Goal: Task Accomplishment & Management: Manage account settings

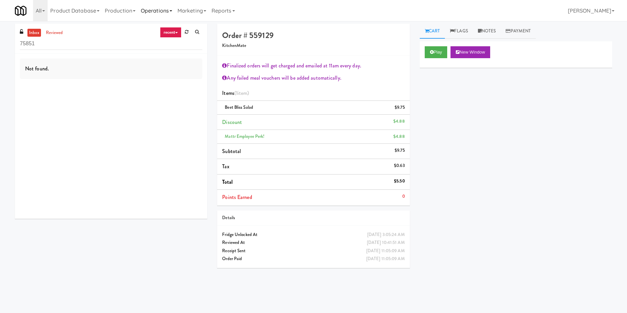
click at [153, 13] on link "Operations" at bounding box center [156, 10] width 37 height 21
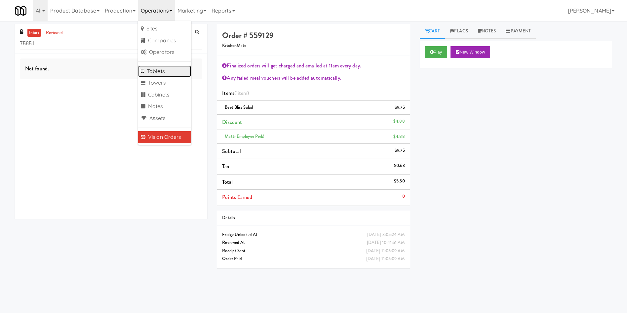
click at [164, 68] on link "Tablets" at bounding box center [164, 71] width 53 height 12
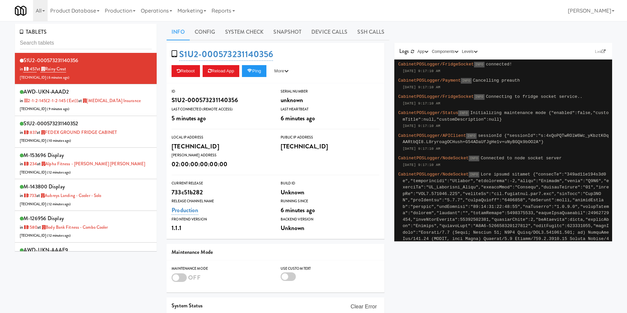
click at [100, 40] on input "text" at bounding box center [86, 43] width 132 height 12
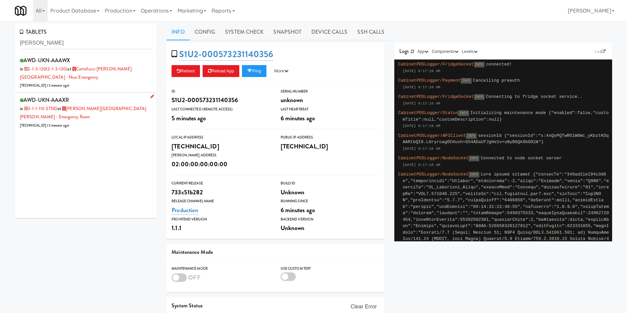
click at [99, 119] on div "AWD-UKN-AAAXR in 3-1-1-115-STND at Mackenzie Richmond Hill Hospital - Emergency…" at bounding box center [86, 112] width 132 height 34
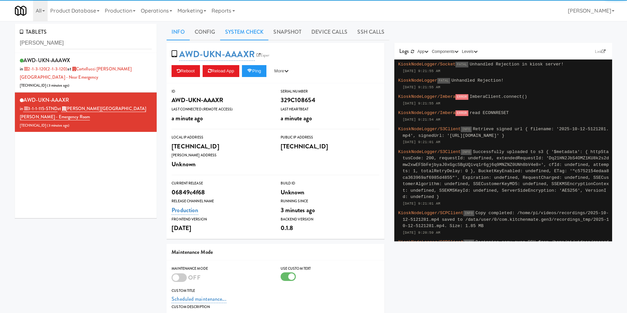
click at [251, 32] on link "System Check" at bounding box center [244, 32] width 48 height 17
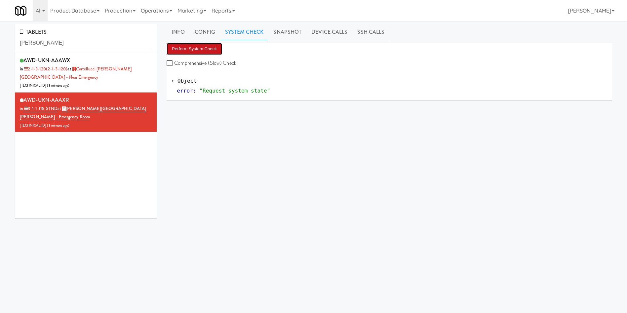
click at [195, 50] on button "Perform System Check" at bounding box center [195, 49] width 56 height 12
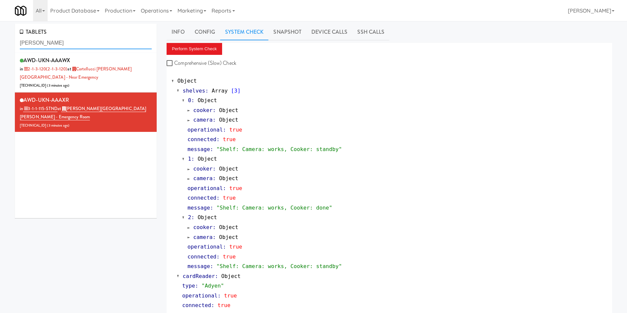
drag, startPoint x: 0, startPoint y: 43, endPoint x: 6, endPoint y: 50, distance: 8.9
click at [6, 50] on div "TABLETS macke AWD-UKN-AAAWX in 2-1-3-120 (2-1-3-120) at Cortellucci Vaughan Hos…" at bounding box center [313, 318] width 627 height 589
paste input "AWD-UKN-AAAYB"
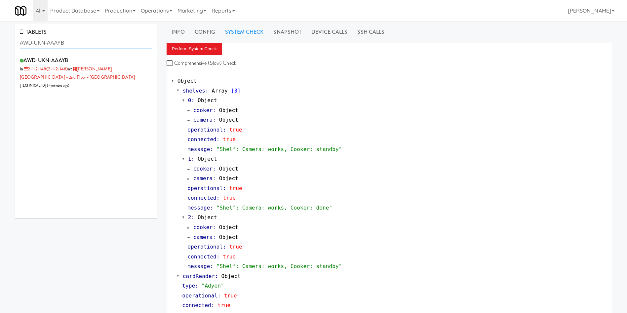
type input "AWD-UKN-AAAYB"
click at [107, 100] on div "AWD-UKN-AAAYB in 2-1-2-148 (2-1-2-148) at Mills Memorial Library - 2nd Floor - …" at bounding box center [86, 135] width 142 height 165
click at [108, 71] on link "Mills Memorial Library - 2nd Floor - McMaster University" at bounding box center [77, 73] width 115 height 15
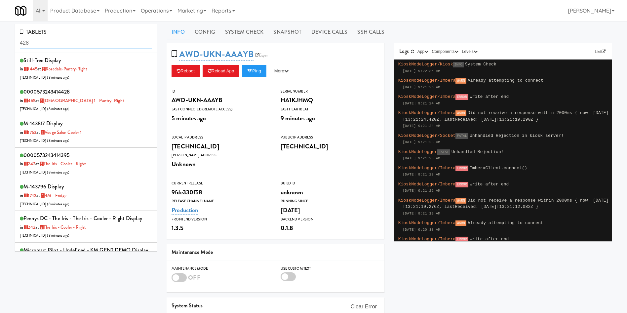
scroll to position [445, 0]
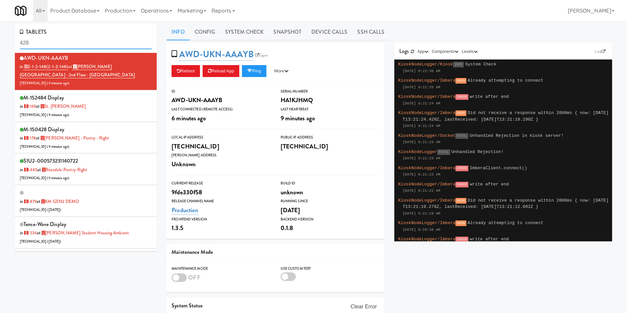
drag, startPoint x: 56, startPoint y: 40, endPoint x: 0, endPoint y: 41, distance: 56.2
click at [0, 41] on div "TABLETS 428 still-tree Display in 1445 at Rosedale-Pantry-Right 142.112.100.221…" at bounding box center [313, 195] width 627 height 343
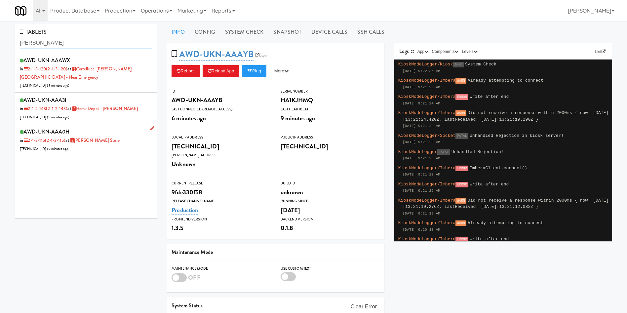
type input "[PERSON_NAME]"
click at [111, 151] on div "AWD-UKN-AAA0H in 2-1-3-115 (2-1-3-115) at IKEA Vaughan Store 206.0.69.46 ( 9 mi…" at bounding box center [86, 140] width 132 height 26
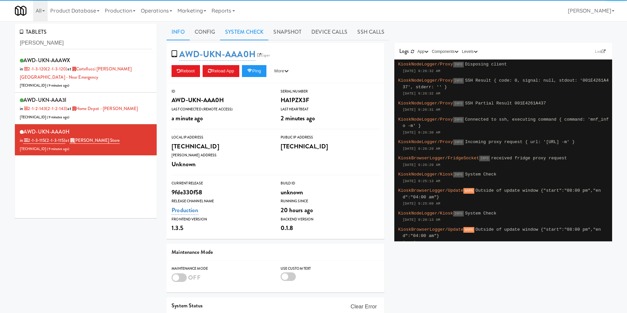
click at [248, 37] on link "System Check" at bounding box center [244, 32] width 48 height 17
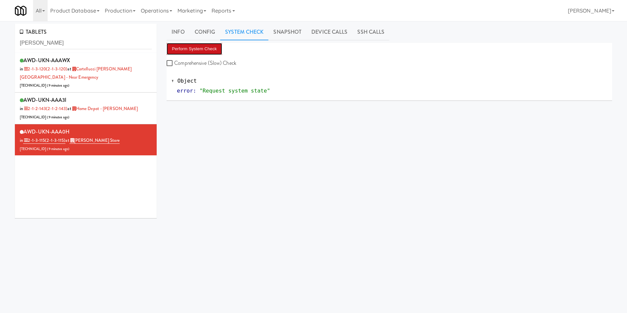
click at [180, 51] on button "Perform System Check" at bounding box center [195, 49] width 56 height 12
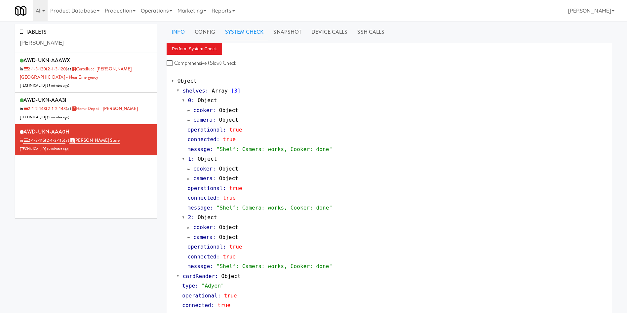
click at [188, 31] on link "Info" at bounding box center [178, 32] width 23 height 17
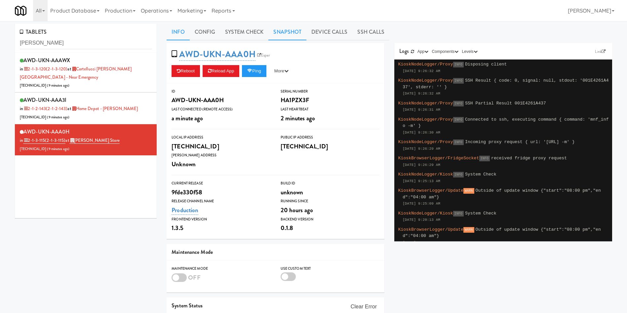
click at [288, 28] on link "Snapshot" at bounding box center [287, 32] width 38 height 17
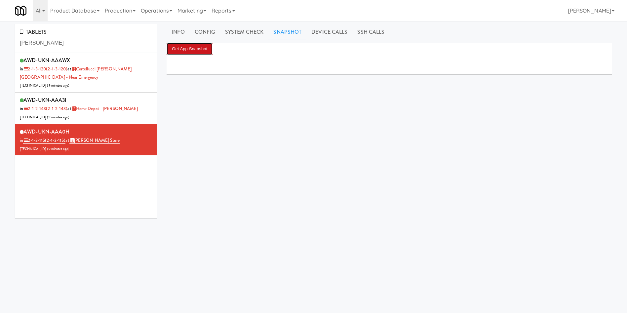
click at [193, 49] on button "Get App Snapshot" at bounding box center [190, 49] width 46 height 12
click at [346, 173] on div "Get App Snapshot" at bounding box center [390, 167] width 446 height 248
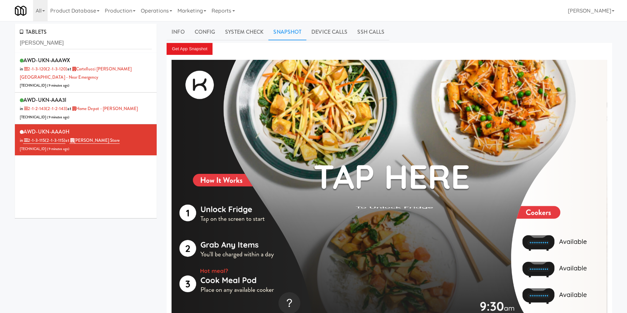
drag, startPoint x: 188, startPoint y: 33, endPoint x: 199, endPoint y: 41, distance: 13.8
click at [187, 34] on link "Info" at bounding box center [178, 32] width 23 height 17
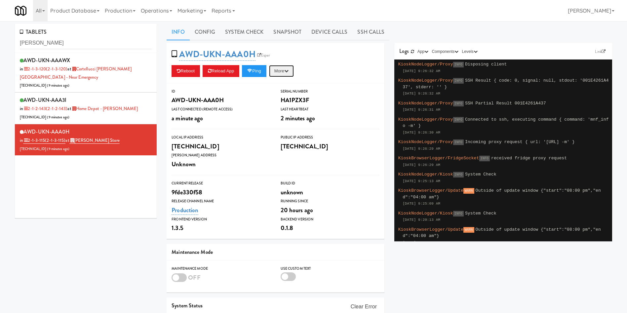
click at [289, 74] on button "More" at bounding box center [281, 71] width 25 height 12
click at [278, 97] on link "Restart Server" at bounding box center [266, 96] width 60 height 12
click at [367, 32] on link "SSH Calls" at bounding box center [370, 32] width 37 height 17
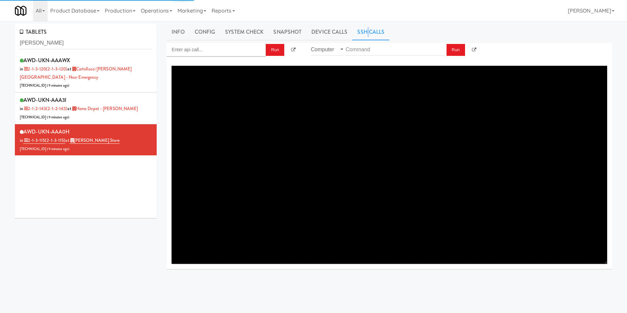
drag, startPoint x: 254, startPoint y: 5, endPoint x: 259, endPoint y: 23, distance: 18.8
click at [256, 10] on div "All 325 Vending https://fridge.kitchenmate.com/vision-orders/75851?operator_id=…" at bounding box center [313, 10] width 597 height 21
click at [254, 26] on link "System Check" at bounding box center [244, 32] width 48 height 17
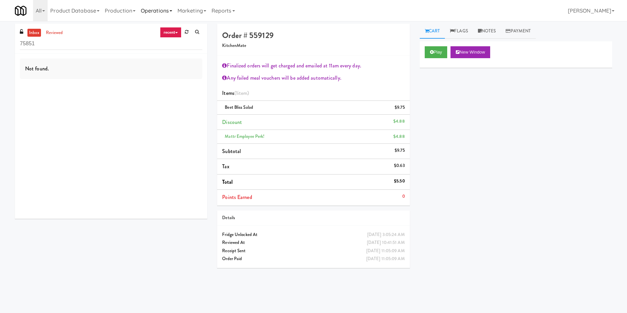
click at [161, 6] on link "Operations" at bounding box center [156, 10] width 37 height 21
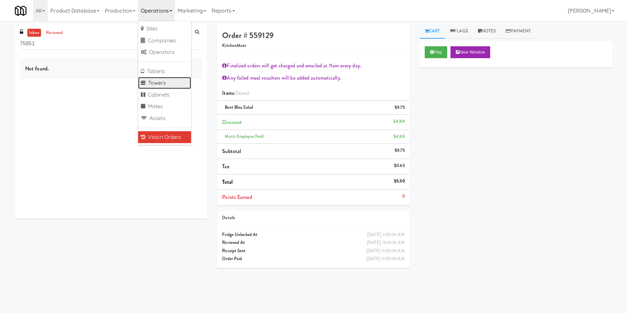
click at [174, 83] on link "Towers" at bounding box center [164, 83] width 53 height 12
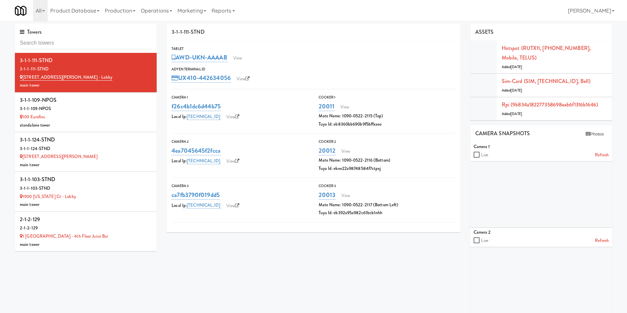
click at [85, 40] on input "text" at bounding box center [86, 43] width 132 height 12
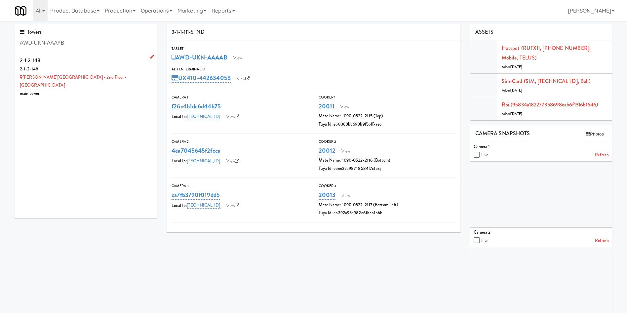
type input "AWD-UKN-AAAYB"
click at [90, 90] on div "main tower" at bounding box center [86, 94] width 132 height 8
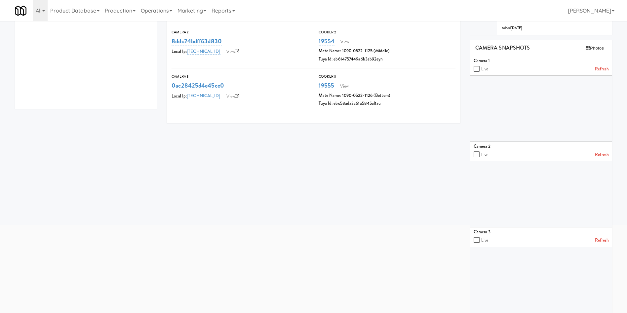
scroll to position [115, 0]
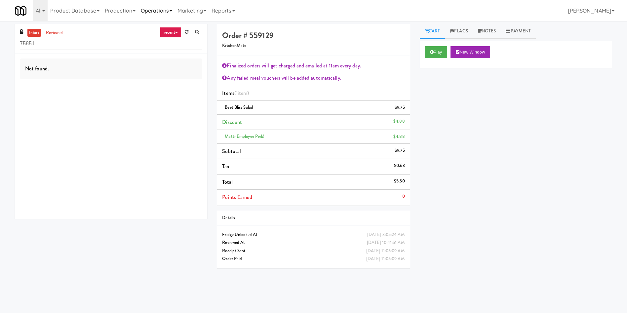
click at [159, 9] on link "Operations" at bounding box center [156, 10] width 37 height 21
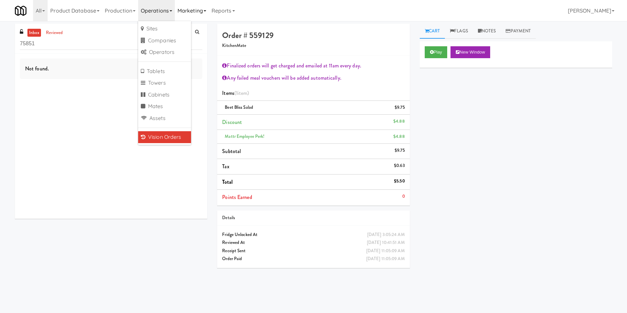
click at [200, 14] on link "Marketing" at bounding box center [192, 10] width 34 height 21
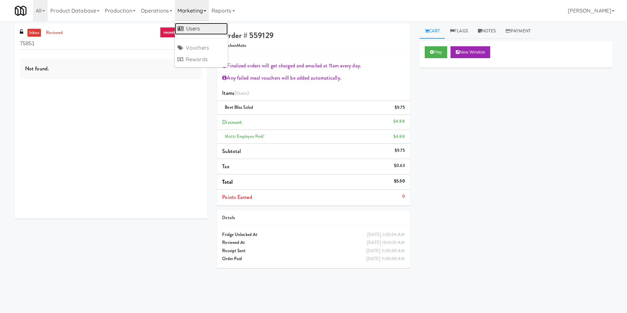
click at [208, 27] on link "Users" at bounding box center [201, 29] width 53 height 12
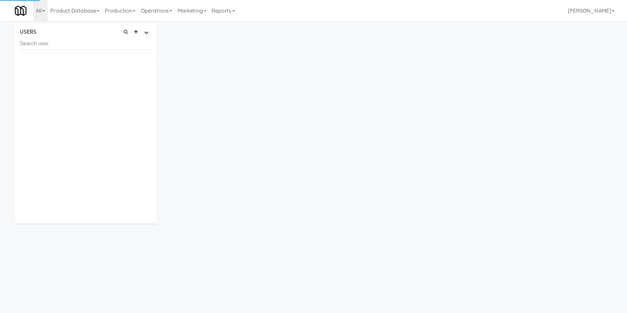
click at [124, 46] on input "text" at bounding box center [86, 44] width 132 height 12
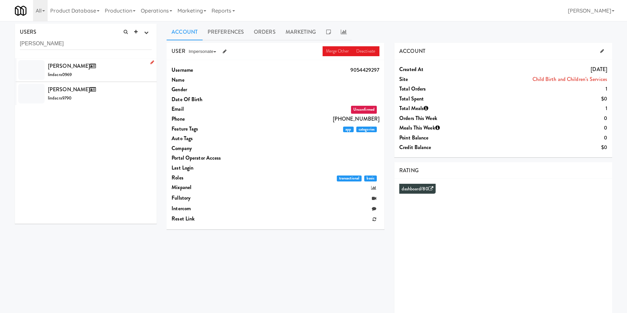
click at [36, 67] on div at bounding box center [31, 70] width 26 height 20
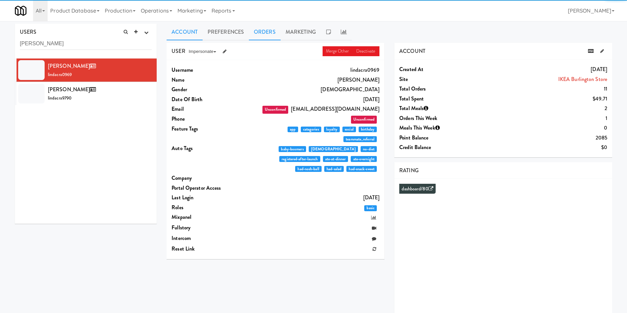
click at [258, 31] on link "Orders" at bounding box center [265, 32] width 32 height 17
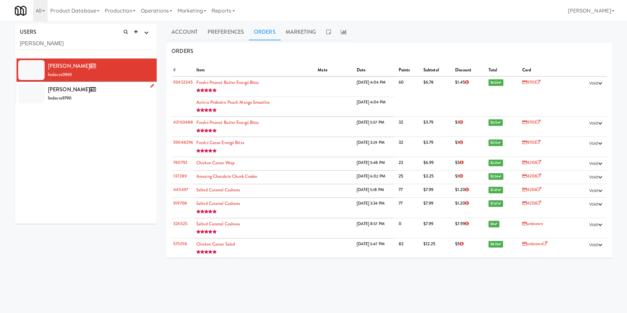
click at [35, 98] on div at bounding box center [31, 94] width 26 height 20
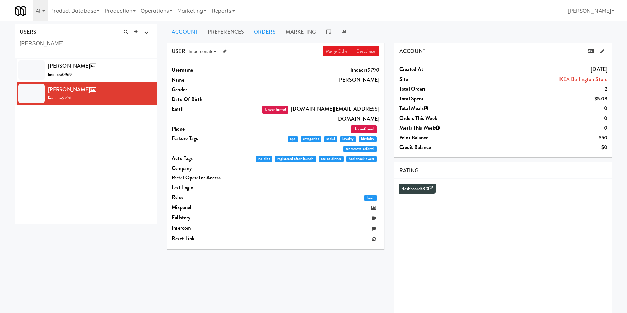
click at [265, 27] on link "Orders" at bounding box center [265, 32] width 32 height 17
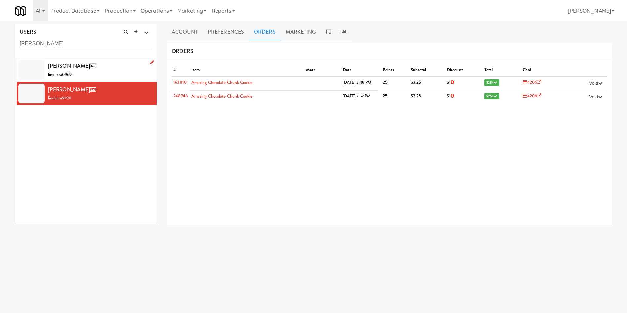
click at [29, 72] on div at bounding box center [31, 70] width 26 height 20
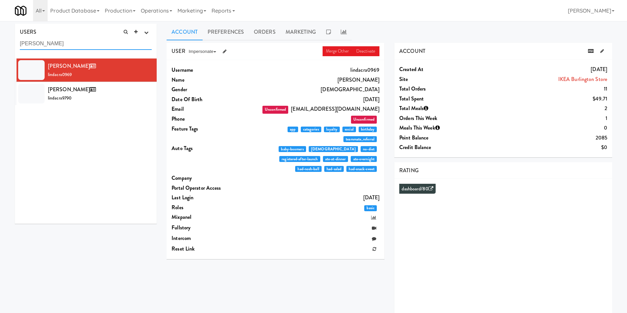
drag, startPoint x: 93, startPoint y: 44, endPoint x: 0, endPoint y: 41, distance: 92.9
click at [0, 41] on div "USERS active Ordered this week Didn't order this week 1 this week 2 this week 3…" at bounding box center [313, 176] width 627 height 305
paste input "Vaibhav Arora"
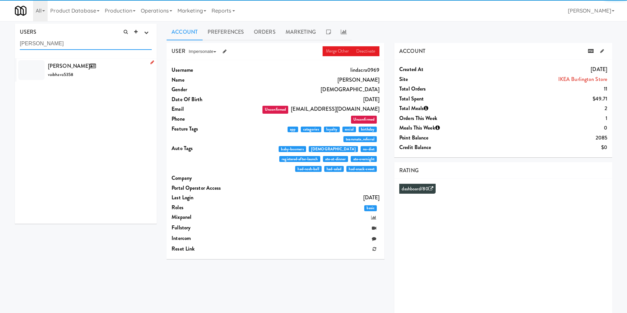
type input "Vaibhav Arora"
click at [98, 78] on div "Vaibhav Arora vaibhava5358" at bounding box center [100, 70] width 104 height 18
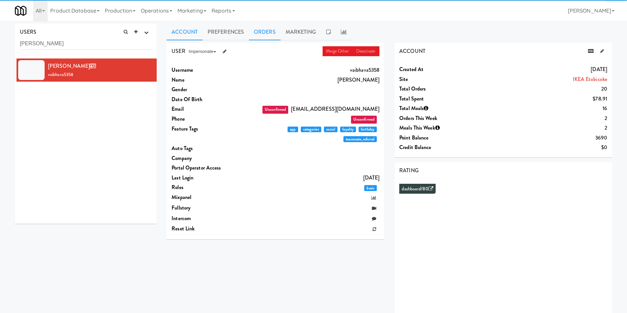
click at [262, 37] on link "Orders" at bounding box center [265, 32] width 32 height 17
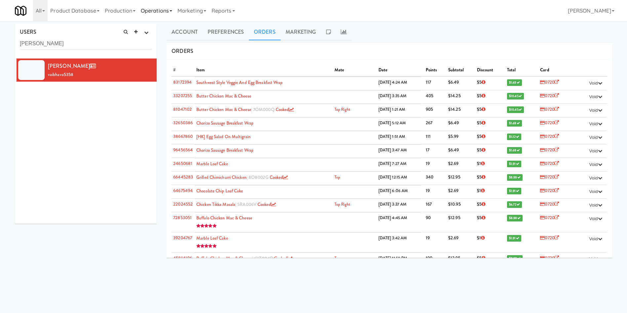
click at [172, 12] on link "Operations" at bounding box center [156, 10] width 37 height 21
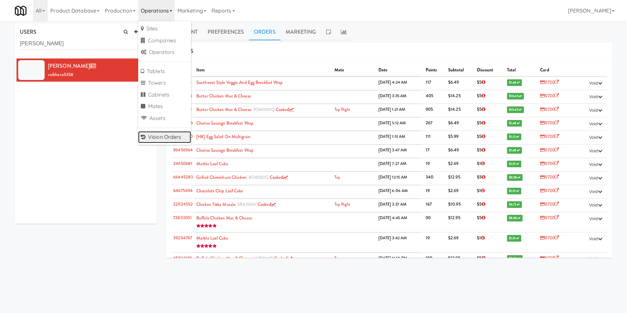
click at [177, 135] on link "Vision Orders" at bounding box center [164, 137] width 53 height 12
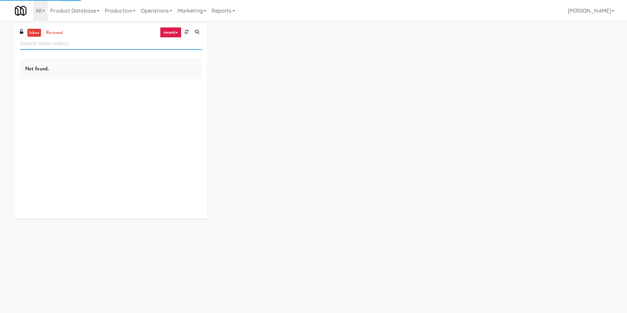
drag, startPoint x: 104, startPoint y: 49, endPoint x: 0, endPoint y: 34, distance: 105.4
click at [0, 34] on div "inbox reviewed recent all unclear take inventory issue suspicious failed recent…" at bounding box center [313, 124] width 627 height 200
paste input "Healthtrax - Cooler"
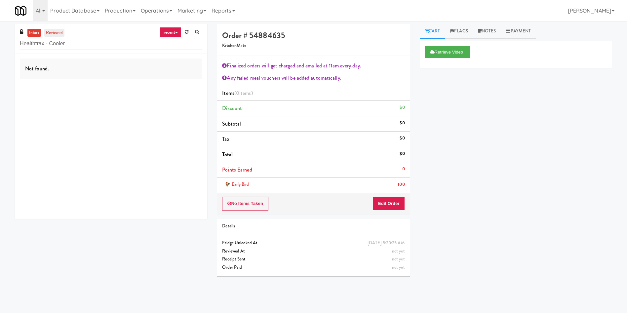
click at [53, 35] on link "reviewed" at bounding box center [54, 33] width 20 height 8
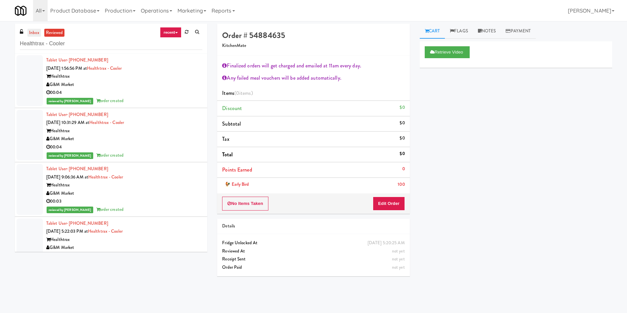
click at [37, 36] on link "inbox" at bounding box center [34, 33] width 14 height 8
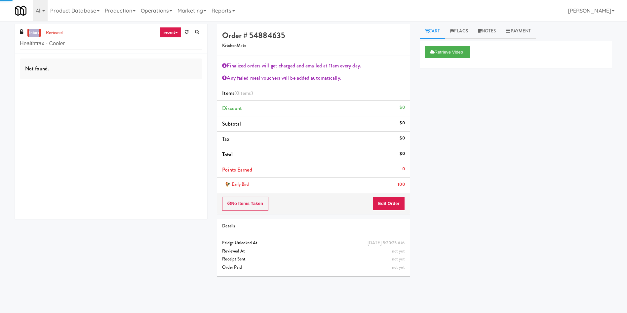
click at [37, 36] on link "inbox" at bounding box center [34, 33] width 14 height 8
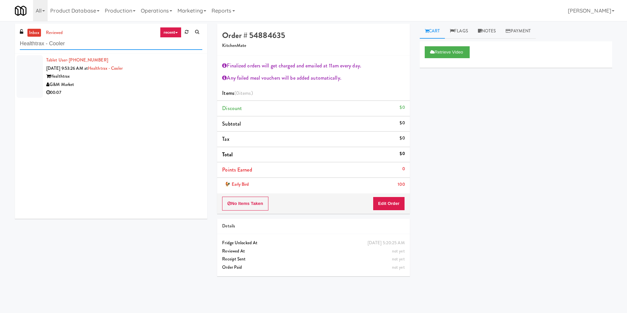
drag, startPoint x: 97, startPoint y: 45, endPoint x: 0, endPoint y: 37, distance: 96.8
click at [0, 37] on div "inbox reviewed recent all unclear take inventory issue suspicious failed recent…" at bounding box center [313, 156] width 627 height 265
paste input "Gallerie Apartments"
type input "Gallerie Apartments"
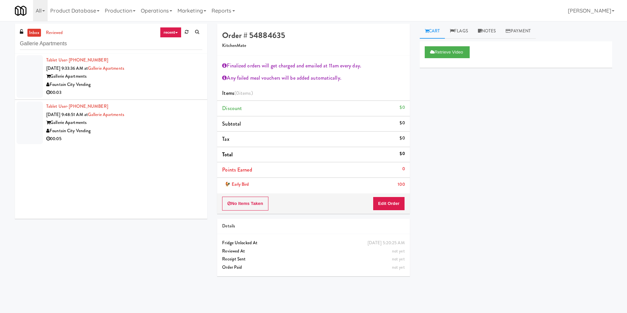
click at [41, 68] on div at bounding box center [30, 76] width 26 height 43
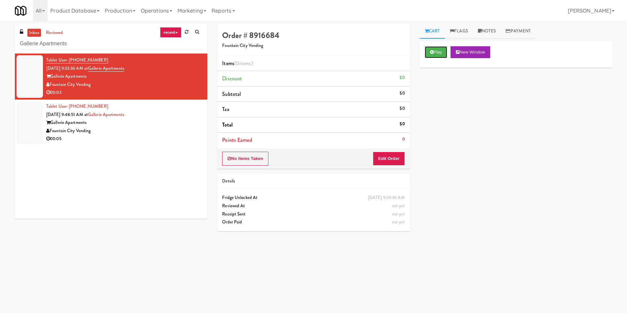
click at [438, 58] on button "Play" at bounding box center [436, 52] width 23 height 12
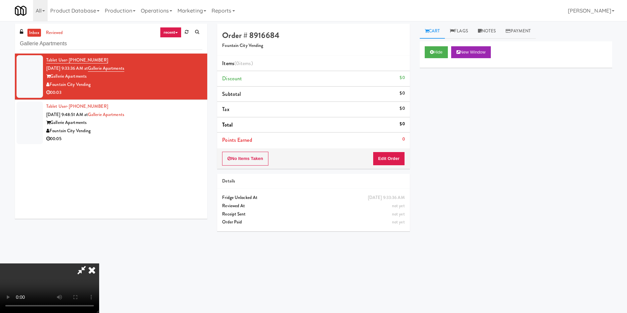
click at [405, 155] on div "No Items Taken Edit Order" at bounding box center [313, 158] width 192 height 20
drag, startPoint x: 383, startPoint y: 158, endPoint x: 398, endPoint y: 160, distance: 14.7
click at [398, 160] on button "Edit Order" at bounding box center [389, 159] width 32 height 14
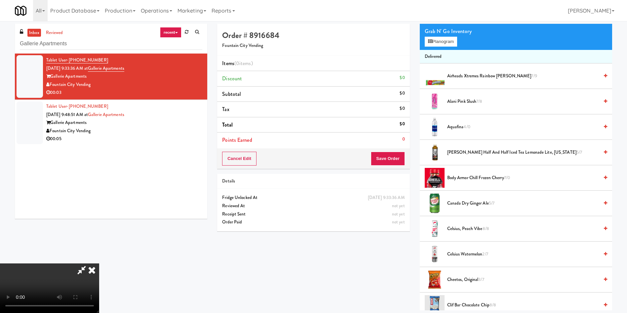
scroll to position [97, 0]
click at [99, 263] on video at bounding box center [49, 288] width 99 height 50
drag, startPoint x: 340, startPoint y: 178, endPoint x: 258, endPoint y: 132, distance: 93.7
click at [99, 263] on video at bounding box center [49, 288] width 99 height 50
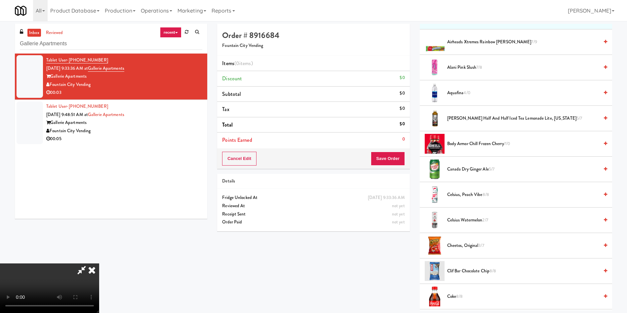
scroll to position [99, 0]
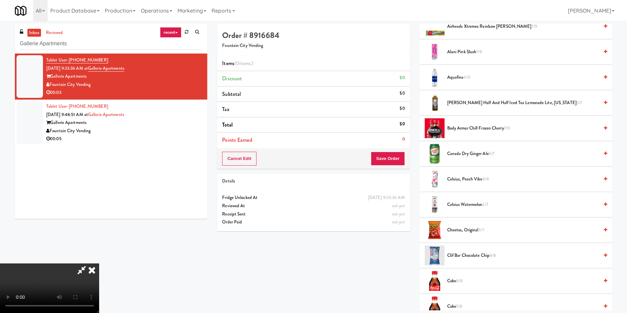
click at [99, 263] on video at bounding box center [49, 288] width 99 height 50
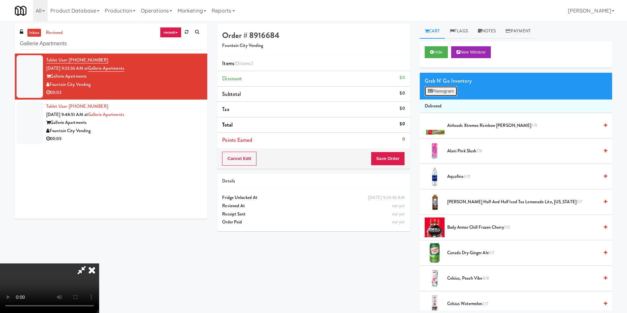
click at [442, 90] on button "Planogram" at bounding box center [441, 91] width 32 height 10
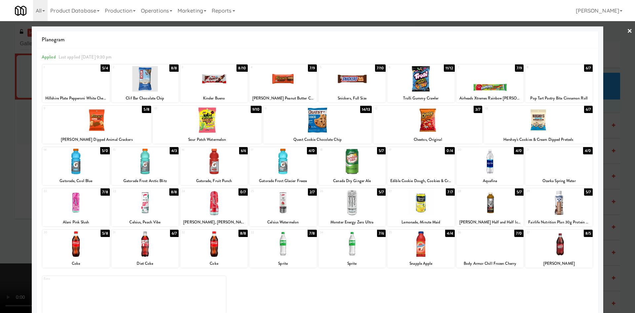
click at [270, 204] on div at bounding box center [282, 202] width 67 height 25
click at [15, 182] on div at bounding box center [317, 156] width 635 height 313
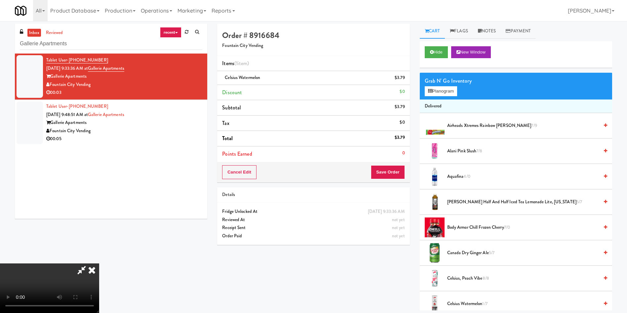
click at [99, 263] on video at bounding box center [49, 288] width 99 height 50
click at [405, 170] on div "Cancel Edit Save Order" at bounding box center [313, 172] width 192 height 20
click at [391, 174] on button "Save Order" at bounding box center [388, 172] width 34 height 14
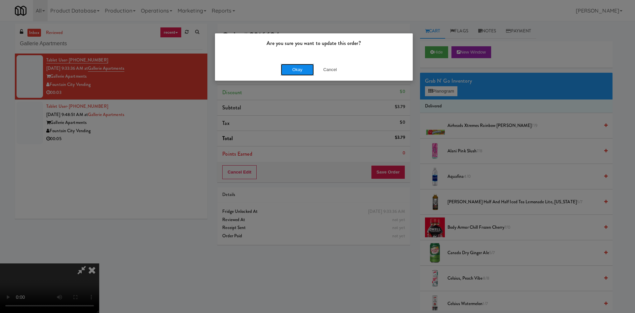
click at [311, 67] on button "Okay" at bounding box center [297, 70] width 33 height 12
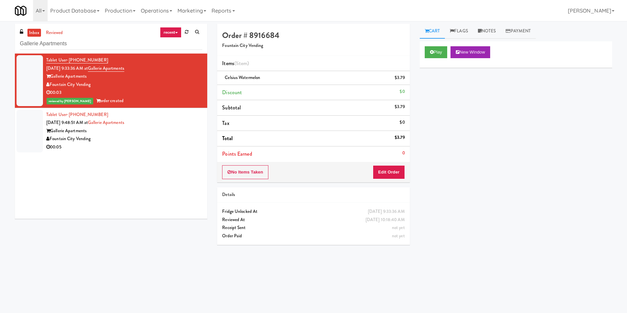
click at [39, 119] on div at bounding box center [30, 131] width 26 height 43
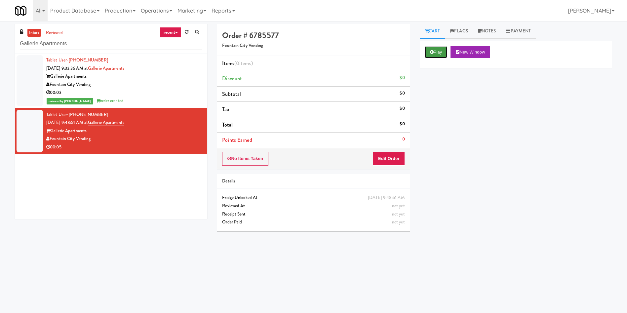
click at [436, 49] on button "Play" at bounding box center [436, 52] width 23 height 12
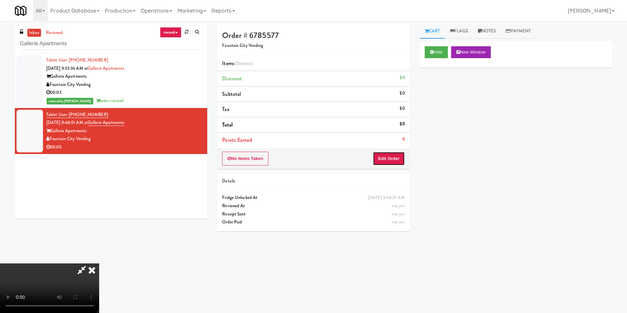
drag, startPoint x: 393, startPoint y: 157, endPoint x: 415, endPoint y: 159, distance: 22.6
click at [393, 158] on button "Edit Order" at bounding box center [389, 159] width 32 height 14
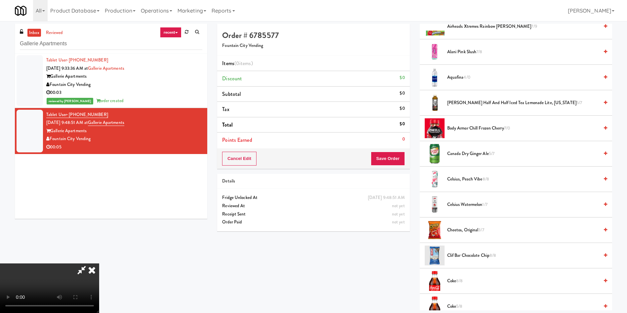
scroll to position [50, 0]
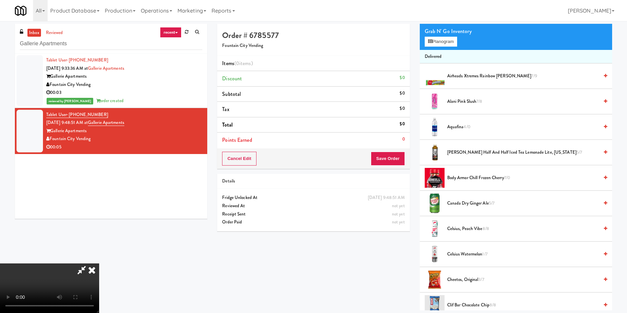
click at [99, 263] on video at bounding box center [49, 288] width 99 height 50
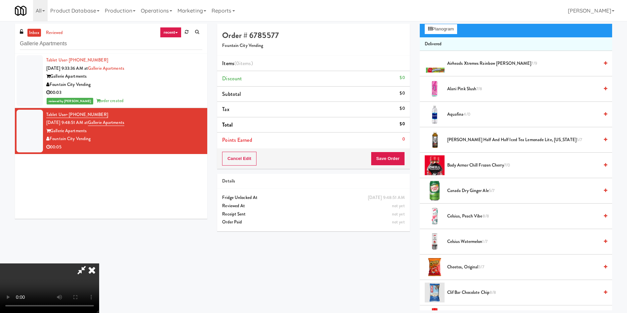
scroll to position [99, 0]
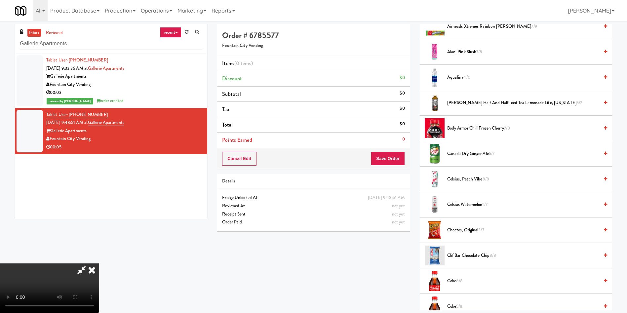
drag, startPoint x: 471, startPoint y: 208, endPoint x: 468, endPoint y: 210, distance: 4.1
click at [469, 209] on li "Celsius Watermelon 1/7" at bounding box center [516, 204] width 192 height 25
drag, startPoint x: 189, startPoint y: 207, endPoint x: 193, endPoint y: 206, distance: 4.2
click at [99, 263] on video at bounding box center [49, 288] width 99 height 50
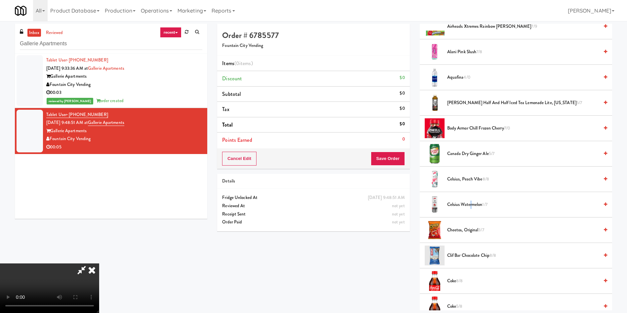
scroll to position [48, 0]
click at [458, 206] on span "Celsius Watermelon 1/7" at bounding box center [523, 205] width 152 height 8
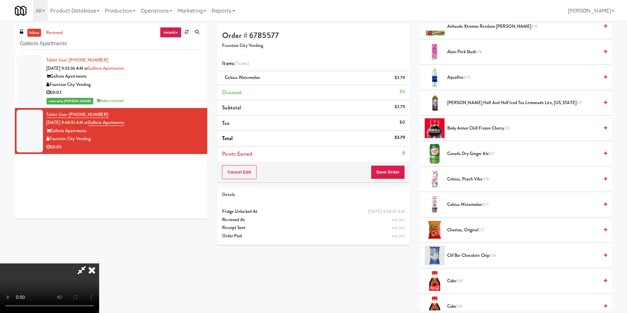
scroll to position [97, 0]
click at [99, 263] on video at bounding box center [49, 288] width 99 height 50
click at [392, 181] on div "Cancel Edit Save Order" at bounding box center [313, 172] width 192 height 20
click at [391, 175] on button "Save Order" at bounding box center [388, 172] width 34 height 14
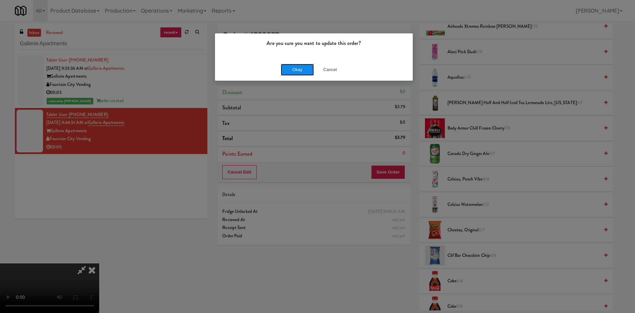
click at [307, 73] on button "Okay" at bounding box center [297, 70] width 33 height 12
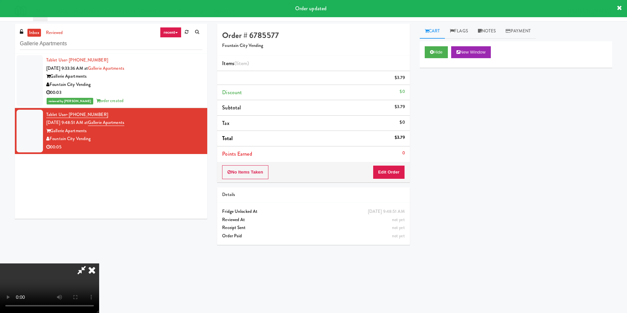
scroll to position [0, 0]
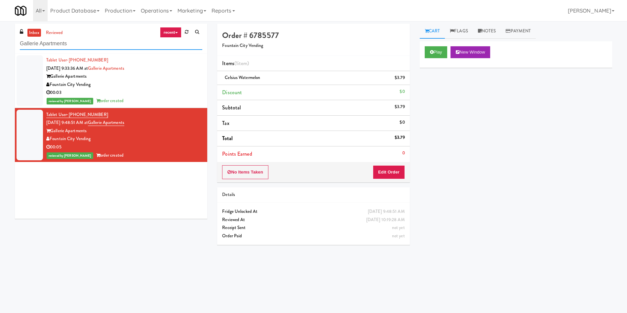
drag, startPoint x: 93, startPoint y: 42, endPoint x: 1, endPoint y: 45, distance: 92.6
click at [0, 46] on div "inbox reviewed recent all unclear take inventory issue suspicious failed recent…" at bounding box center [313, 156] width 627 height 265
paste input "Charles River - Cooler - Right"
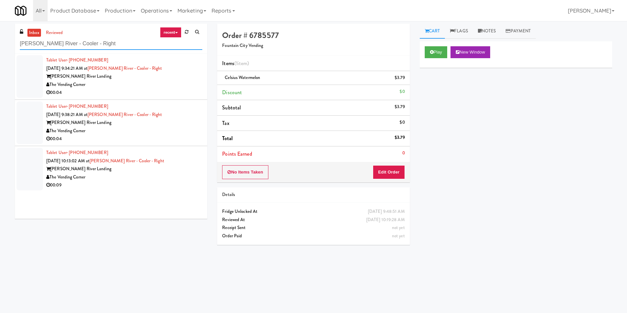
type input "Charles River - Cooler - Right"
click at [31, 80] on div at bounding box center [30, 76] width 26 height 43
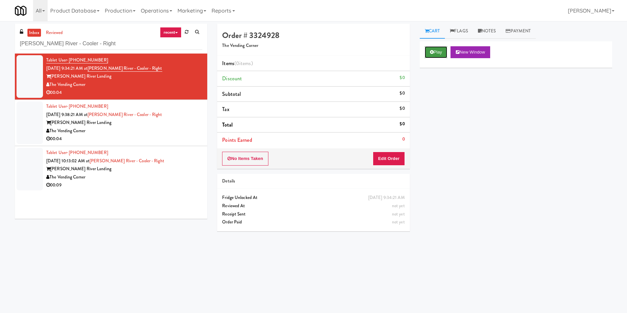
drag, startPoint x: 433, startPoint y: 49, endPoint x: 433, endPoint y: 53, distance: 3.6
click at [433, 50] on button "Play" at bounding box center [436, 52] width 23 height 12
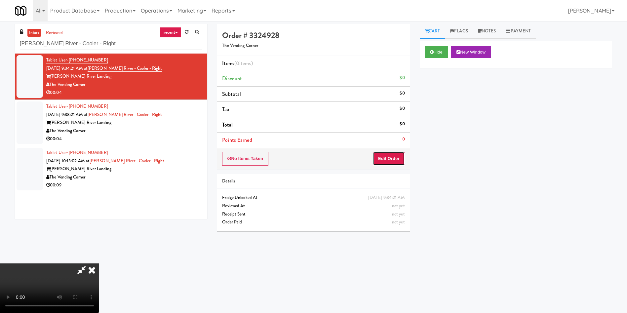
click at [395, 163] on button "Edit Order" at bounding box center [389, 159] width 32 height 14
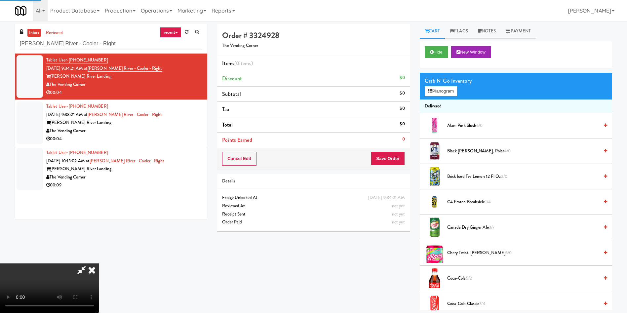
scroll to position [50, 0]
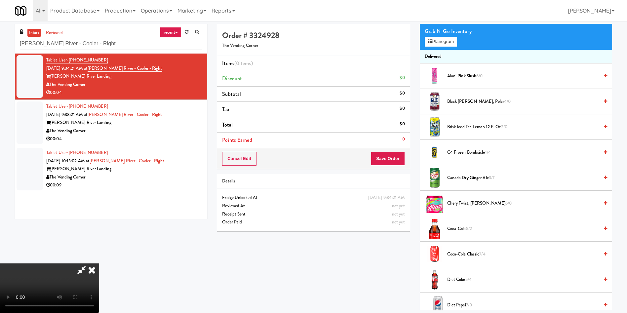
click at [99, 263] on video at bounding box center [49, 288] width 99 height 50
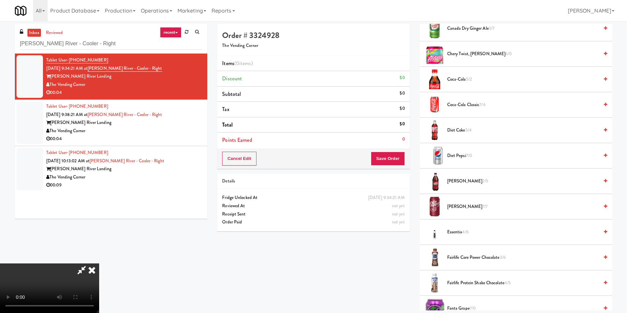
scroll to position [248, 0]
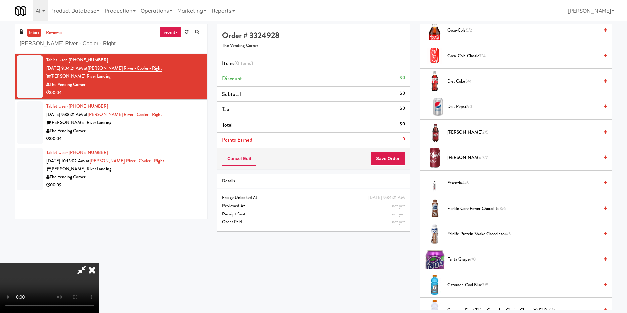
click at [454, 233] on span "Fairlife Protein Shake Chocolate 4/5" at bounding box center [523, 234] width 152 height 8
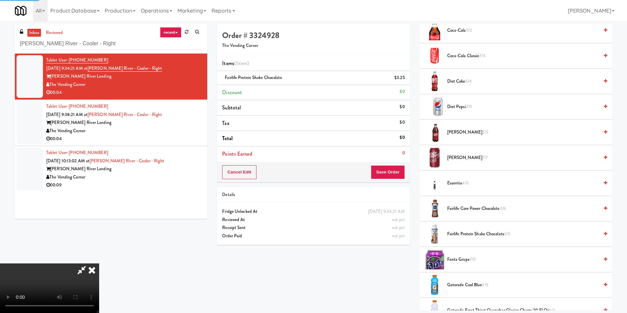
click at [99, 263] on video at bounding box center [49, 288] width 99 height 50
click at [386, 169] on button "Save Order" at bounding box center [388, 172] width 34 height 14
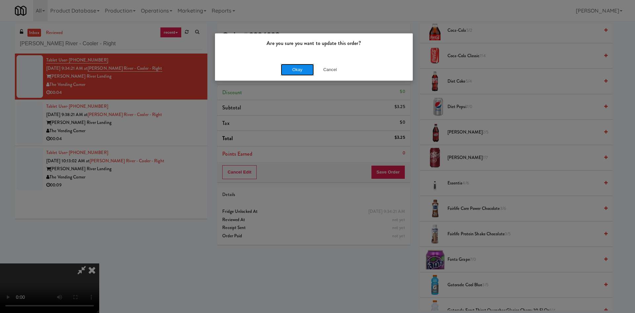
click at [293, 72] on button "Okay" at bounding box center [297, 70] width 33 height 12
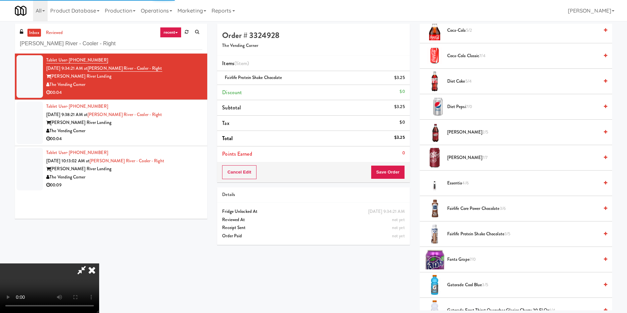
scroll to position [0, 0]
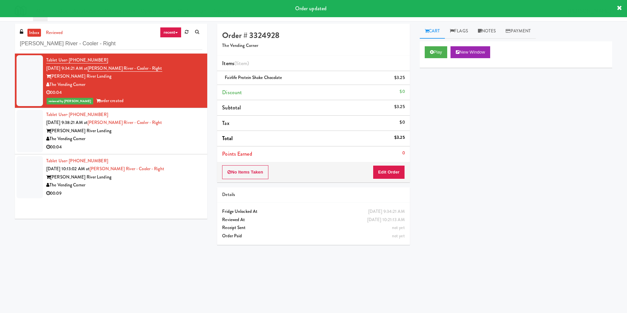
click at [23, 142] on div at bounding box center [30, 131] width 26 height 43
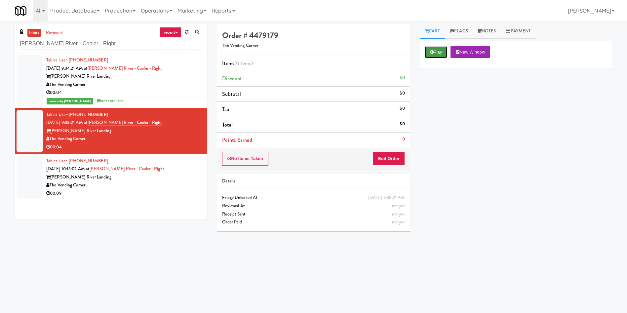
click at [437, 49] on button "Play" at bounding box center [436, 52] width 23 height 12
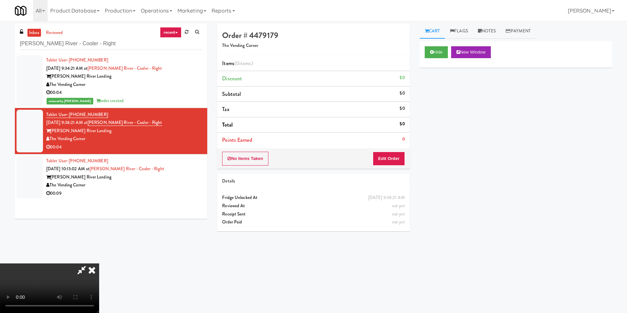
drag, startPoint x: 384, startPoint y: 151, endPoint x: 382, endPoint y: 157, distance: 6.4
click at [382, 157] on div "No Items Taken Edit Order" at bounding box center [313, 158] width 192 height 20
click at [385, 158] on button "Edit Order" at bounding box center [389, 159] width 32 height 14
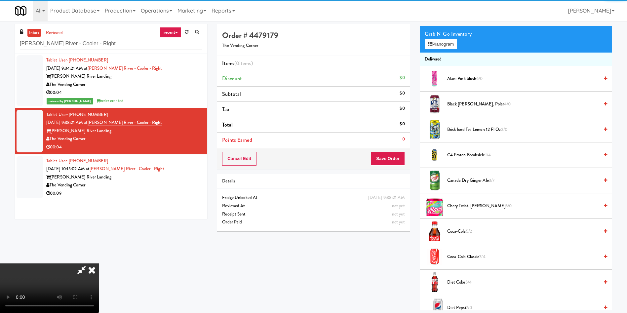
scroll to position [99, 0]
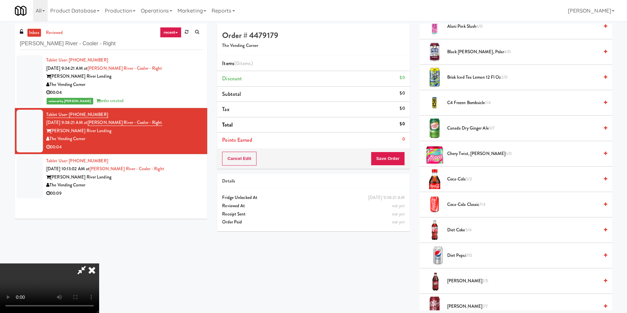
click at [99, 263] on video at bounding box center [49, 288] width 99 height 50
click at [468, 286] on li "Dr Pepper 2/5" at bounding box center [516, 280] width 192 height 25
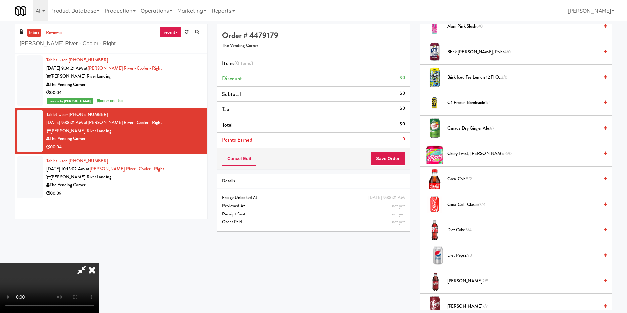
click at [462, 281] on span "Dr Pepper 2/5" at bounding box center [523, 281] width 152 height 8
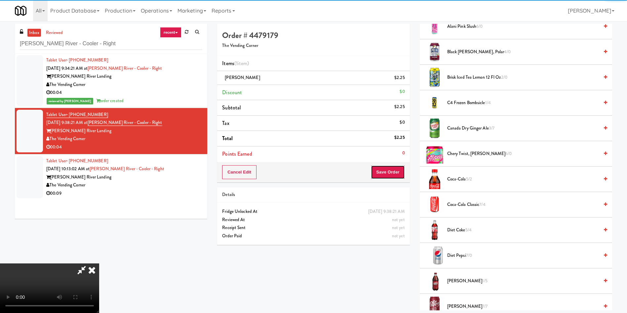
click at [397, 172] on button "Save Order" at bounding box center [388, 172] width 34 height 14
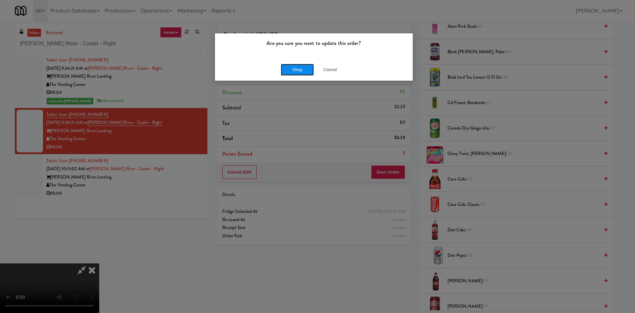
click at [286, 64] on button "Okay" at bounding box center [297, 70] width 33 height 12
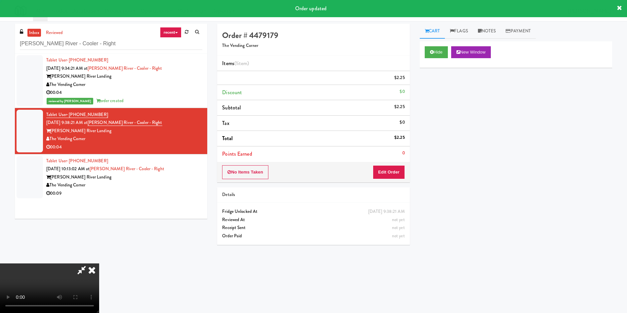
scroll to position [0, 0]
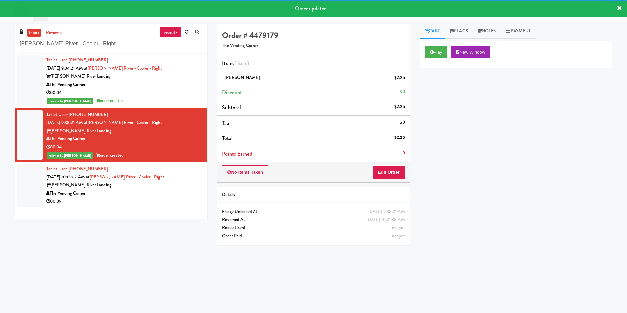
click at [42, 182] on div at bounding box center [30, 185] width 26 height 43
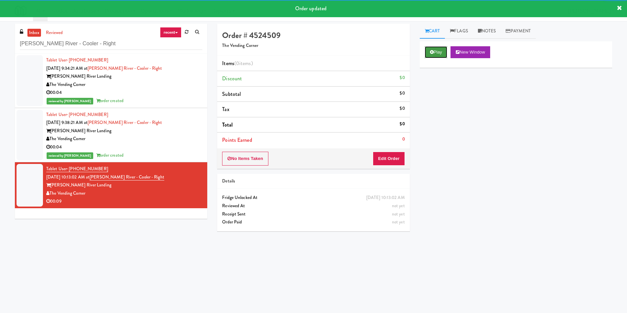
click at [436, 52] on button "Play" at bounding box center [436, 52] width 23 height 12
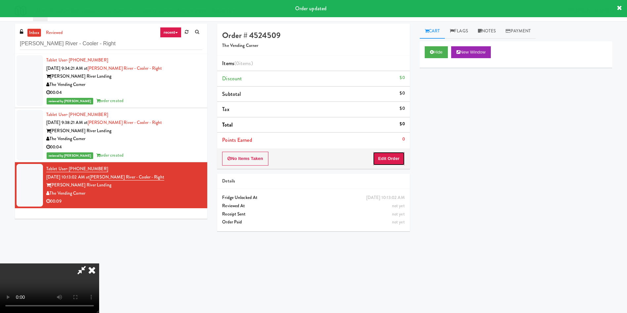
click at [403, 158] on button "Edit Order" at bounding box center [389, 159] width 32 height 14
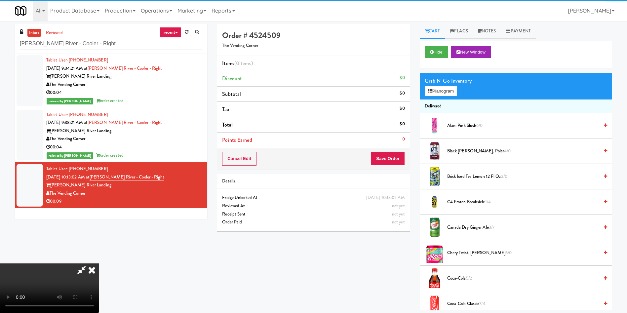
scroll to position [50, 0]
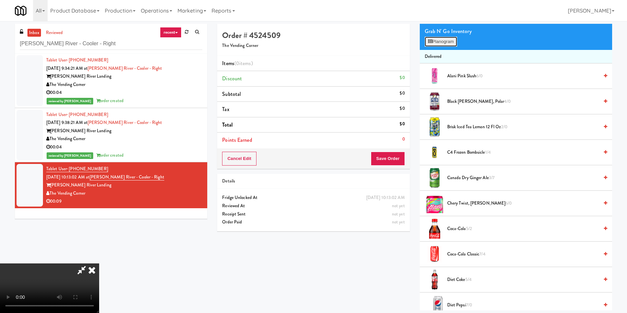
click at [441, 46] on button "Planogram" at bounding box center [441, 42] width 32 height 10
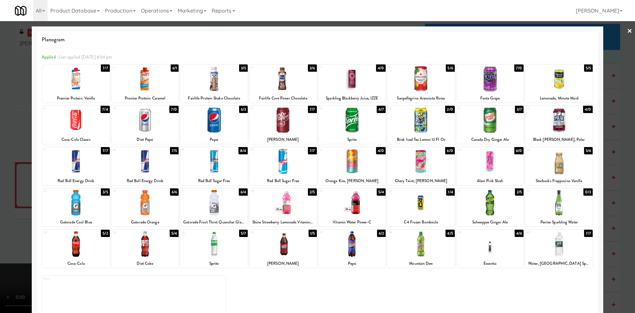
click at [625, 67] on div at bounding box center [317, 156] width 635 height 313
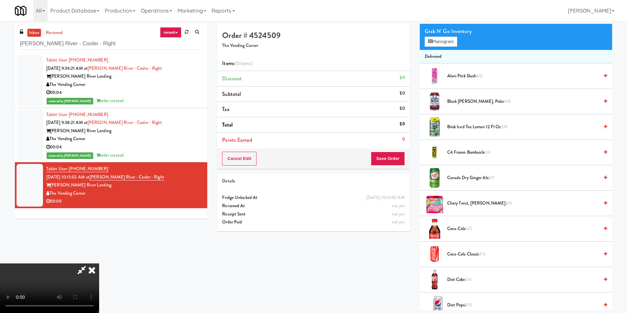
scroll to position [99, 0]
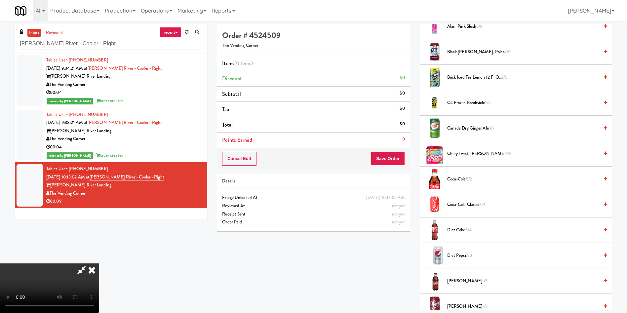
click at [99, 263] on video at bounding box center [49, 288] width 99 height 50
click at [485, 128] on span "Canada Dry Ginger Ale 3/7" at bounding box center [523, 128] width 152 height 8
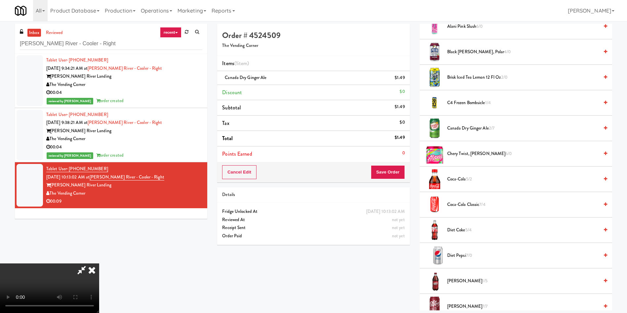
click at [485, 128] on span "Canada Dry Ginger Ale 2/7" at bounding box center [523, 128] width 152 height 8
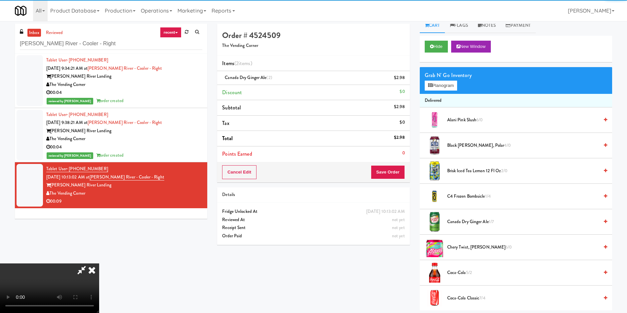
scroll to position [0, 0]
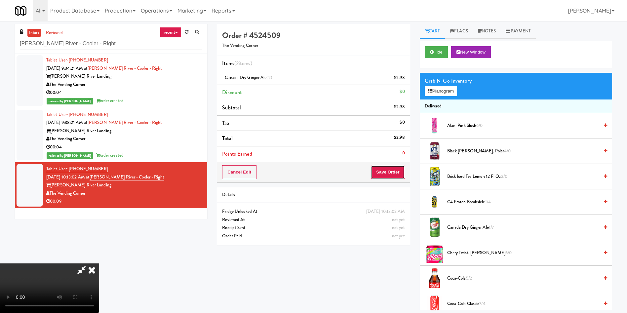
click at [399, 171] on button "Save Order" at bounding box center [388, 172] width 34 height 14
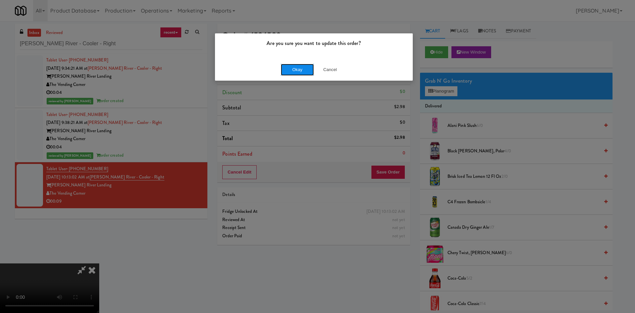
click at [289, 68] on button "Okay" at bounding box center [297, 70] width 33 height 12
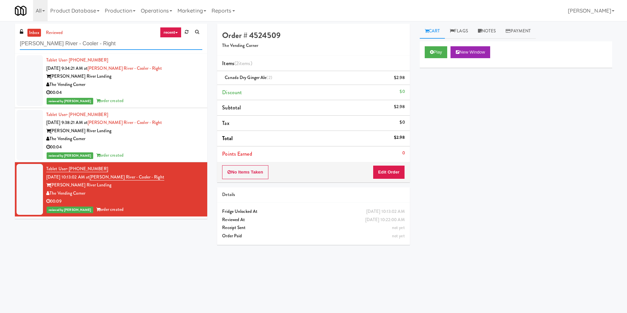
drag, startPoint x: 121, startPoint y: 44, endPoint x: 0, endPoint y: 33, distance: 121.2
click at [0, 33] on div "inbox reviewed recent all unclear take inventory issue suspicious failed recent…" at bounding box center [313, 156] width 627 height 265
paste input "Prospect - Cooler"
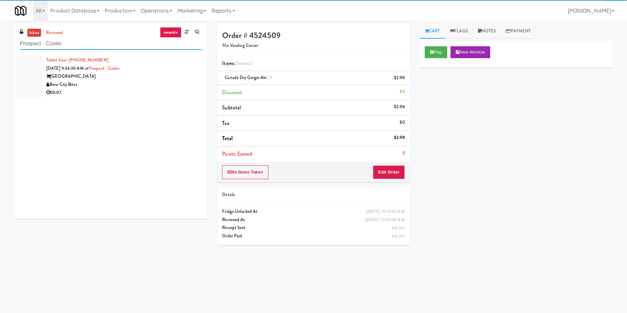
type input "Prospect - Cooler"
drag, startPoint x: 25, startPoint y: 75, endPoint x: 30, endPoint y: 70, distance: 6.8
click at [25, 75] on div at bounding box center [30, 76] width 26 height 43
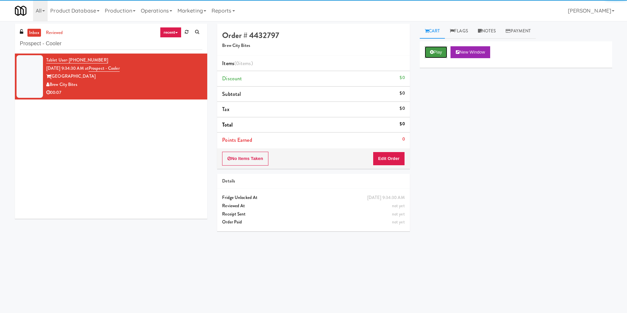
click at [444, 51] on button "Play" at bounding box center [436, 52] width 23 height 12
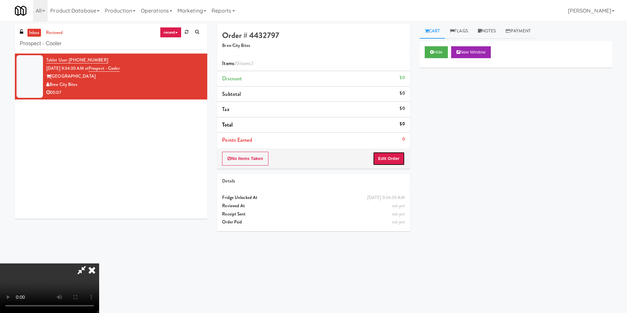
click at [389, 163] on button "Edit Order" at bounding box center [389, 159] width 32 height 14
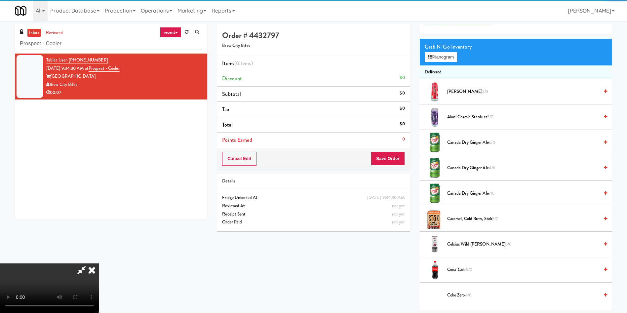
scroll to position [50, 0]
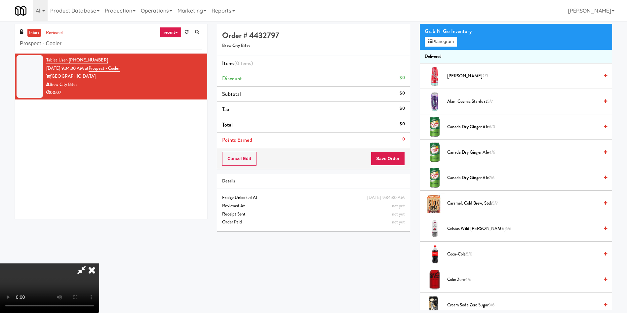
click at [99, 263] on video at bounding box center [49, 288] width 99 height 50
drag, startPoint x: 229, startPoint y: 235, endPoint x: 241, endPoint y: 240, distance: 12.6
click at [99, 263] on video at bounding box center [49, 288] width 99 height 50
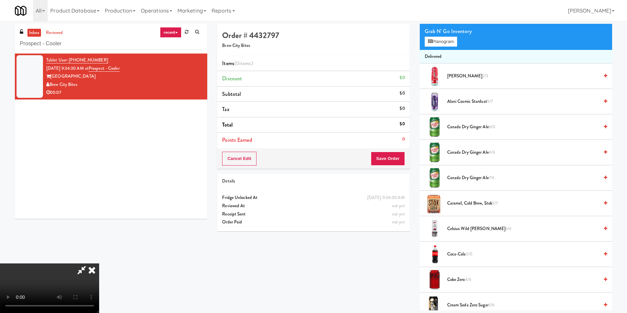
click at [99, 263] on video at bounding box center [49, 288] width 99 height 50
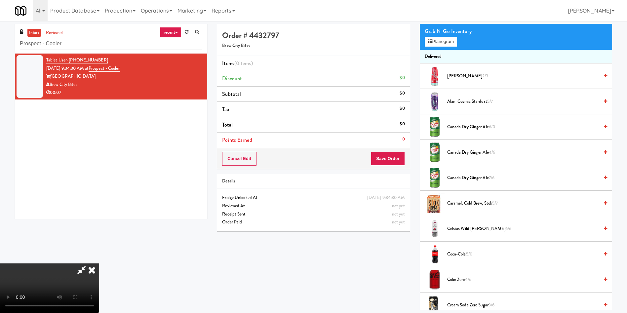
click at [99, 263] on video at bounding box center [49, 288] width 99 height 50
drag, startPoint x: 445, startPoint y: 43, endPoint x: 444, endPoint y: 56, distance: 13.6
click at [436, 43] on button "Planogram" at bounding box center [441, 42] width 32 height 10
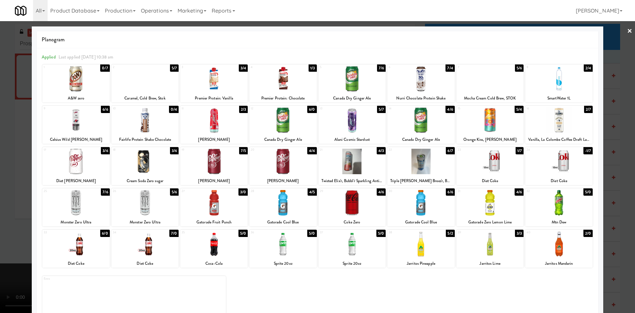
click at [424, 171] on div at bounding box center [420, 161] width 67 height 25
drag, startPoint x: 604, startPoint y: 31, endPoint x: 603, endPoint y: 47, distance: 15.2
click at [604, 51] on div at bounding box center [317, 156] width 635 height 313
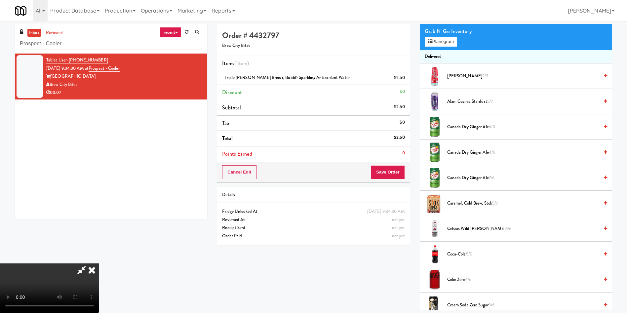
click at [99, 263] on video at bounding box center [49, 288] width 99 height 50
click at [382, 164] on div "Cancel Edit Save Order" at bounding box center [313, 172] width 192 height 20
click at [401, 196] on div "Details" at bounding box center [313, 195] width 182 height 8
drag, startPoint x: 396, startPoint y: 171, endPoint x: 397, endPoint y: 159, distance: 11.9
click at [397, 167] on button "Save Order" at bounding box center [388, 172] width 34 height 14
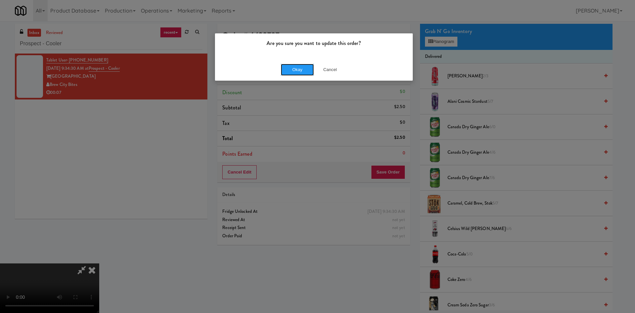
drag, startPoint x: 300, startPoint y: 71, endPoint x: 301, endPoint y: 62, distance: 9.1
click at [299, 71] on button "Okay" at bounding box center [297, 70] width 33 height 12
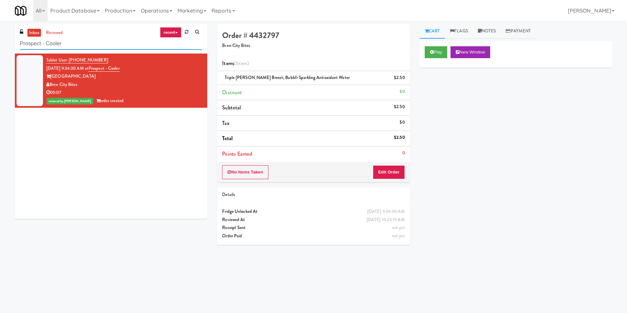
drag, startPoint x: 92, startPoint y: 44, endPoint x: 0, endPoint y: 27, distance: 93.2
click at [0, 27] on div "inbox reviewed recent all unclear take inventory issue suspicious failed recent…" at bounding box center [313, 156] width 627 height 265
paste input "Crystal Flats - Cooler #2"
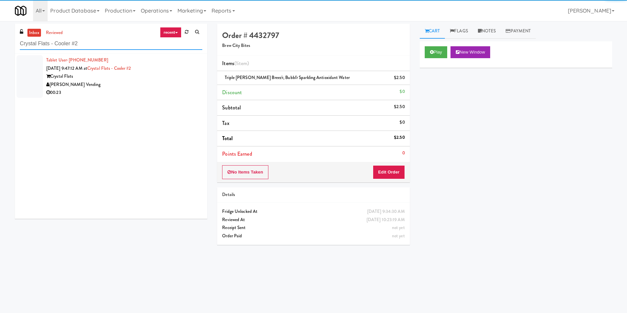
type input "Crystal Flats - Cooler #2"
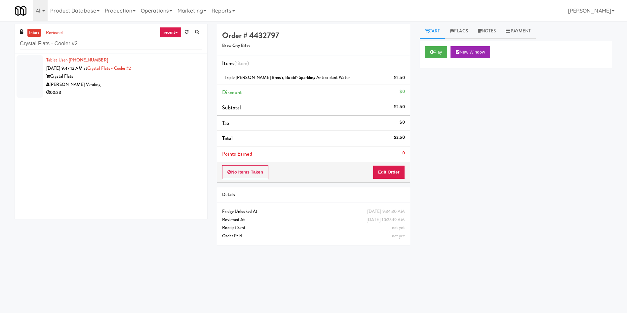
click at [31, 67] on div at bounding box center [30, 76] width 26 height 43
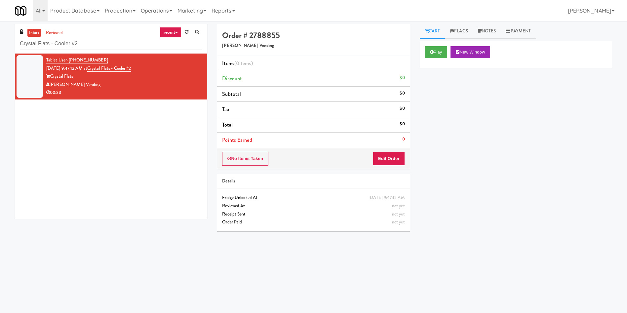
click at [79, 124] on div "Tablet User · (703) 598-1494 Oct 12, 2025 9:47:12 AM at Crystal Flats - Cooler …" at bounding box center [111, 136] width 192 height 165
click at [432, 53] on icon at bounding box center [432, 52] width 4 height 4
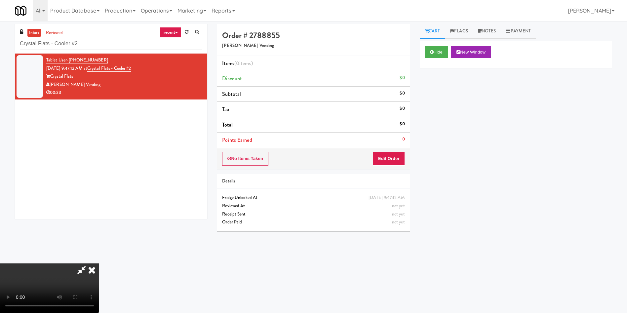
click at [392, 151] on div "No Items Taken Edit Order" at bounding box center [313, 158] width 192 height 20
drag, startPoint x: 389, startPoint y: 157, endPoint x: 111, endPoint y: 5, distance: 317.1
click at [388, 157] on button "Edit Order" at bounding box center [389, 159] width 32 height 14
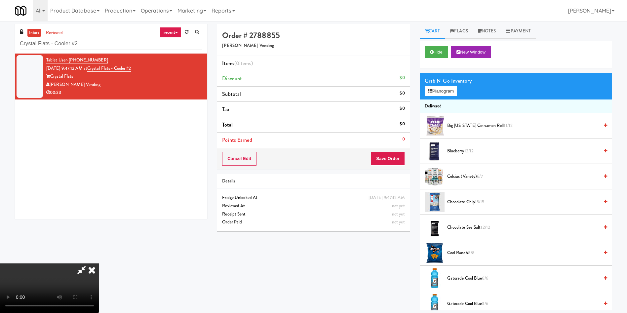
click at [99, 263] on video at bounding box center [49, 288] width 99 height 50
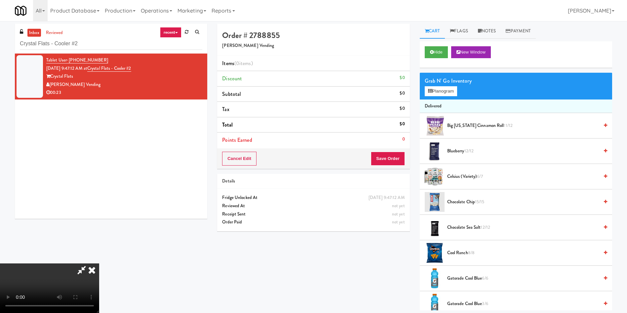
click at [460, 123] on span "Big Texas Cinnamon Roll 11/12" at bounding box center [523, 126] width 152 height 8
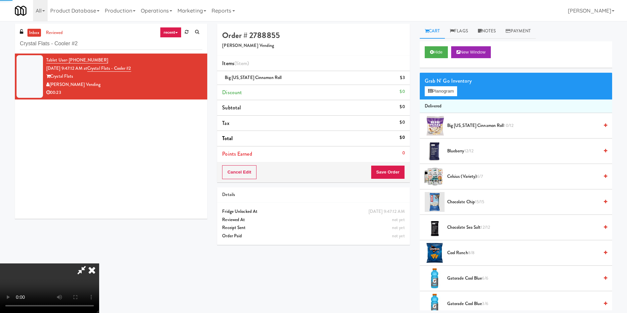
click at [99, 263] on video at bounding box center [49, 288] width 99 height 50
click at [445, 93] on button "Planogram" at bounding box center [441, 91] width 32 height 10
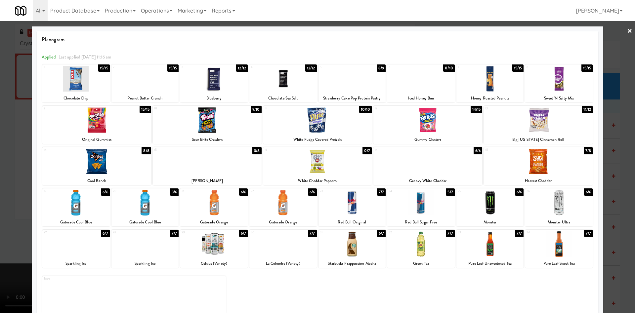
click at [533, 159] on div at bounding box center [538, 161] width 109 height 25
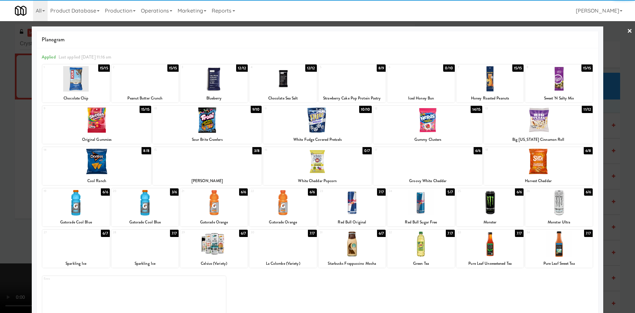
click at [4, 144] on div at bounding box center [317, 156] width 635 height 313
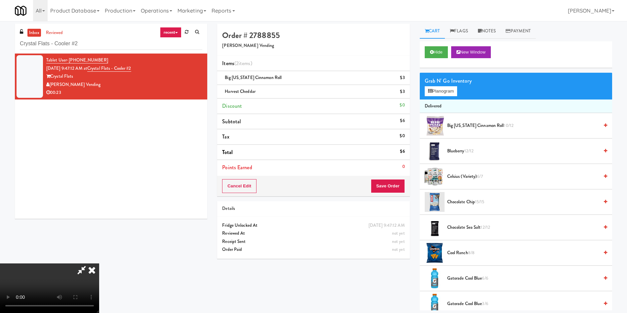
click at [99, 263] on video at bounding box center [49, 288] width 99 height 50
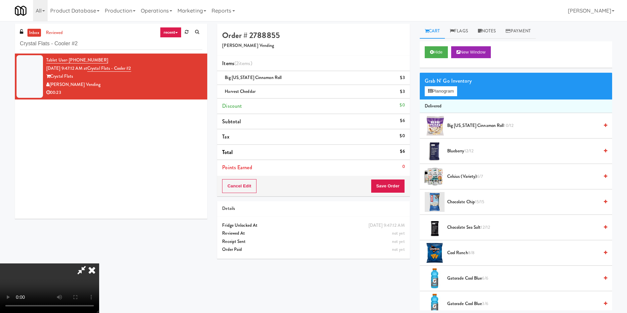
click at [99, 263] on video at bounding box center [49, 288] width 99 height 50
click at [403, 95] on link at bounding box center [404, 94] width 6 height 8
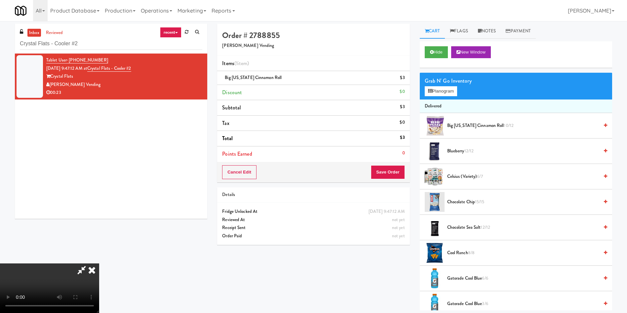
scroll to position [48, 0]
click at [99, 263] on video at bounding box center [49, 288] width 99 height 50
drag, startPoint x: 183, startPoint y: 147, endPoint x: 403, endPoint y: 112, distance: 222.1
click at [99, 263] on video at bounding box center [49, 288] width 99 height 50
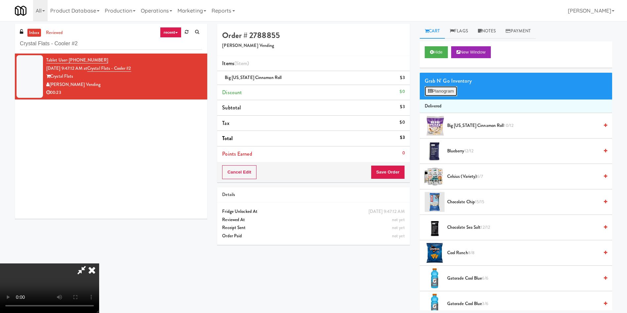
click at [448, 94] on button "Planogram" at bounding box center [441, 91] width 32 height 10
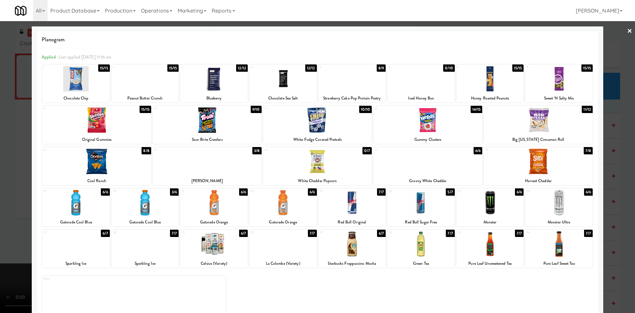
click at [206, 161] on div at bounding box center [207, 161] width 109 height 25
click at [227, 159] on div at bounding box center [207, 161] width 109 height 25
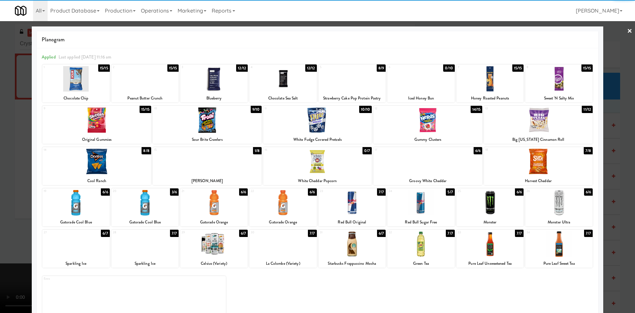
click at [543, 157] on div at bounding box center [538, 161] width 109 height 25
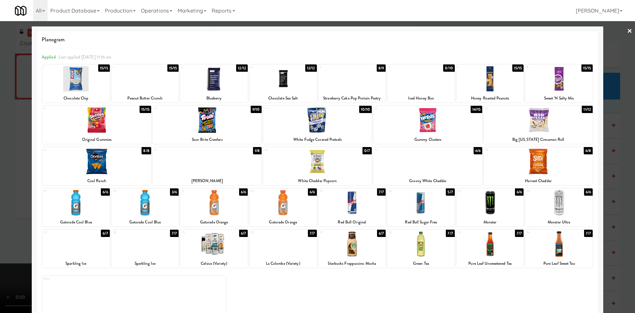
click at [0, 123] on div at bounding box center [317, 156] width 635 height 313
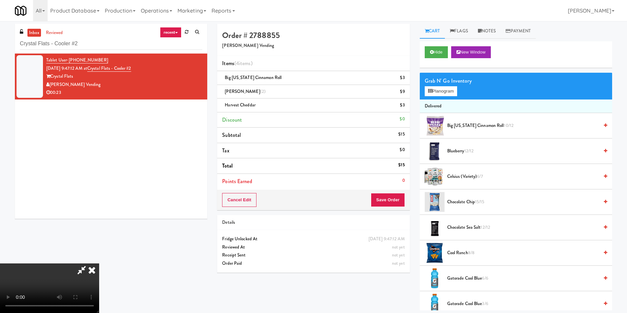
click at [99, 263] on video at bounding box center [49, 288] width 99 height 50
click at [89, 263] on icon at bounding box center [81, 269] width 15 height 13
click at [405, 93] on icon at bounding box center [405, 94] width 3 height 4
drag, startPoint x: 401, startPoint y: 207, endPoint x: 397, endPoint y: 207, distance: 3.6
click at [400, 207] on div "Cancel Edit Save Order" at bounding box center [313, 200] width 192 height 20
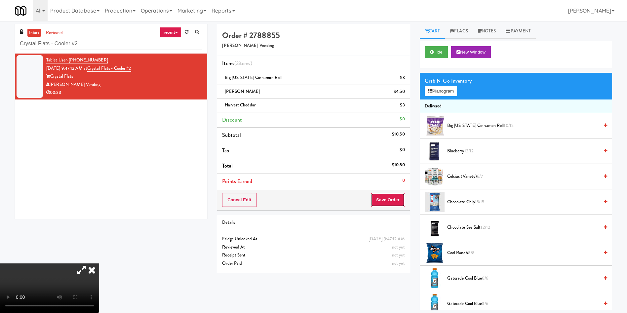
click at [389, 201] on button "Save Order" at bounding box center [388, 200] width 34 height 14
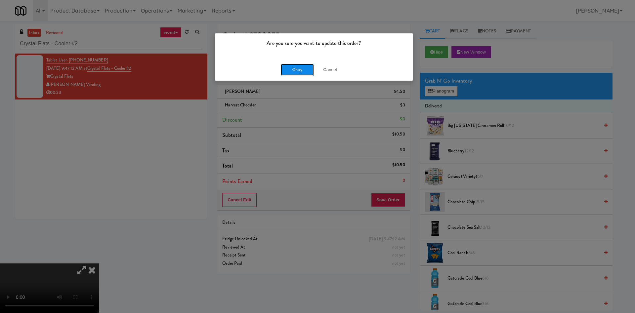
click at [302, 65] on button "Okay" at bounding box center [297, 70] width 33 height 12
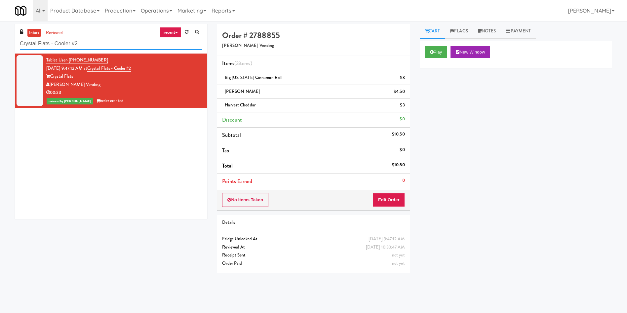
drag, startPoint x: 107, startPoint y: 44, endPoint x: 0, endPoint y: 32, distance: 107.7
click at [0, 33] on div "inbox reviewed recent all unclear take inventory issue suspicious failed recent…" at bounding box center [313, 156] width 627 height 265
paste input "Gallerie Apartments"
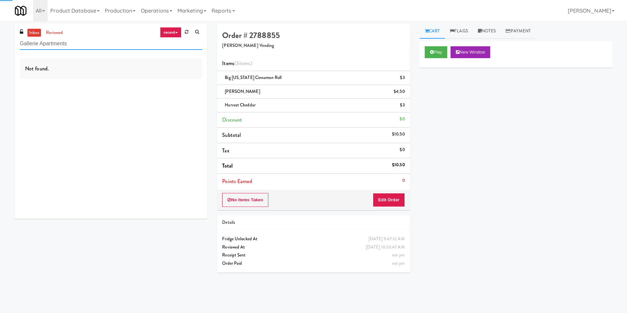
type input "Gallerie Apartments"
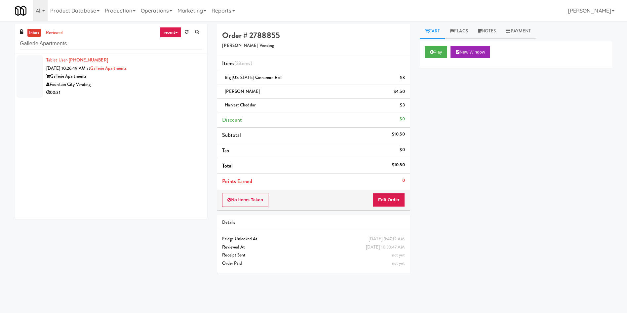
click at [24, 71] on div at bounding box center [30, 76] width 26 height 43
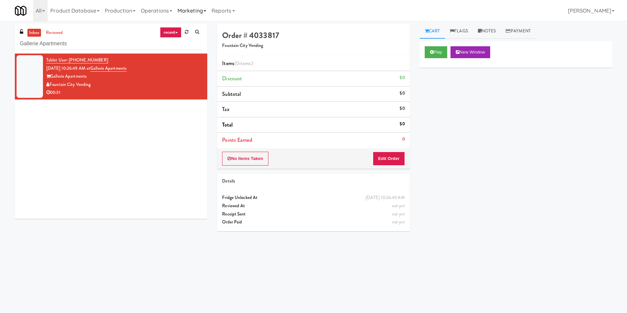
click at [180, 15] on link "Marketing" at bounding box center [192, 10] width 34 height 21
click at [202, 28] on link "Users" at bounding box center [201, 29] width 53 height 12
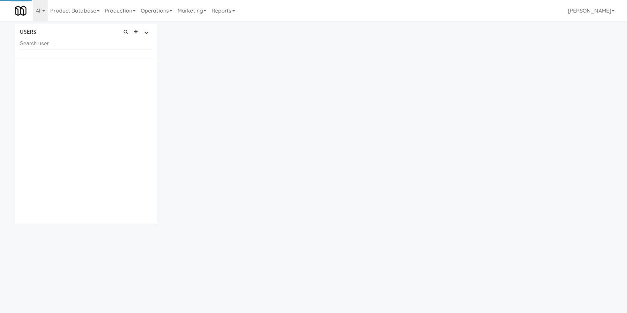
click at [98, 47] on input "text" at bounding box center [86, 44] width 132 height 12
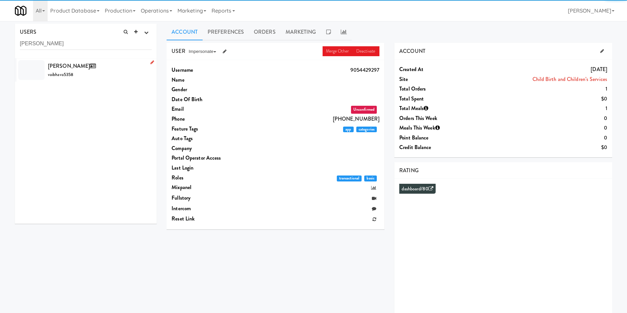
type input "Vaibhav Arora"
click at [100, 78] on div "Vaibhav Arora vaibhava5358" at bounding box center [100, 70] width 104 height 18
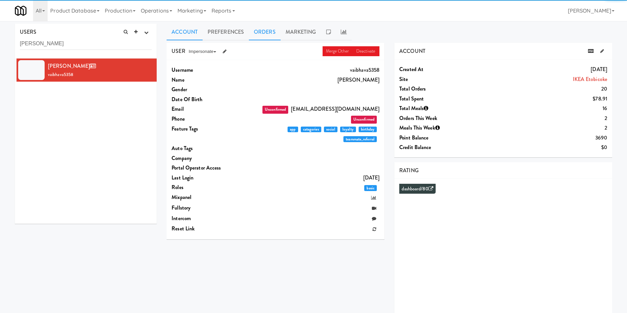
click at [265, 27] on link "Orders" at bounding box center [265, 32] width 32 height 17
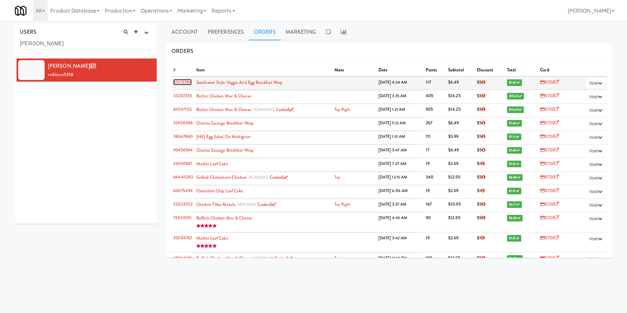
click at [176, 83] on link "83172394" at bounding box center [182, 82] width 19 height 6
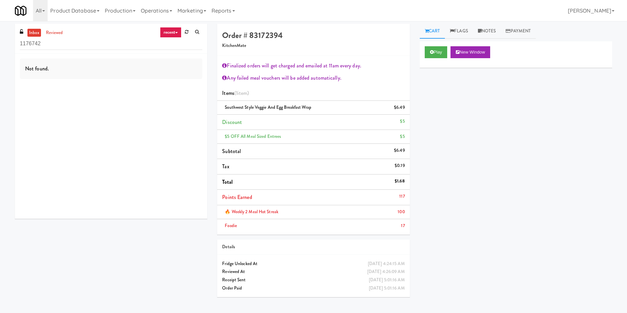
click at [65, 36] on ul "inbox reviewed" at bounding box center [46, 33] width 40 height 8
click at [63, 35] on link "reviewed" at bounding box center [54, 33] width 20 height 8
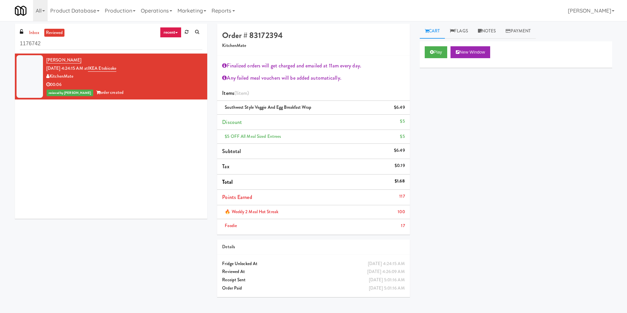
drag, startPoint x: 105, startPoint y: 157, endPoint x: 96, endPoint y: 131, distance: 27.9
click at [105, 157] on div "Vaibhav Arora Oct 12, 2025 4:24:15 AM at IKEA Etobicoke KitchenMate 00:06 revie…" at bounding box center [111, 136] width 192 height 165
drag, startPoint x: 86, startPoint y: 51, endPoint x: 0, endPoint y: 38, distance: 86.6
click at [0, 38] on div "inbox reviewed recent all unclear take inventory issue suspicious failed recent…" at bounding box center [313, 163] width 627 height 278
click at [34, 30] on link "inbox" at bounding box center [34, 33] width 14 height 8
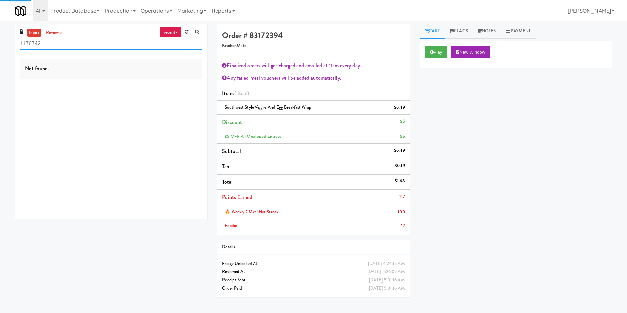
drag, startPoint x: 49, startPoint y: 43, endPoint x: 19, endPoint y: 30, distance: 32.7
click at [19, 41] on div "inbox reviewed recent all unclear take inventory issue suspicious failed recent…" at bounding box center [111, 39] width 192 height 30
paste input "The Metropolitan - Cooler - Middle"
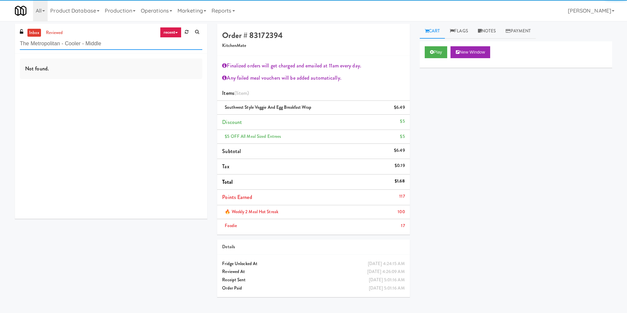
type input "The Metropolitan - Cooler - Middle"
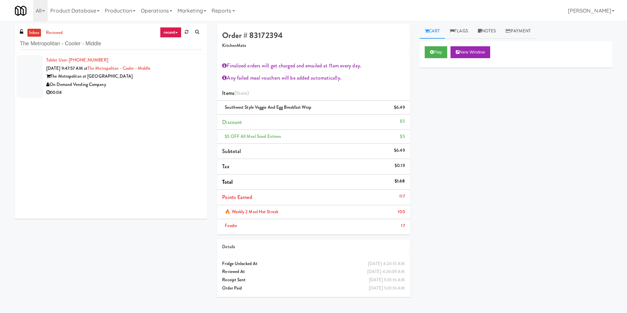
click at [19, 76] on div at bounding box center [30, 76] width 26 height 43
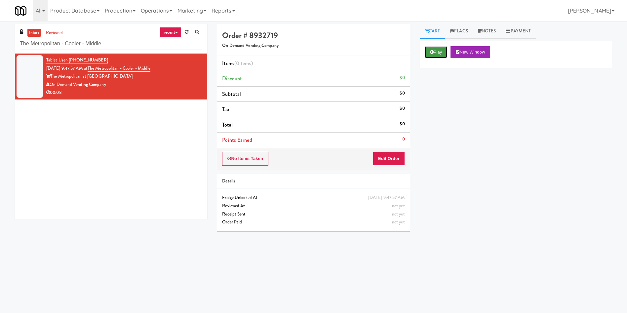
click at [433, 48] on button "Play" at bounding box center [436, 52] width 23 height 12
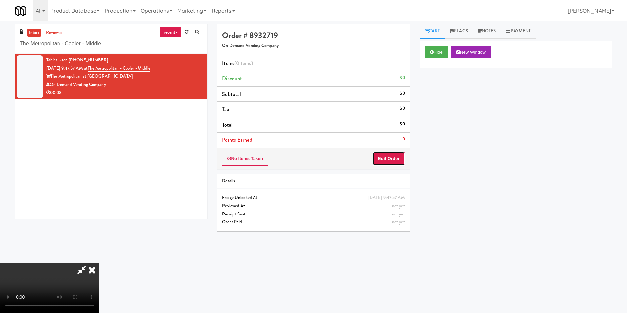
click at [384, 162] on button "Edit Order" at bounding box center [389, 159] width 32 height 14
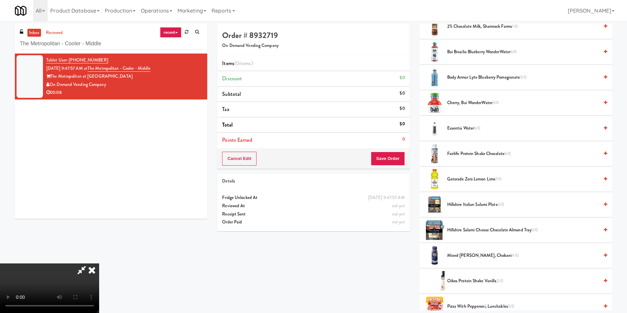
scroll to position [97, 0]
click at [99, 263] on video at bounding box center [49, 288] width 99 height 50
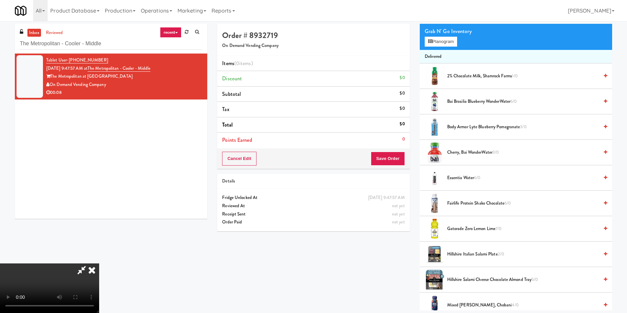
scroll to position [0, 0]
click at [99, 263] on video at bounding box center [49, 288] width 99 height 50
click at [440, 36] on div "Grab N' Go Inventory Planogram" at bounding box center [516, 36] width 192 height 27
click at [441, 40] on button "Planogram" at bounding box center [441, 42] width 32 height 10
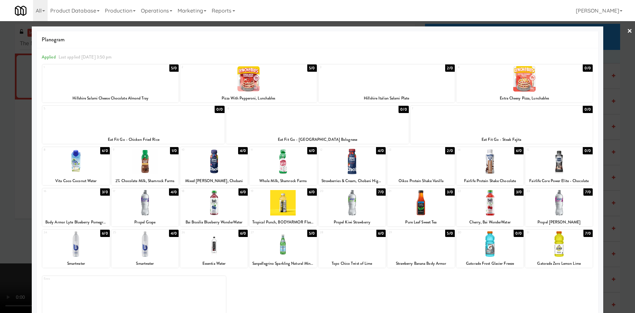
click at [161, 162] on div at bounding box center [144, 161] width 67 height 25
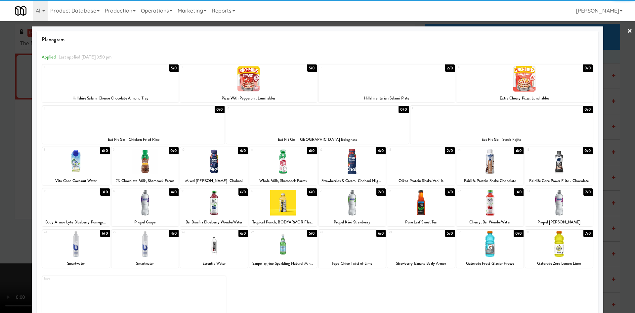
click at [21, 119] on div at bounding box center [317, 156] width 635 height 313
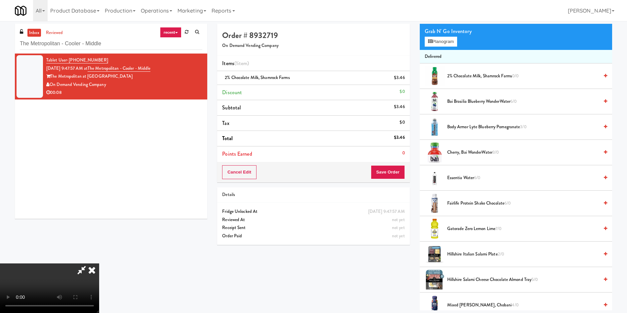
click at [99, 263] on video at bounding box center [49, 288] width 99 height 50
click at [468, 205] on span "Fairlife Protein Shake Chocolate 6/0" at bounding box center [523, 203] width 152 height 8
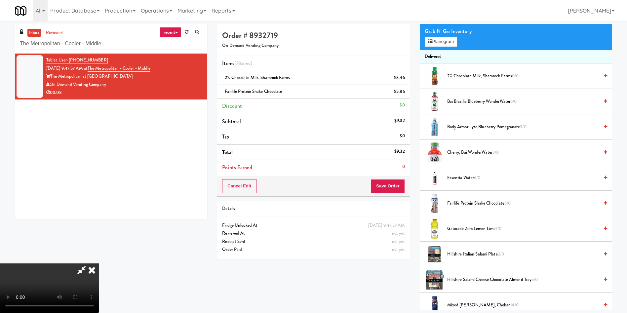
scroll to position [248, 0]
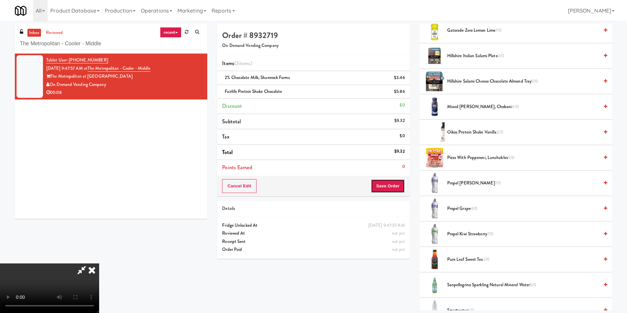
click at [400, 190] on button "Save Order" at bounding box center [388, 186] width 34 height 14
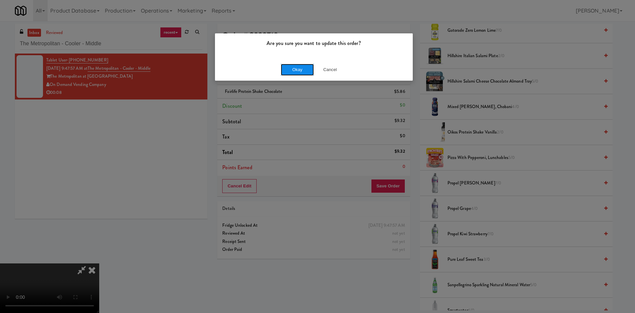
click at [298, 72] on button "Okay" at bounding box center [297, 70] width 33 height 12
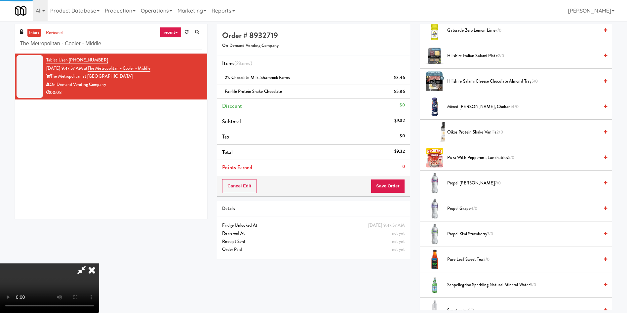
scroll to position [0, 0]
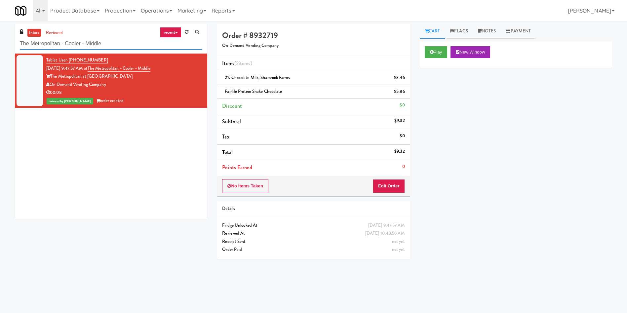
drag, startPoint x: 61, startPoint y: 46, endPoint x: 0, endPoint y: 48, distance: 61.5
click at [0, 48] on div "inbox reviewed recent all unclear take inventory issue suspicious failed recent…" at bounding box center [313, 156] width 627 height 265
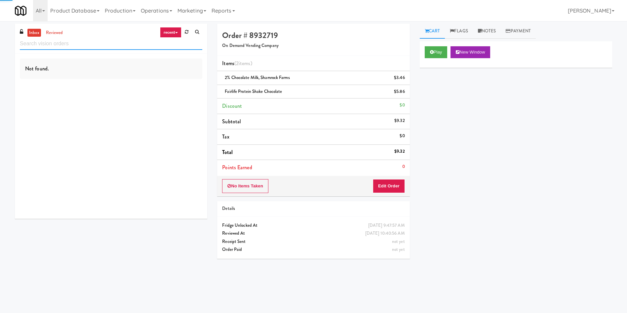
paste input "The Metropolitan - Cooler - Middle"
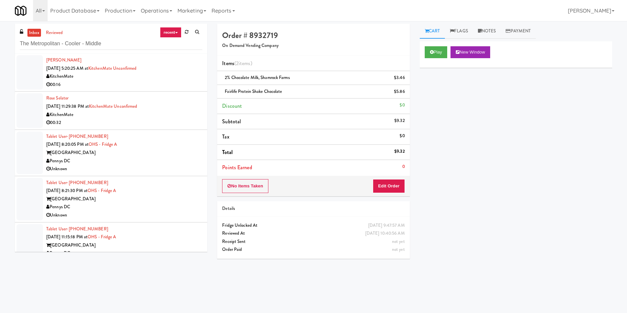
click at [38, 32] on link "inbox" at bounding box center [34, 33] width 14 height 8
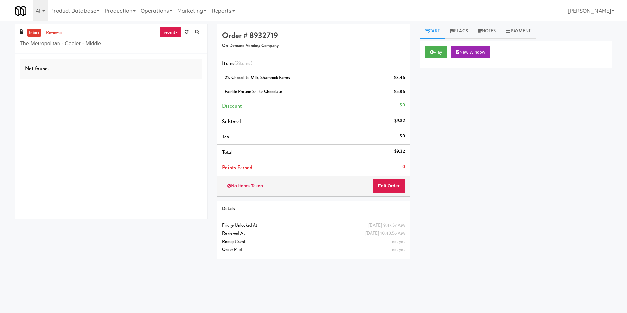
click at [38, 32] on link "inbox" at bounding box center [34, 33] width 14 height 8
drag, startPoint x: 121, startPoint y: 42, endPoint x: 48, endPoint y: 20, distance: 75.8
click at [2, 39] on div "inbox reviewed recent all unclear take inventory issue suspicious failed recent…" at bounding box center [313, 156] width 627 height 265
paste input "FV"
click at [34, 78] on div at bounding box center [30, 76] width 26 height 43
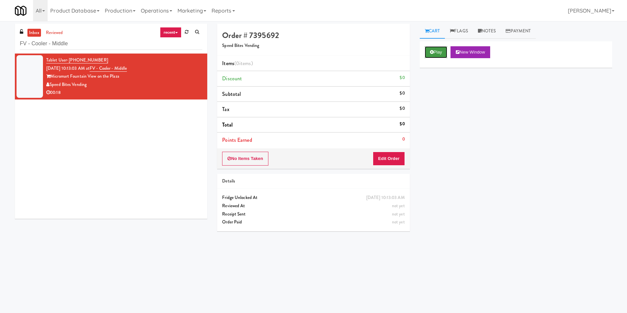
click at [433, 51] on icon at bounding box center [432, 52] width 4 height 4
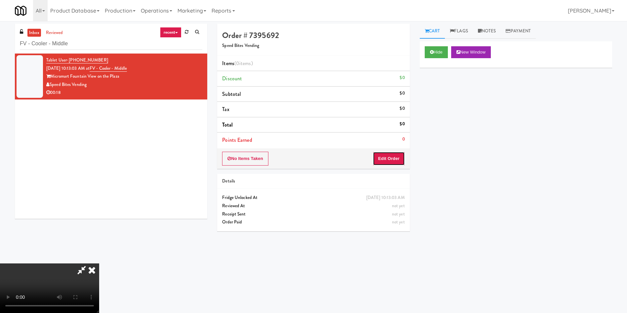
drag, startPoint x: 394, startPoint y: 158, endPoint x: 402, endPoint y: 158, distance: 7.9
click at [402, 158] on button "Edit Order" at bounding box center [389, 159] width 32 height 14
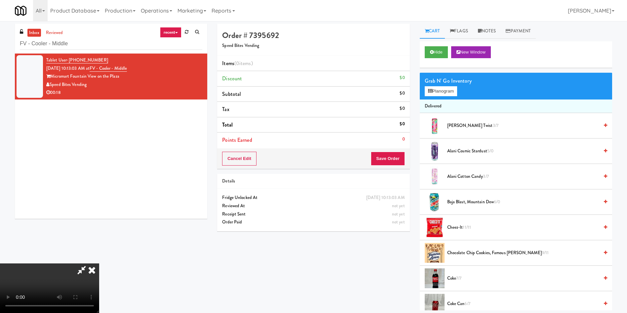
click at [99, 263] on video at bounding box center [49, 288] width 99 height 50
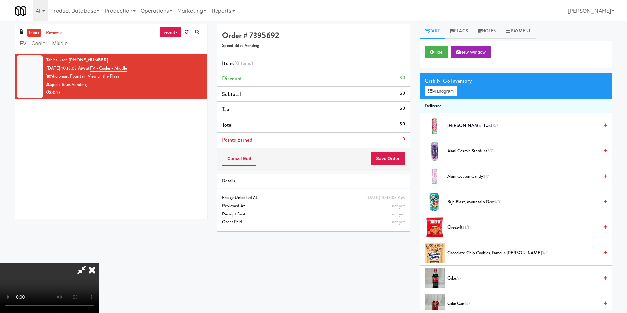
click at [99, 263] on video at bounding box center [49, 288] width 99 height 50
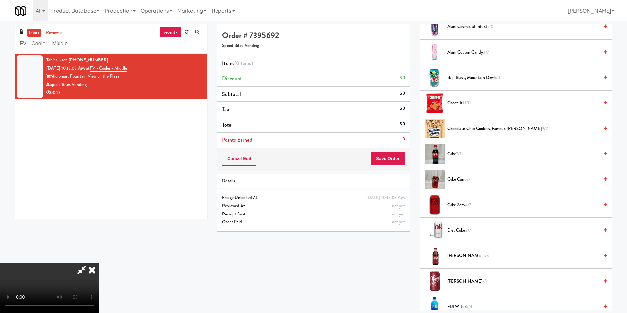
scroll to position [248, 0]
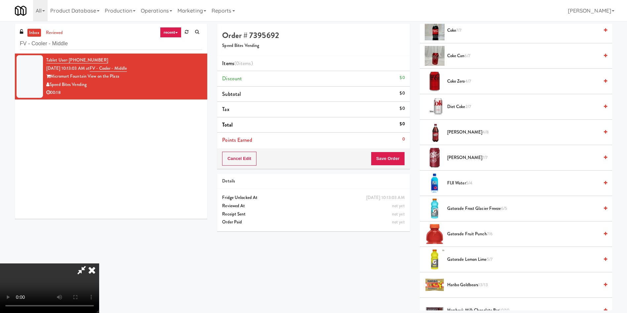
click at [468, 105] on span "2/7" at bounding box center [468, 106] width 6 height 6
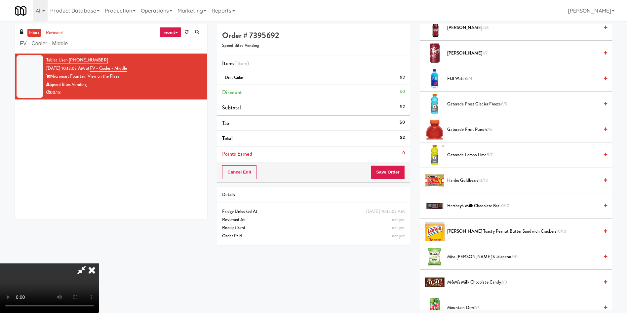
scroll to position [397, 0]
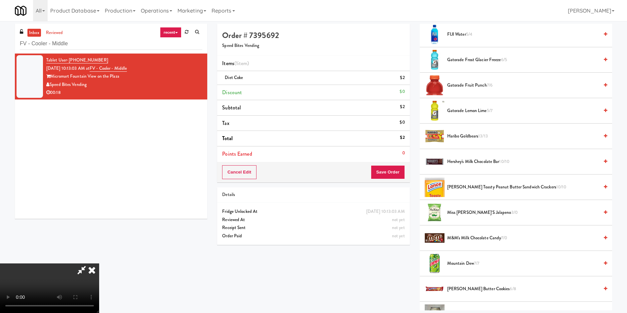
click at [466, 113] on span "Gatorade Lemon Lime 5/7" at bounding box center [523, 111] width 152 height 8
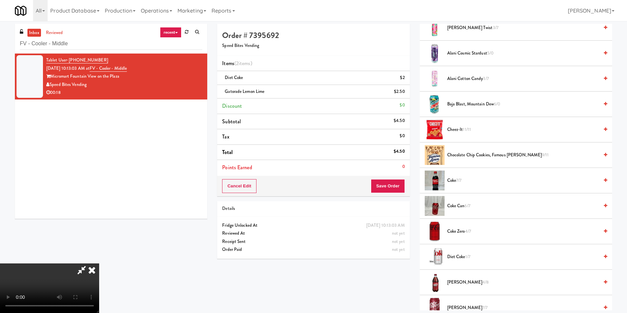
scroll to position [0, 0]
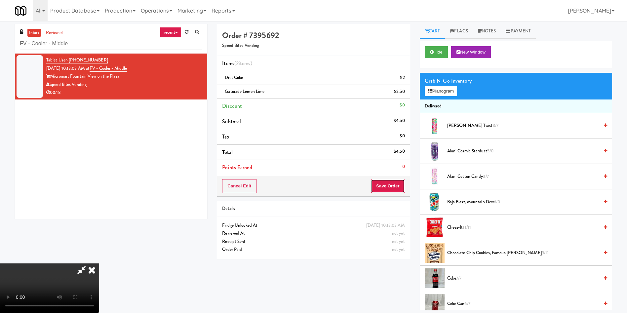
click at [404, 182] on button "Save Order" at bounding box center [388, 186] width 34 height 14
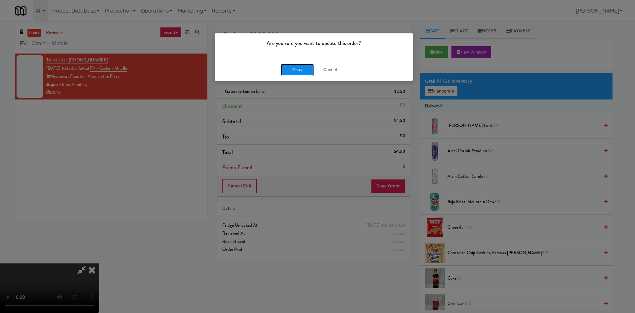
click at [298, 67] on button "Okay" at bounding box center [297, 70] width 33 height 12
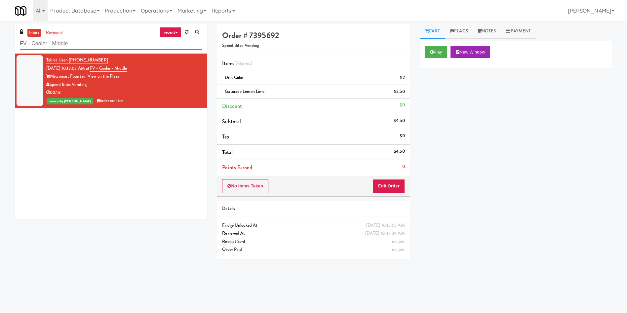
drag, startPoint x: 93, startPoint y: 39, endPoint x: 0, endPoint y: 37, distance: 92.6
click at [0, 37] on div "inbox reviewed recent all unclear take inventory issue suspicious failed recent…" at bounding box center [313, 156] width 627 height 265
paste input "Illume - Cooler - Left"
type input "Illume - Cooler - Left"
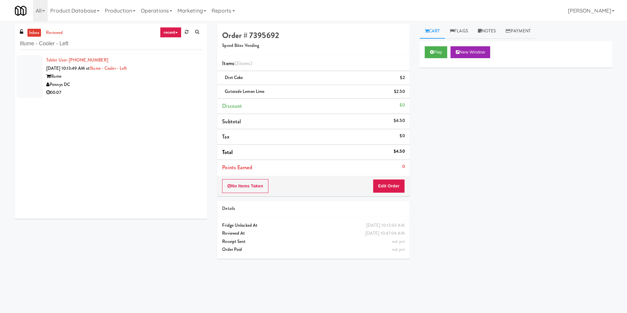
click at [9, 83] on div "inbox reviewed recent all unclear take inventory issue suspicious failed recent…" at bounding box center [313, 156] width 627 height 265
click at [27, 76] on div at bounding box center [30, 76] width 26 height 43
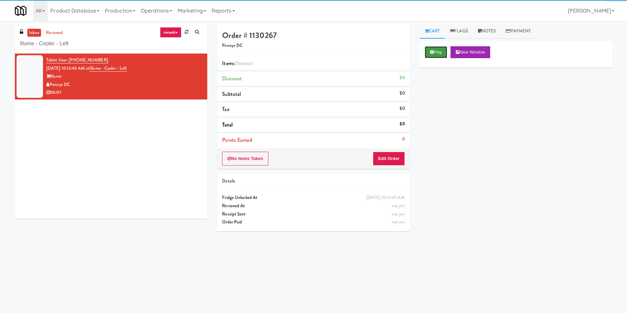
click at [441, 51] on button "Play" at bounding box center [436, 52] width 23 height 12
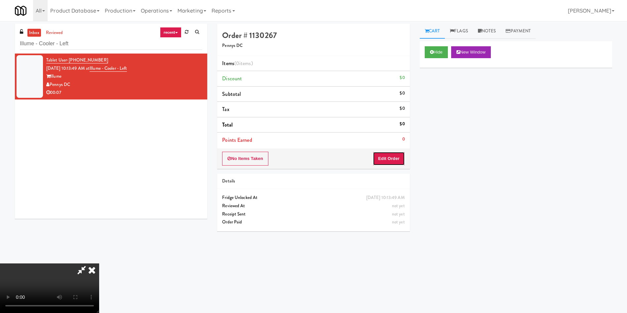
click at [398, 162] on button "Edit Order" at bounding box center [389, 159] width 32 height 14
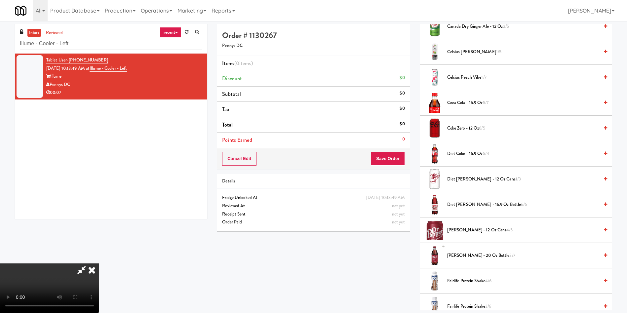
scroll to position [50, 0]
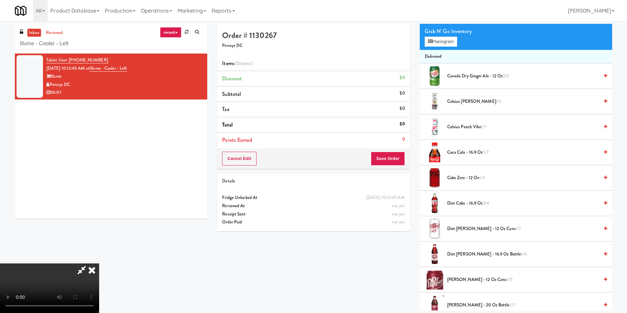
click at [99, 263] on video at bounding box center [49, 288] width 99 height 50
click at [475, 103] on span "Celsius Kiwi Guava 1/5" at bounding box center [523, 102] width 152 height 8
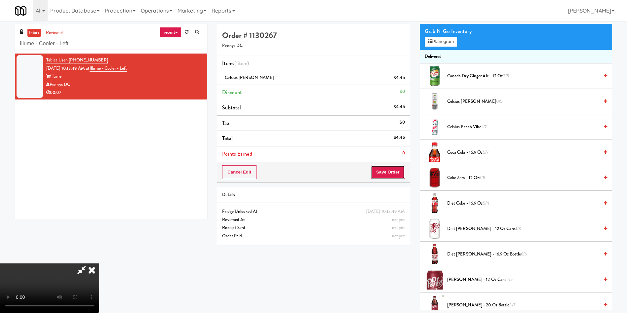
click at [387, 170] on button "Save Order" at bounding box center [388, 172] width 34 height 14
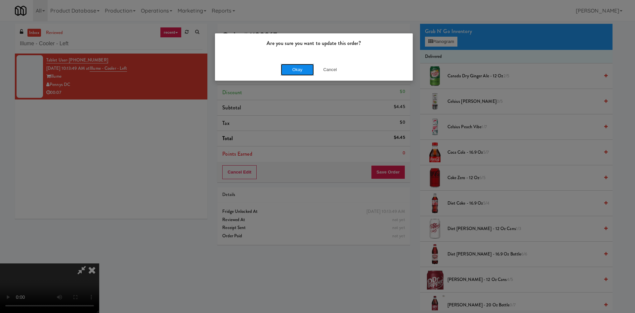
click at [304, 68] on button "Okay" at bounding box center [297, 70] width 33 height 12
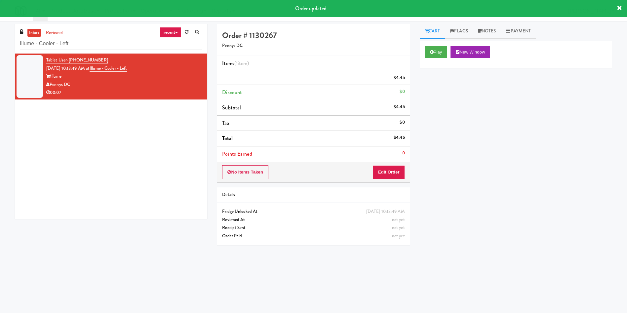
scroll to position [0, 0]
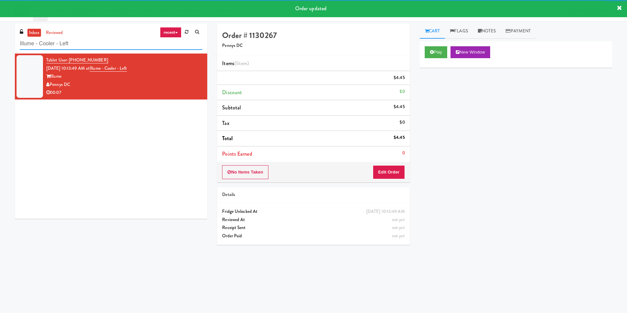
drag, startPoint x: 90, startPoint y: 47, endPoint x: 0, endPoint y: 45, distance: 89.6
click at [0, 45] on div "inbox reviewed recent all unclear take inventory issue suspicious failed recent…" at bounding box center [313, 156] width 627 height 265
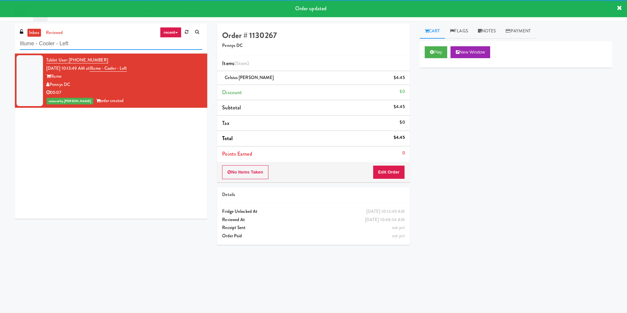
paste input "Vertex - Combo Cooler - Middle"
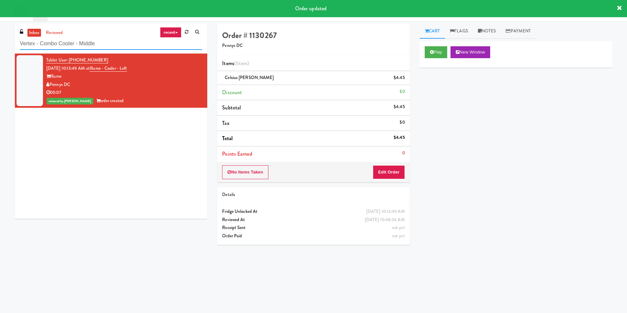
type input "Vertex - Combo Cooler - Middle"
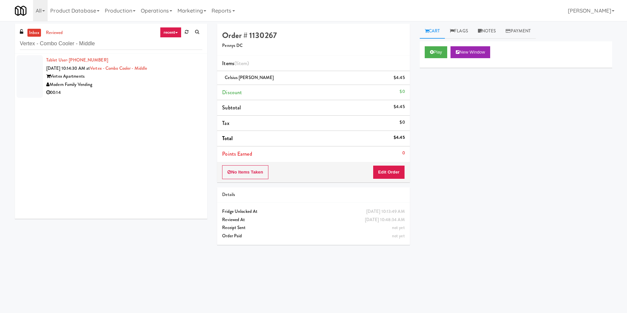
click at [45, 71] on li "Tablet User · (860) 333-4385 Oct 12, 2025 10:14:30 AM at Vertex - Combo Cooler …" at bounding box center [111, 77] width 192 height 46
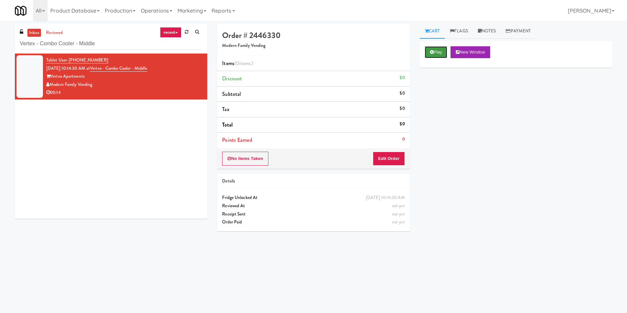
click at [447, 52] on button "Play" at bounding box center [436, 52] width 23 height 12
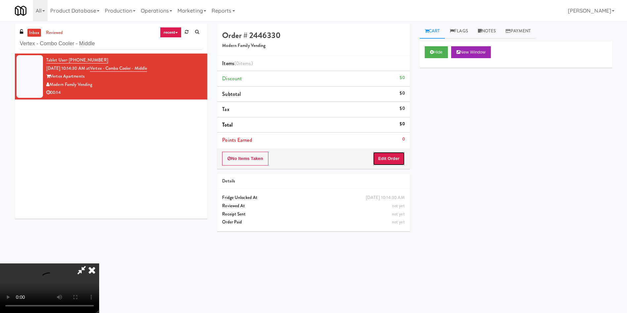
click at [387, 159] on button "Edit Order" at bounding box center [389, 159] width 32 height 14
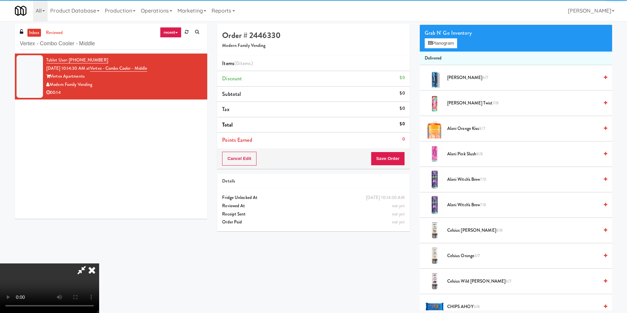
scroll to position [50, 0]
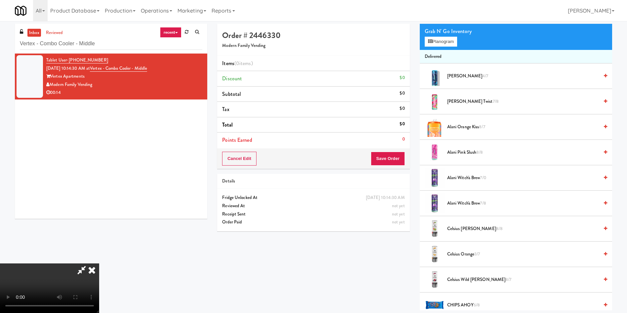
click at [99, 263] on video at bounding box center [49, 288] width 99 height 50
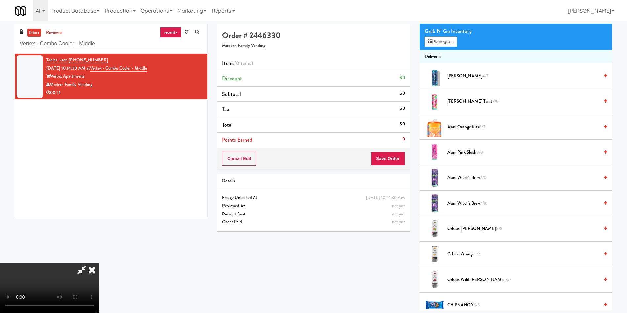
click at [99, 263] on video at bounding box center [49, 288] width 99 height 50
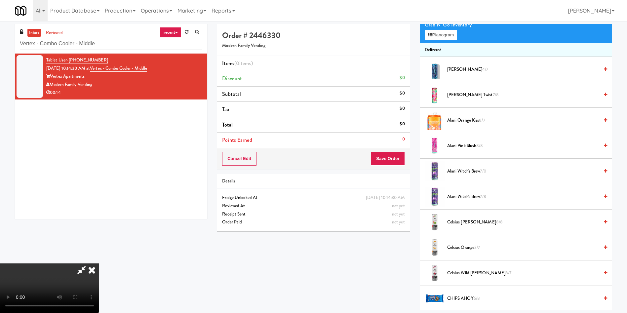
scroll to position [0, 0]
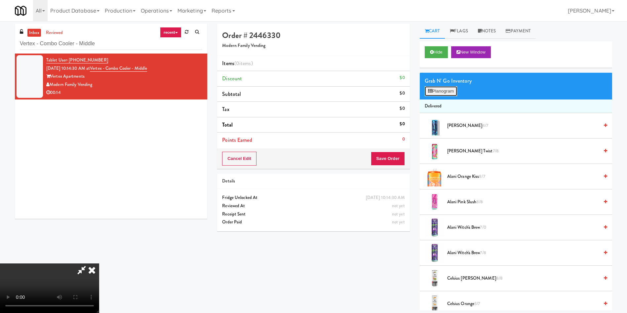
click at [443, 94] on button "Planogram" at bounding box center [441, 91] width 32 height 10
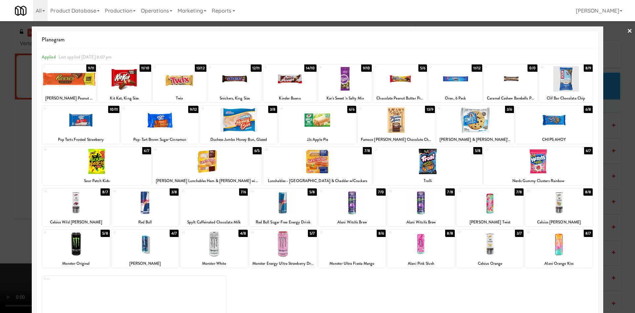
click at [555, 203] on div at bounding box center [558, 202] width 67 height 25
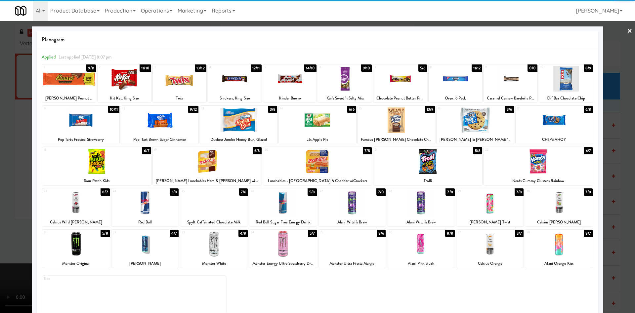
click at [11, 165] on div at bounding box center [317, 156] width 635 height 313
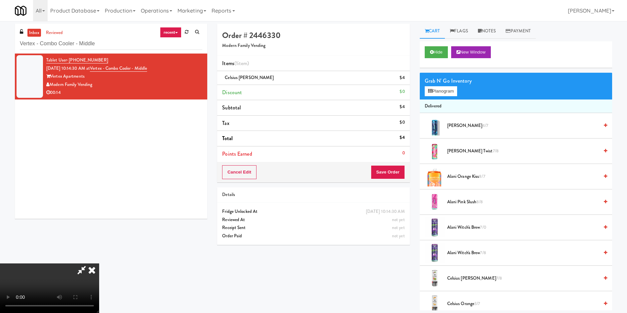
click at [99, 263] on video at bounding box center [49, 288] width 99 height 50
click at [400, 177] on button "Save Order" at bounding box center [388, 172] width 34 height 14
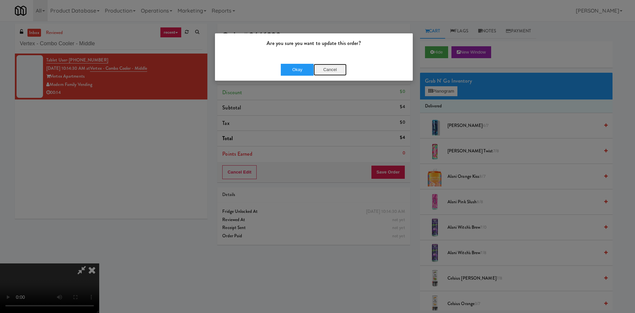
click at [332, 72] on button "Cancel" at bounding box center [329, 70] width 33 height 12
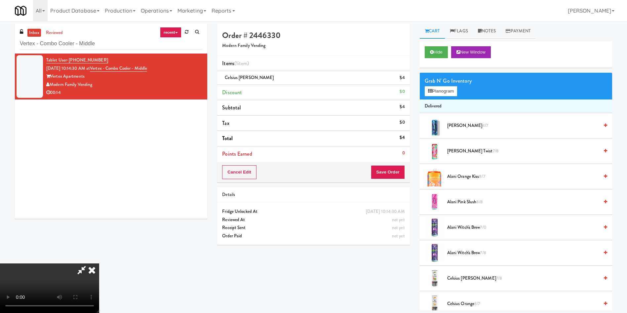
click at [99, 263] on video at bounding box center [49, 288] width 99 height 50
click at [385, 171] on button "Save Order" at bounding box center [388, 172] width 34 height 14
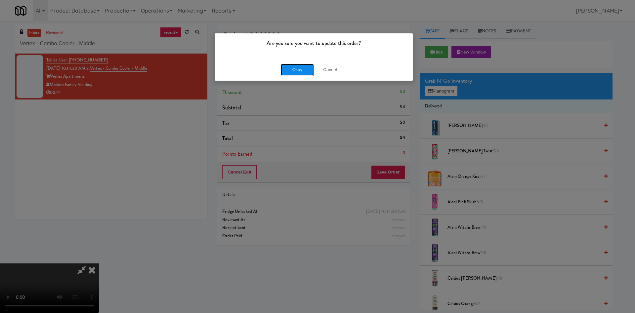
click at [300, 70] on button "Okay" at bounding box center [297, 70] width 33 height 12
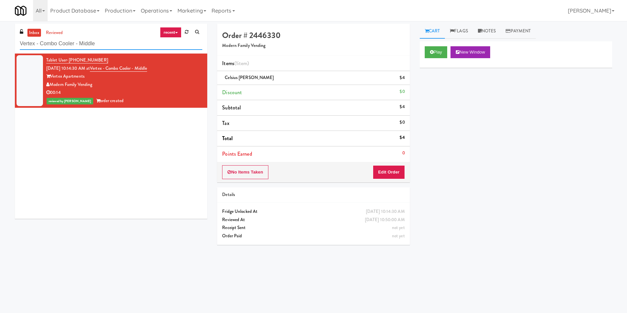
drag, startPoint x: 104, startPoint y: 47, endPoint x: 0, endPoint y: 63, distance: 105.3
click at [0, 63] on div "inbox reviewed recent all unclear take inventory issue suspicious failed recent…" at bounding box center [313, 156] width 627 height 265
paste input "111 W Wacker - Right - Ambient"
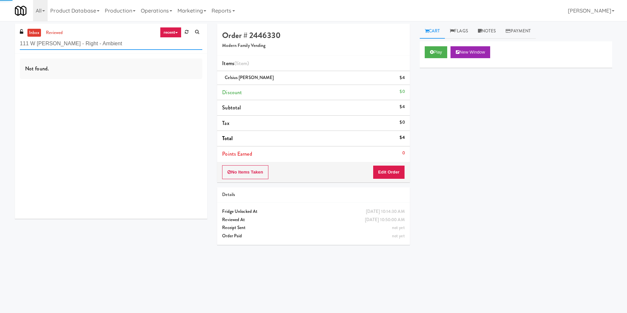
type input "111 W Wacker - Right - Ambient"
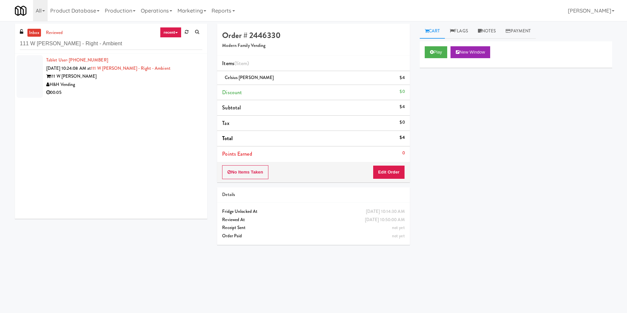
click at [24, 63] on div at bounding box center [30, 76] width 26 height 43
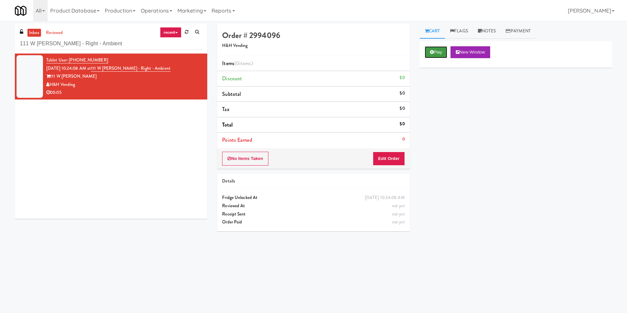
click at [433, 46] on button "Play" at bounding box center [436, 52] width 23 height 12
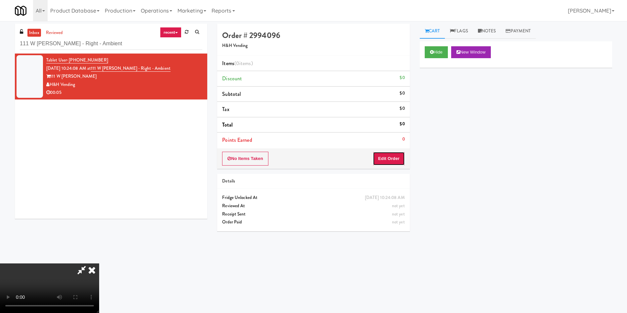
click at [391, 155] on button "Edit Order" at bounding box center [389, 159] width 32 height 14
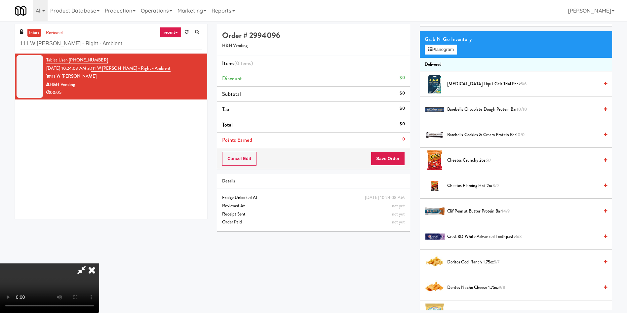
scroll to position [99, 0]
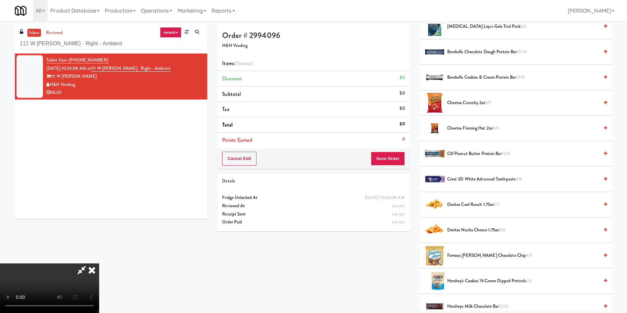
click at [99, 263] on video at bounding box center [49, 288] width 99 height 50
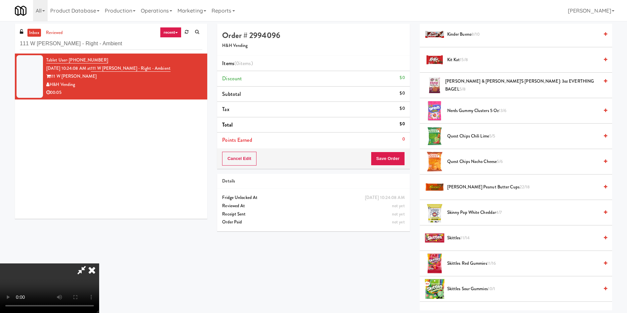
scroll to position [545, 0]
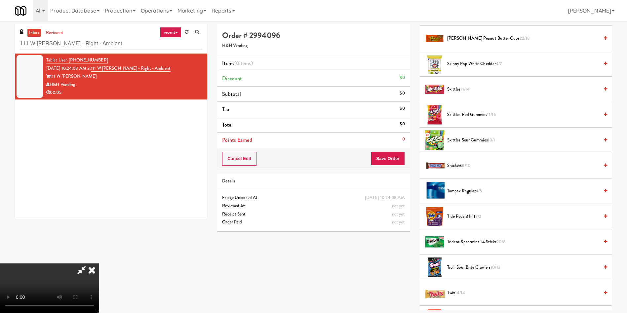
click at [465, 216] on span "Tide Pods 3 in 1 3/2" at bounding box center [523, 217] width 152 height 8
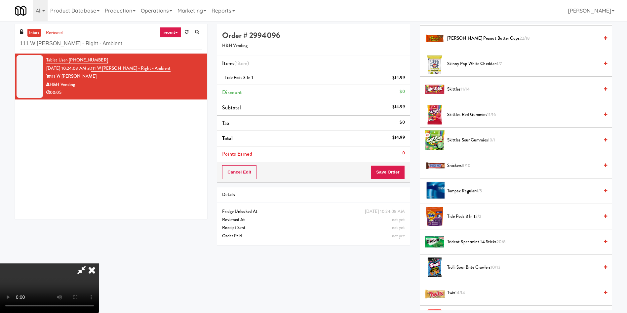
click at [99, 308] on video at bounding box center [49, 288] width 99 height 50
click at [99, 263] on video at bounding box center [49, 288] width 99 height 50
click at [394, 171] on button "Save Order" at bounding box center [388, 172] width 34 height 14
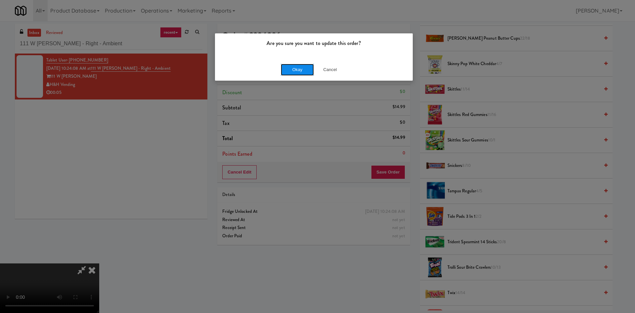
click at [301, 70] on button "Okay" at bounding box center [297, 70] width 33 height 12
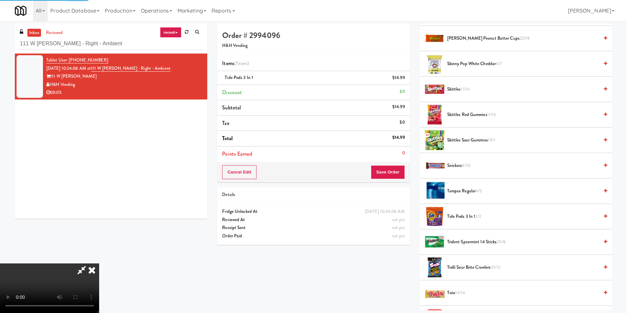
scroll to position [0, 0]
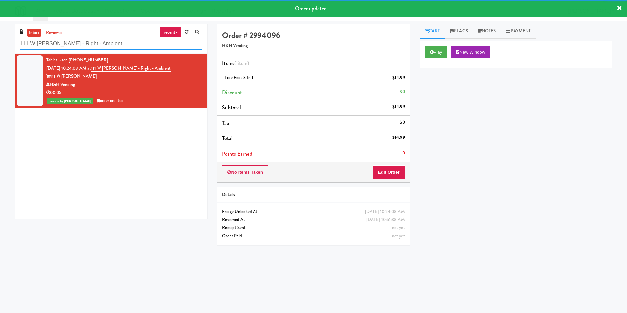
drag, startPoint x: 119, startPoint y: 45, endPoint x: 7, endPoint y: 56, distance: 113.3
click at [7, 56] on div "inbox reviewed recent all unclear take inventory issue suspicious failed recent…" at bounding box center [313, 156] width 627 height 265
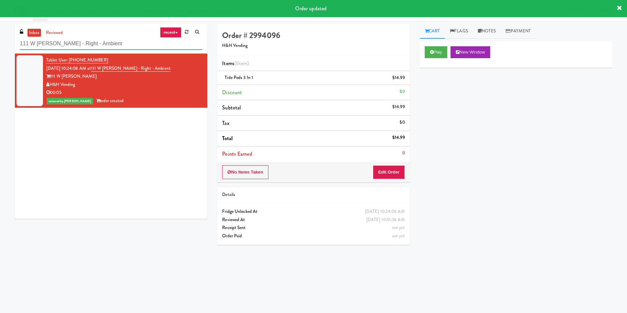
paste input "HP Employee Lounge Pantry"
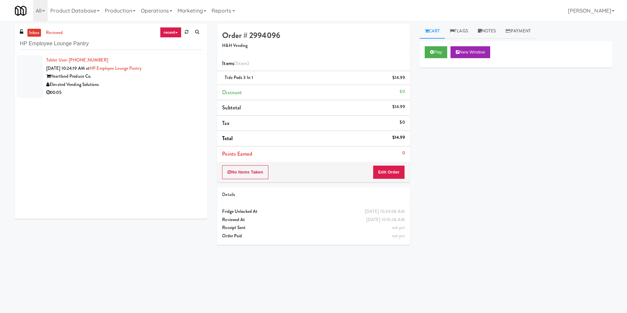
click at [25, 65] on div at bounding box center [30, 76] width 26 height 43
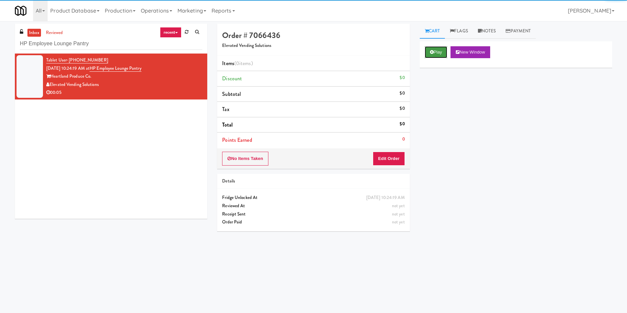
click at [429, 55] on button "Play" at bounding box center [436, 52] width 23 height 12
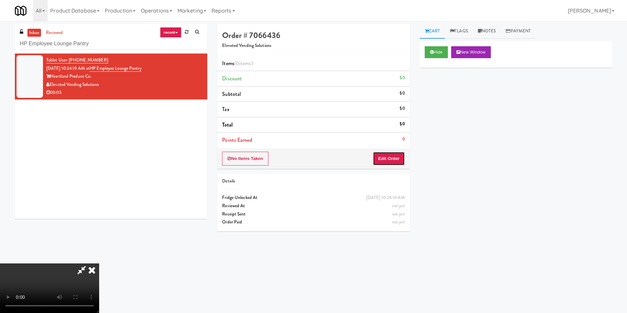
click at [384, 164] on button "Edit Order" at bounding box center [389, 159] width 32 height 14
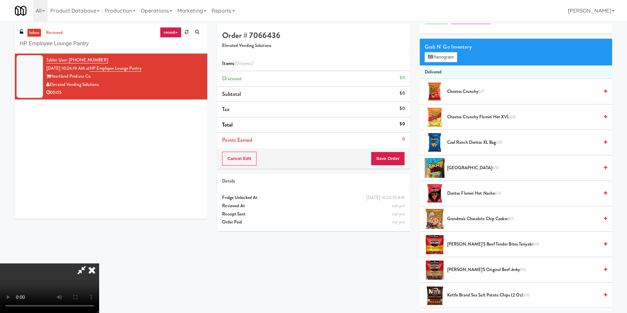
scroll to position [50, 0]
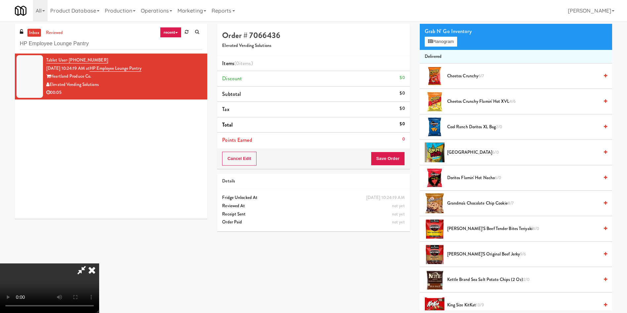
click at [99, 263] on video at bounding box center [49, 288] width 99 height 50
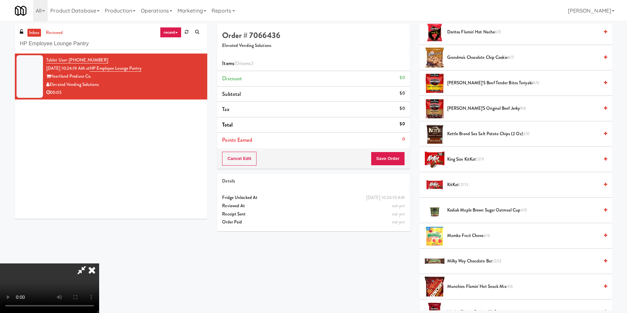
scroll to position [198, 0]
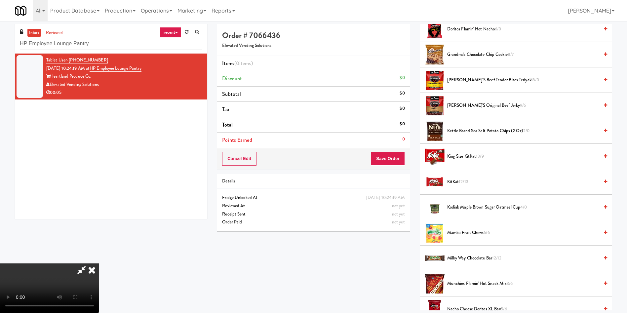
click at [476, 127] on span "Kettle Brand Sea Salt Potato Chips (2 oz) 2/0" at bounding box center [523, 131] width 152 height 8
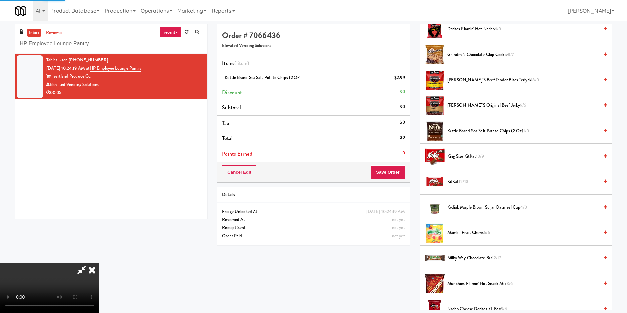
scroll to position [0, 0]
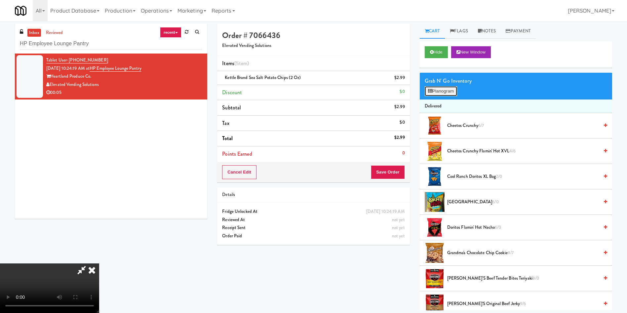
click at [440, 92] on button "Planogram" at bounding box center [441, 91] width 32 height 10
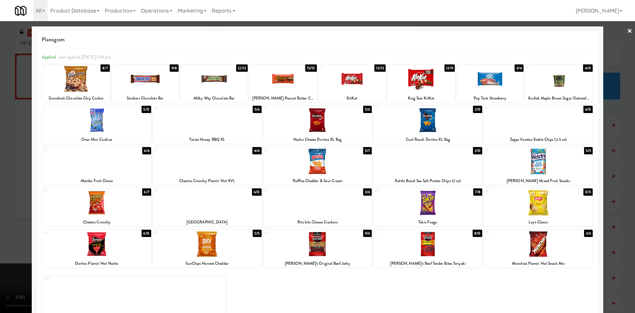
click at [603, 55] on div at bounding box center [317, 156] width 635 height 313
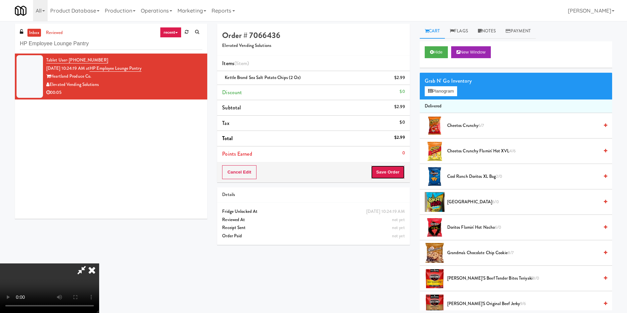
click at [391, 171] on button "Save Order" at bounding box center [388, 172] width 34 height 14
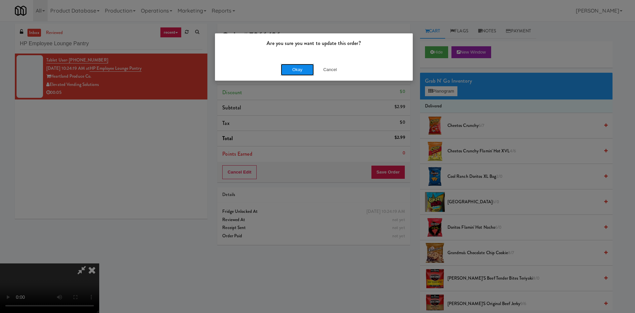
click at [290, 69] on button "Okay" at bounding box center [297, 70] width 33 height 12
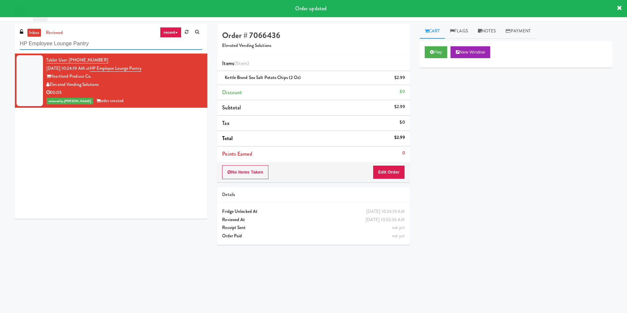
drag, startPoint x: 125, startPoint y: 44, endPoint x: 0, endPoint y: 49, distance: 124.7
click at [0, 49] on div "inbox reviewed recent all unclear take inventory issue suspicious failed recent…" at bounding box center [313, 156] width 627 height 265
paste input "Drinks"
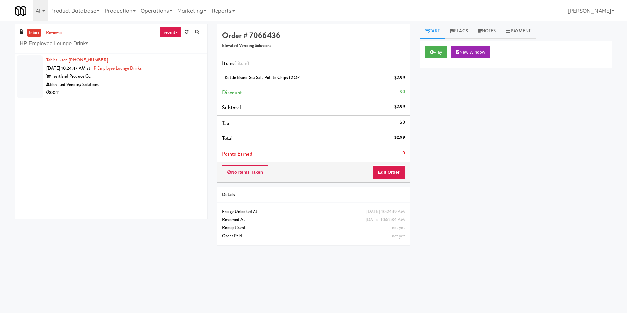
click at [14, 61] on div "inbox reviewed recent all unclear take inventory issue suspicious failed recent…" at bounding box center [111, 124] width 202 height 200
click at [21, 66] on div at bounding box center [30, 76] width 26 height 43
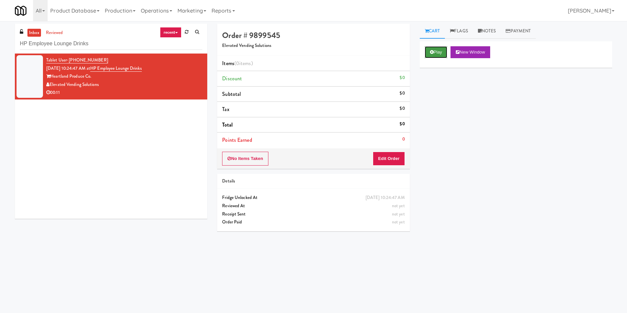
click at [432, 55] on button "Play" at bounding box center [436, 52] width 23 height 12
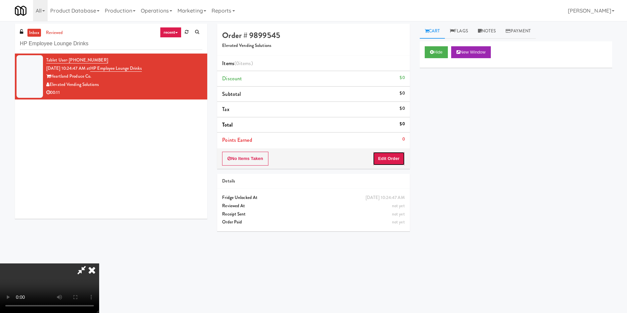
drag, startPoint x: 389, startPoint y: 158, endPoint x: 612, endPoint y: 250, distance: 240.7
click at [389, 158] on button "Edit Order" at bounding box center [389, 159] width 32 height 14
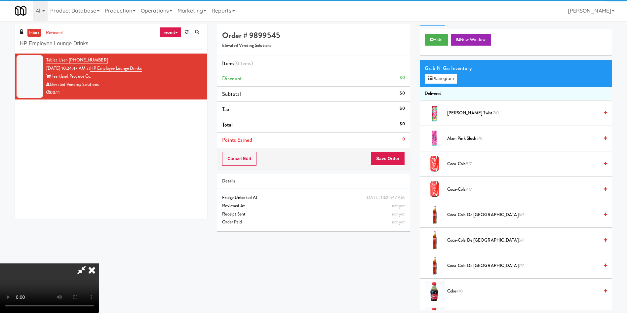
scroll to position [50, 0]
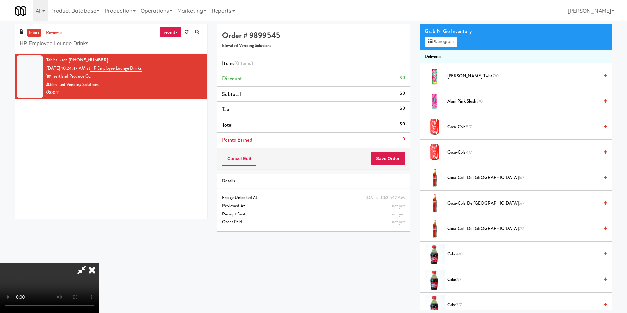
click at [458, 72] on span "Alani Cherry Twist 7/0" at bounding box center [523, 76] width 152 height 8
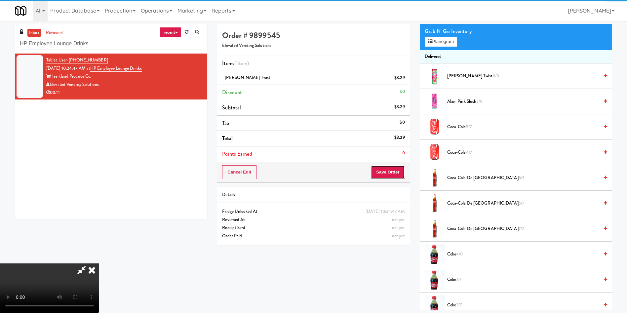
click at [394, 169] on button "Save Order" at bounding box center [388, 172] width 34 height 14
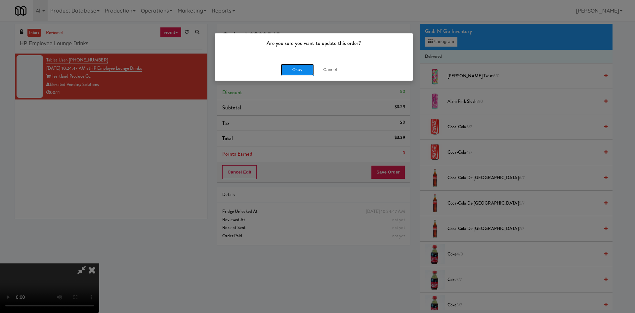
click at [299, 68] on button "Okay" at bounding box center [297, 70] width 33 height 12
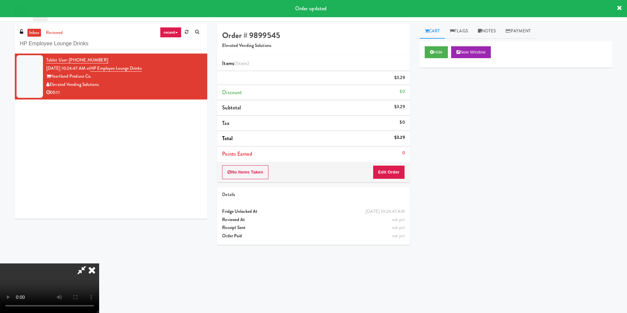
scroll to position [0, 0]
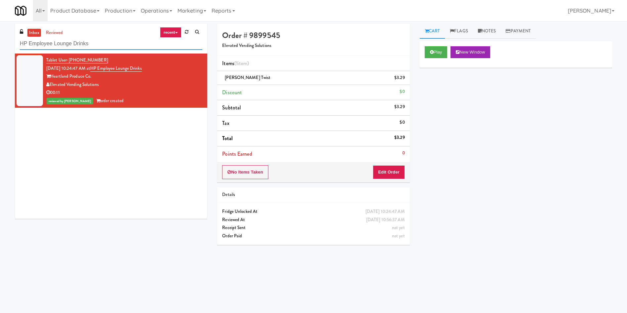
drag, startPoint x: 108, startPoint y: 43, endPoint x: 0, endPoint y: 1, distance: 115.8
click at [0, 21] on body "Are you sure you want to update this order? Okay Cancel Okay Are you sure you w…" at bounding box center [313, 177] width 627 height 313
paste input "Laurel (Right)"
type input "Laurel (Right)"
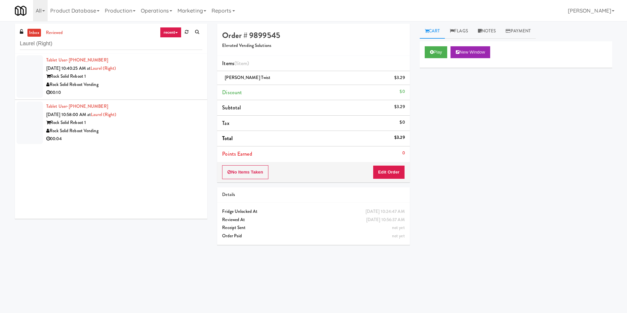
drag, startPoint x: 34, startPoint y: 58, endPoint x: 115, endPoint y: 53, distance: 81.8
click at [34, 58] on div at bounding box center [30, 76] width 26 height 43
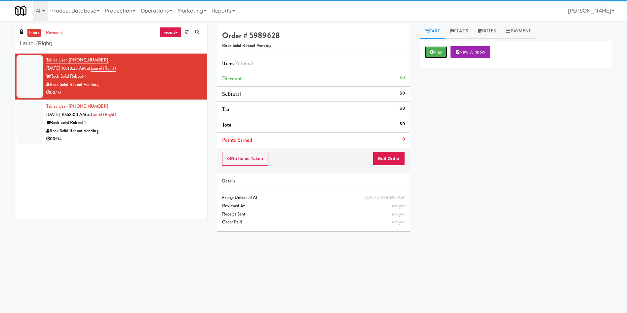
click at [433, 56] on button "Play" at bounding box center [436, 52] width 23 height 12
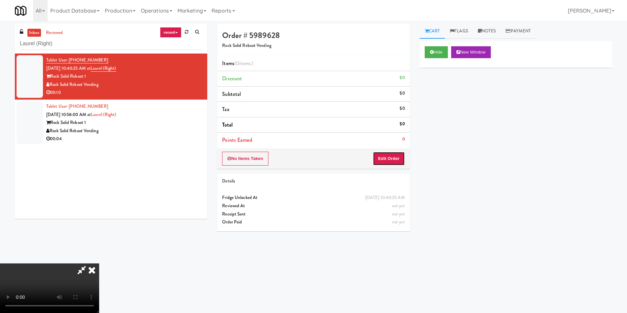
click at [389, 158] on button "Edit Order" at bounding box center [389, 159] width 32 height 14
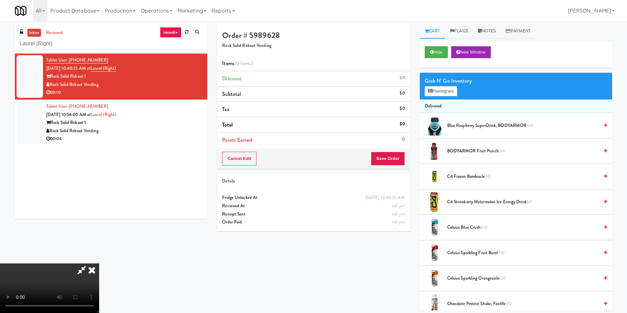
click at [99, 263] on video at bounding box center [49, 288] width 99 height 50
click at [442, 92] on button "Planogram" at bounding box center [441, 91] width 32 height 10
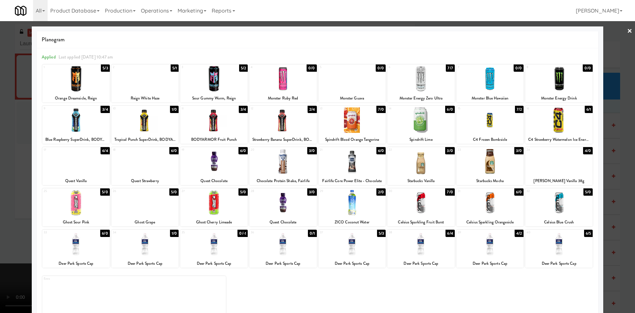
click at [63, 154] on div at bounding box center [75, 161] width 67 height 25
click at [0, 152] on div at bounding box center [317, 156] width 635 height 313
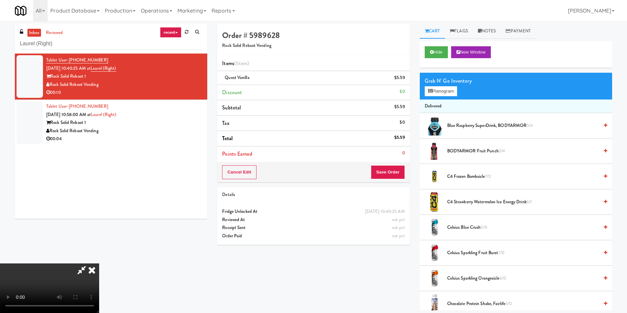
click at [99, 263] on video at bounding box center [49, 288] width 99 height 50
click at [389, 174] on button "Save Order" at bounding box center [388, 172] width 34 height 14
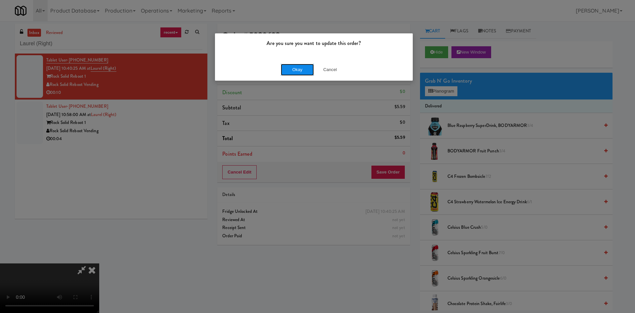
click at [296, 74] on button "Okay" at bounding box center [297, 70] width 33 height 12
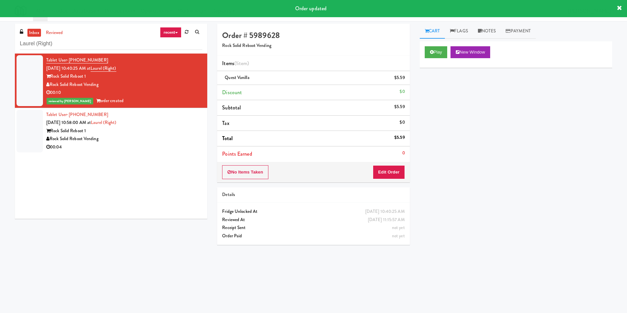
drag, startPoint x: 40, startPoint y: 121, endPoint x: 92, endPoint y: 118, distance: 51.7
click at [40, 122] on div at bounding box center [30, 131] width 26 height 43
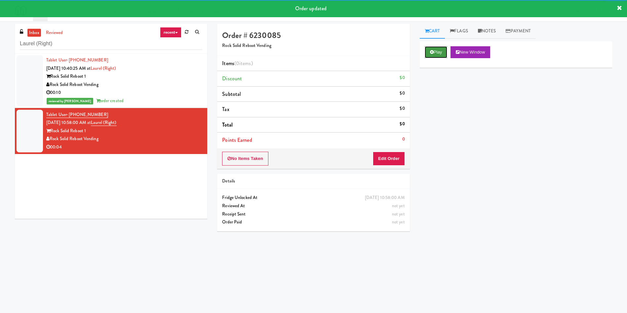
click at [444, 50] on button "Play" at bounding box center [436, 52] width 23 height 12
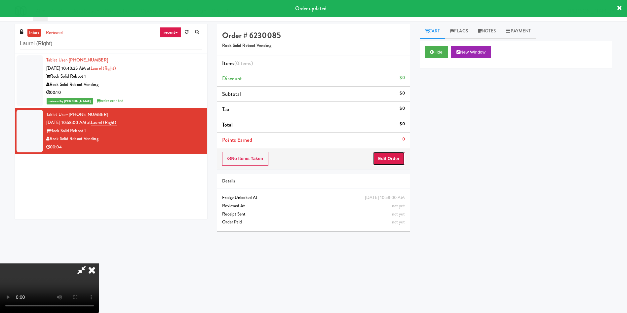
click at [389, 155] on button "Edit Order" at bounding box center [389, 159] width 32 height 14
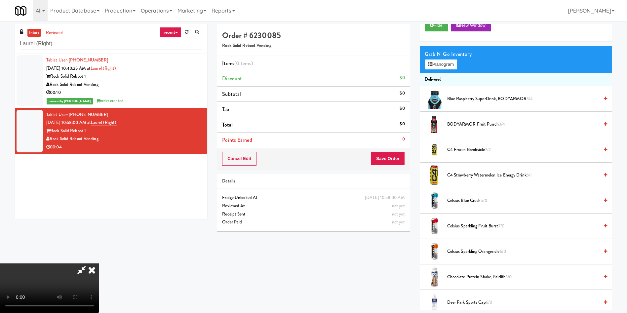
scroll to position [50, 0]
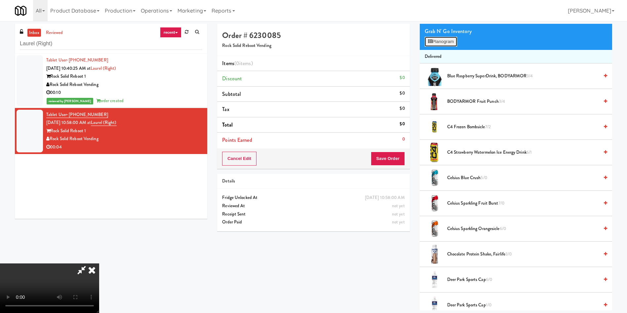
click at [448, 40] on button "Planogram" at bounding box center [441, 42] width 32 height 10
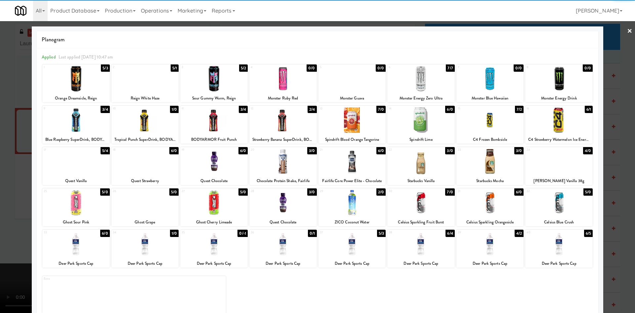
click at [558, 127] on div at bounding box center [558, 119] width 67 height 25
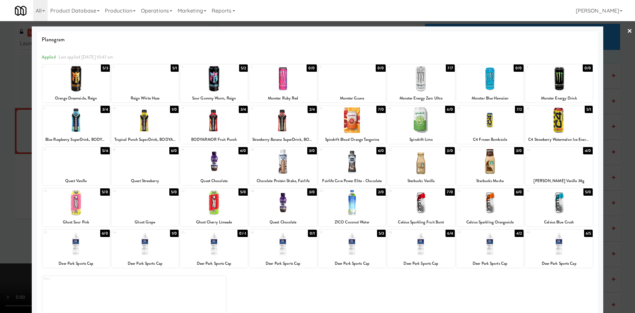
click at [613, 48] on div at bounding box center [317, 156] width 635 height 313
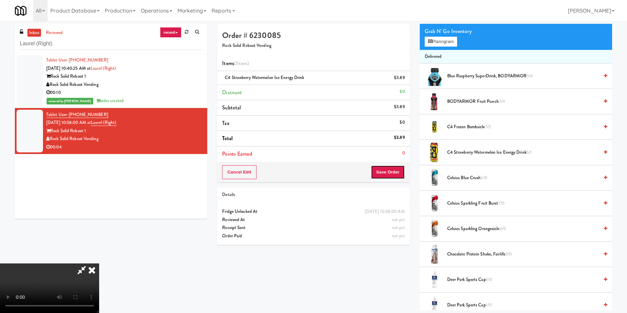
click at [383, 174] on button "Save Order" at bounding box center [388, 172] width 34 height 14
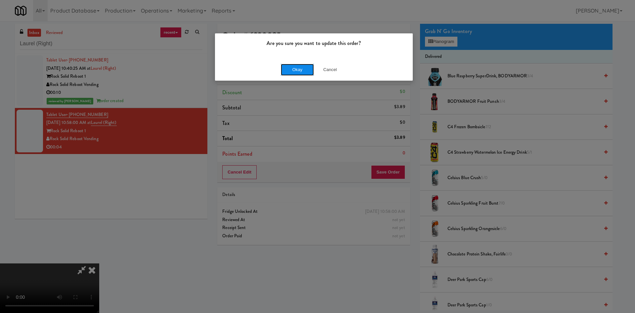
click at [294, 72] on button "Okay" at bounding box center [297, 70] width 33 height 12
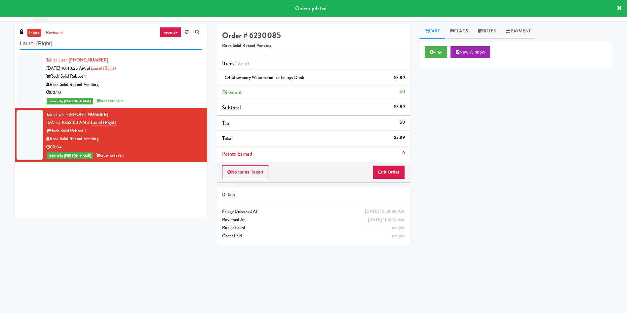
drag, startPoint x: 95, startPoint y: 39, endPoint x: 0, endPoint y: 38, distance: 95.2
click at [0, 38] on div "inbox reviewed recent all unclear take inventory issue suspicious failed recent…" at bounding box center [313, 156] width 627 height 265
paste input "Optima - Left - Fridge"
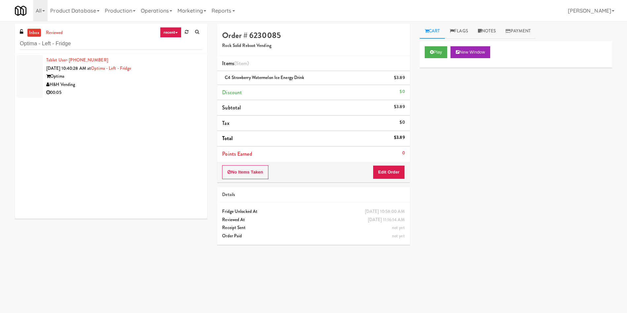
click at [22, 68] on div at bounding box center [30, 76] width 26 height 43
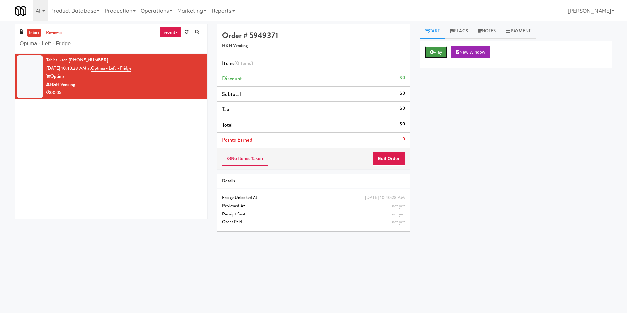
click at [436, 54] on button "Play" at bounding box center [436, 52] width 23 height 12
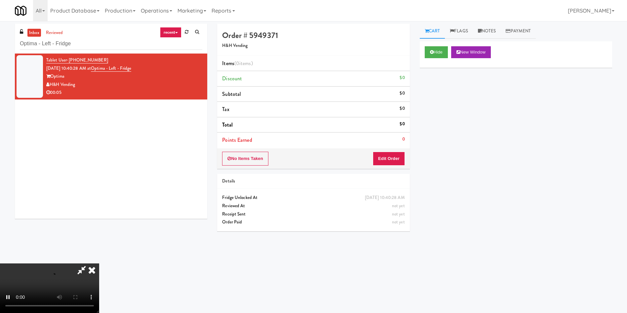
click at [380, 149] on div "No Items Taken Edit Order" at bounding box center [313, 158] width 192 height 20
click at [389, 161] on button "Edit Order" at bounding box center [389, 159] width 32 height 14
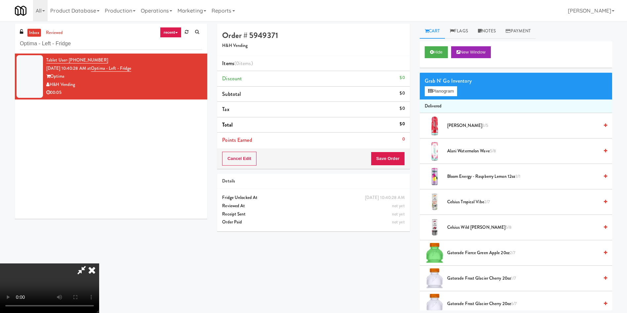
click at [99, 263] on video at bounding box center [49, 288] width 99 height 50
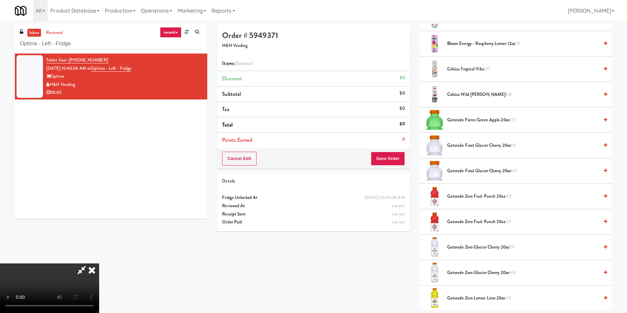
scroll to position [149, 0]
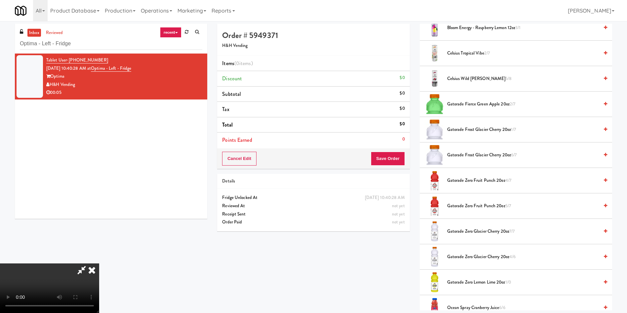
click at [485, 284] on span "Gatorade Zero Lemon Lime 20oz 1/0" at bounding box center [523, 282] width 152 height 8
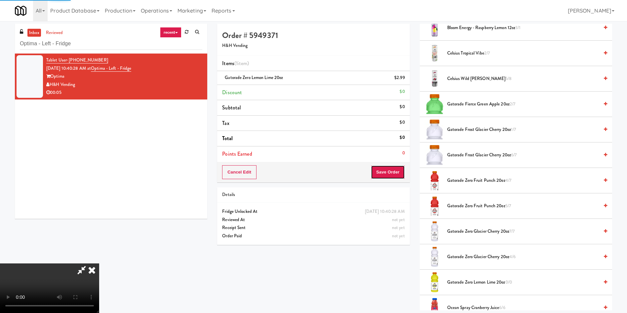
click at [388, 172] on button "Save Order" at bounding box center [388, 172] width 34 height 14
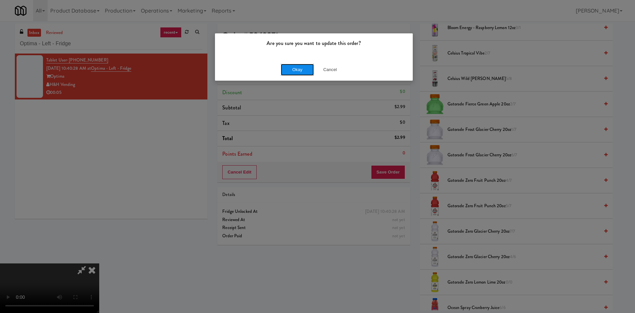
click at [309, 72] on button "Okay" at bounding box center [297, 70] width 33 height 12
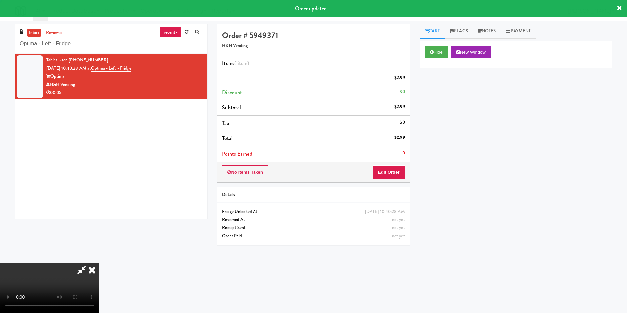
scroll to position [0, 0]
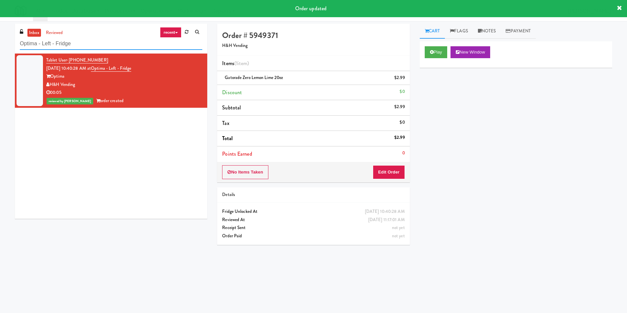
drag, startPoint x: 104, startPoint y: 45, endPoint x: 0, endPoint y: 28, distance: 105.4
click at [0, 28] on div "inbox reviewed recent all unclear take inventory issue suspicious failed recent…" at bounding box center [313, 156] width 627 height 265
paste input "Fine - Employee Lounge-Cooler-Right"
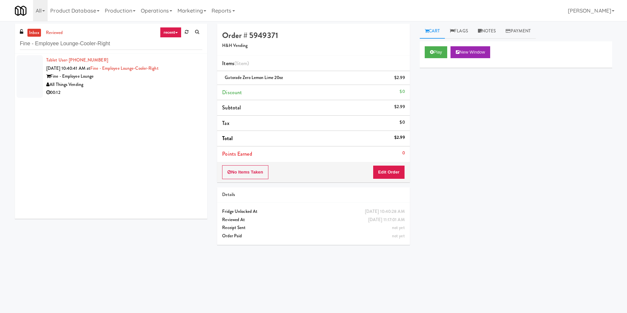
click at [43, 66] on li "Tablet User · (720) 537-8426 Oct 12, 2025 10:40:41 AM at Fine - Employee Lounge…" at bounding box center [111, 77] width 192 height 46
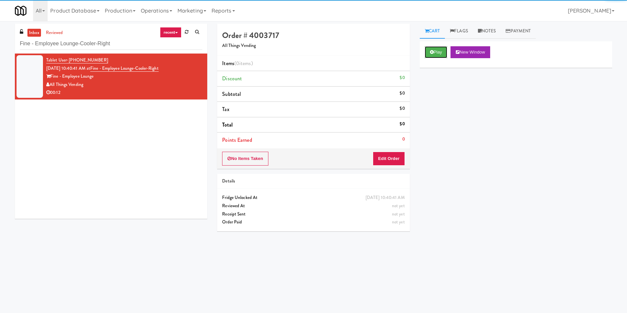
drag, startPoint x: 435, startPoint y: 50, endPoint x: 430, endPoint y: 69, distance: 19.7
click at [435, 50] on button "Play" at bounding box center [436, 52] width 23 height 12
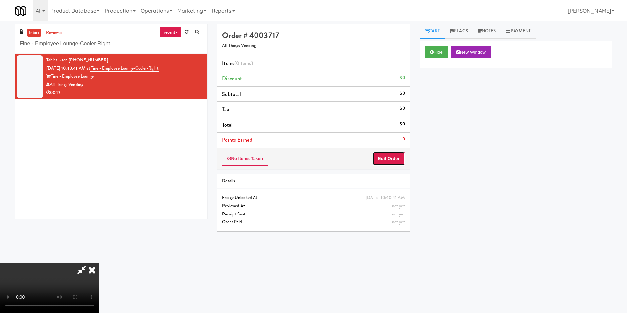
click at [393, 161] on button "Edit Order" at bounding box center [389, 159] width 32 height 14
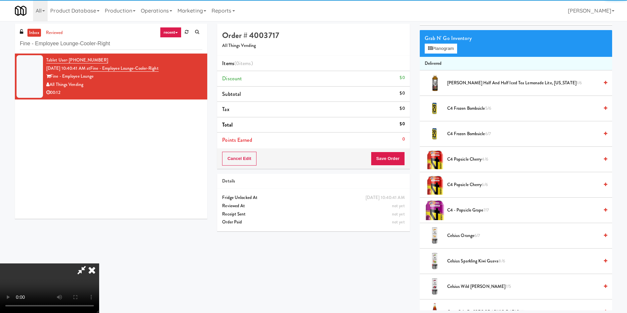
scroll to position [99, 0]
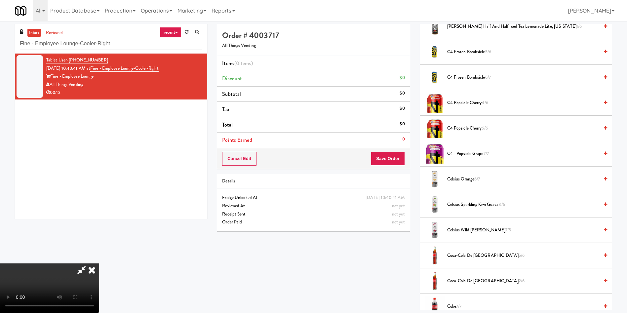
click at [99, 263] on video at bounding box center [49, 288] width 99 height 50
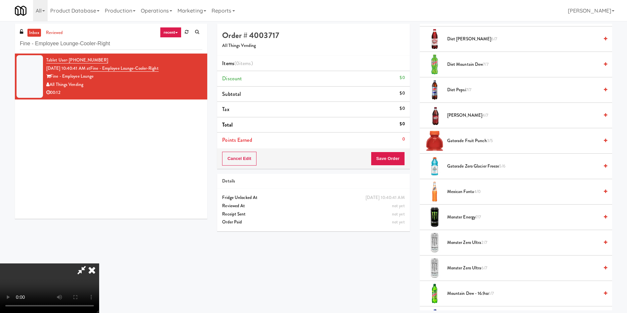
scroll to position [545, 0]
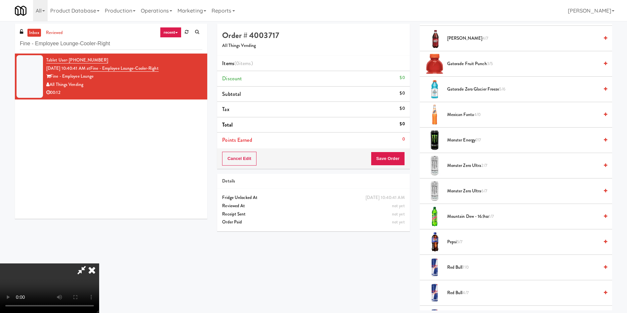
click at [463, 266] on span "Red Bull 7/0" at bounding box center [523, 267] width 152 height 8
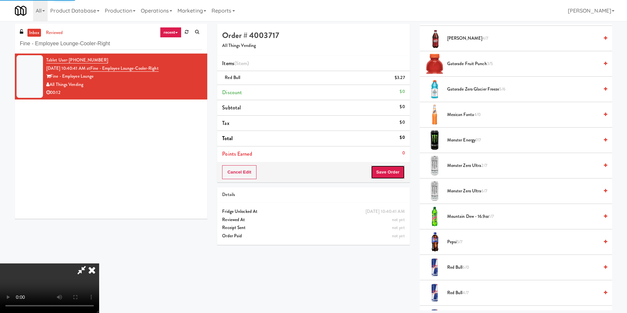
click at [395, 168] on button "Save Order" at bounding box center [388, 172] width 34 height 14
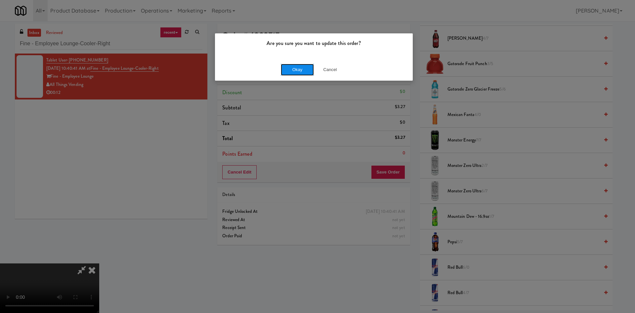
click at [299, 68] on button "Okay" at bounding box center [297, 70] width 33 height 12
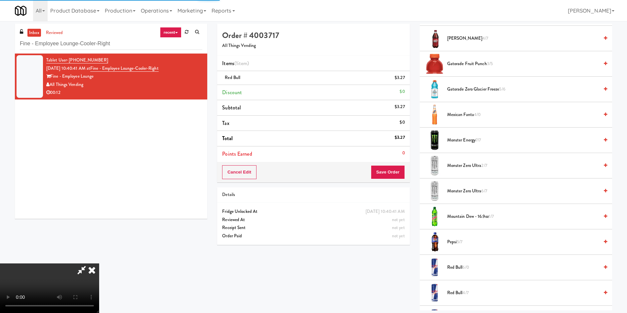
scroll to position [0, 0]
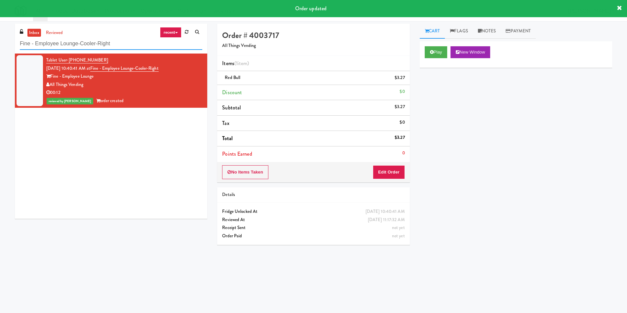
drag, startPoint x: 132, startPoint y: 43, endPoint x: 5, endPoint y: 4, distance: 132.6
click at [0, 21] on body "Order updated Are you sure you want to update this order? Okay Cancel Okay Are …" at bounding box center [313, 177] width 627 height 313
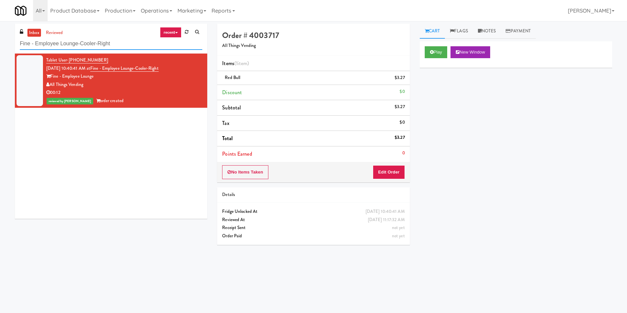
click at [118, 46] on input "Fine - Employee Lounge-Cooler-Right" at bounding box center [111, 44] width 182 height 12
drag, startPoint x: 122, startPoint y: 45, endPoint x: 0, endPoint y: 45, distance: 122.0
click at [0, 45] on div "inbox reviewed recent all unclear take inventory issue suspicious failed recent…" at bounding box center [313, 156] width 627 height 265
paste input "The Jefferson - Ambien"
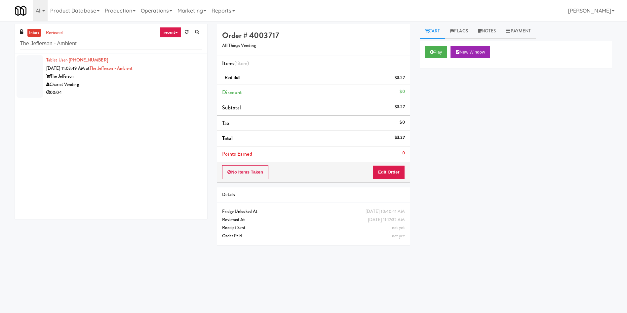
drag, startPoint x: 35, startPoint y: 75, endPoint x: 150, endPoint y: 73, distance: 115.0
click at [35, 75] on div at bounding box center [30, 76] width 26 height 43
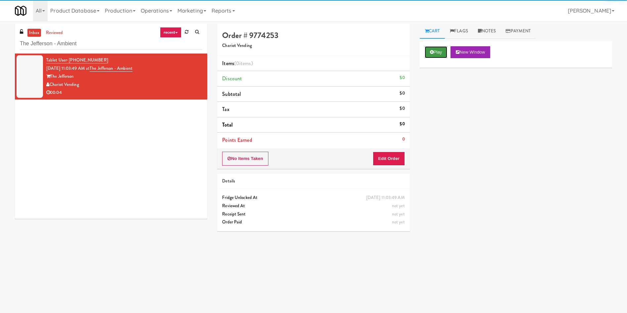
click at [440, 50] on button "Play" at bounding box center [436, 52] width 23 height 12
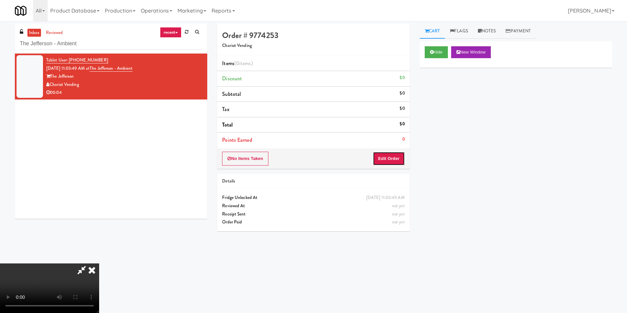
click at [393, 157] on button "Edit Order" at bounding box center [389, 159] width 32 height 14
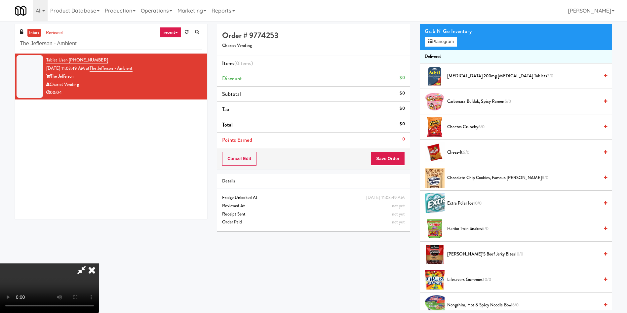
scroll to position [97, 0]
click at [99, 263] on video at bounding box center [49, 288] width 99 height 50
click at [468, 100] on span "Carbonara Buldak, Spicy Ramen 5/0" at bounding box center [523, 102] width 152 height 8
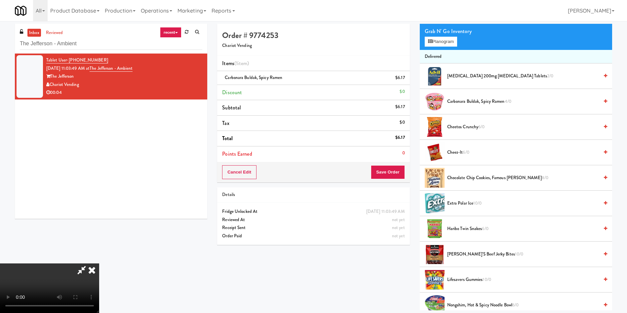
click at [396, 164] on div "Cancel Edit Save Order" at bounding box center [313, 172] width 192 height 20
click at [396, 167] on button "Save Order" at bounding box center [388, 172] width 34 height 14
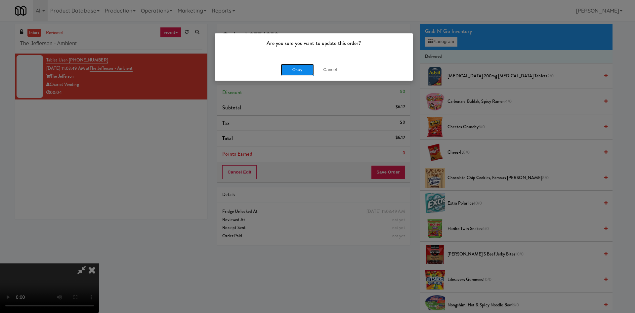
click at [299, 68] on button "Okay" at bounding box center [297, 70] width 33 height 12
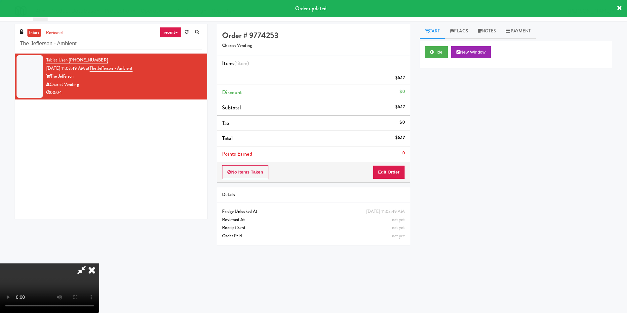
scroll to position [0, 0]
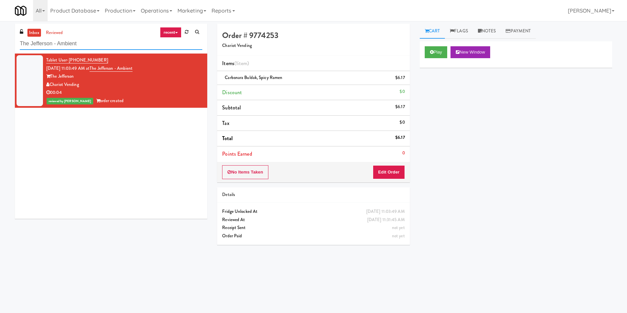
drag, startPoint x: 99, startPoint y: 43, endPoint x: 0, endPoint y: 31, distance: 99.8
click at [0, 31] on div "inbox reviewed recent all unclear take inventory issue suspicious failed recent…" at bounding box center [313, 156] width 627 height 265
paste input "Kelvin - Cooler - Lef"
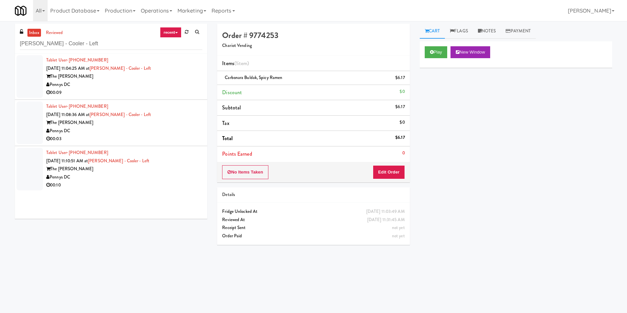
click at [28, 78] on div at bounding box center [30, 76] width 26 height 43
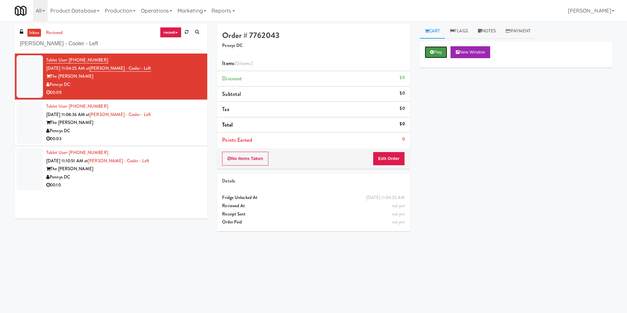
click at [426, 56] on button "Play" at bounding box center [436, 52] width 23 height 12
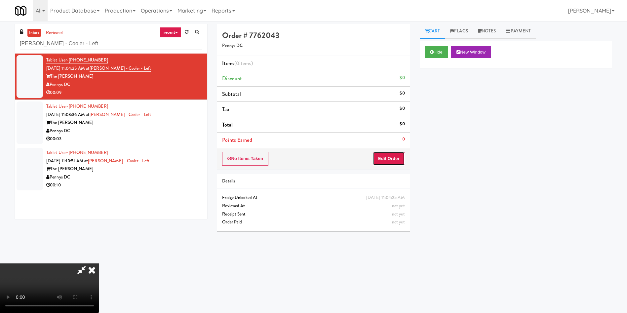
click at [389, 159] on button "Edit Order" at bounding box center [389, 159] width 32 height 14
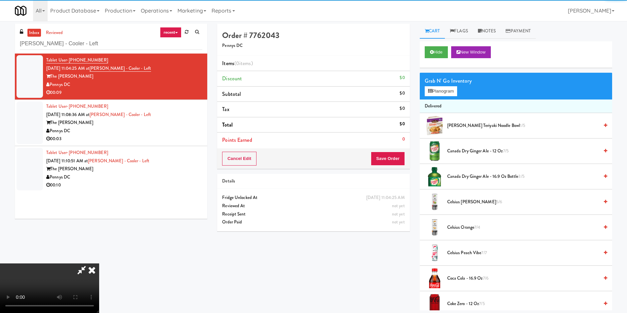
scroll to position [50, 0]
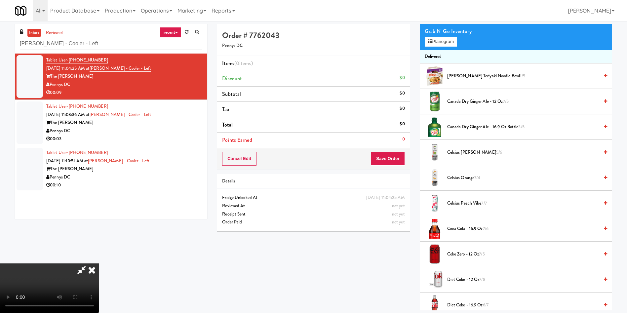
click at [99, 263] on video at bounding box center [49, 288] width 99 height 50
click at [464, 276] on span "Diet Coke - 12 oz 7/8" at bounding box center [523, 280] width 152 height 8
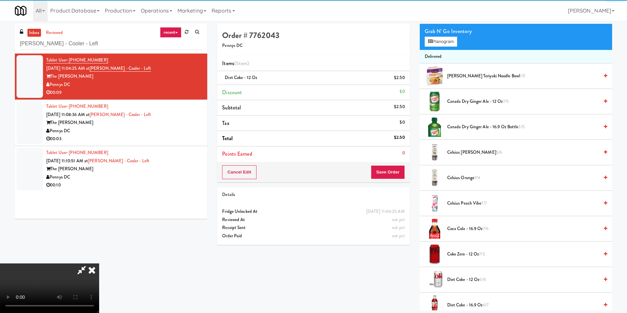
click at [99, 263] on video at bounding box center [49, 288] width 99 height 50
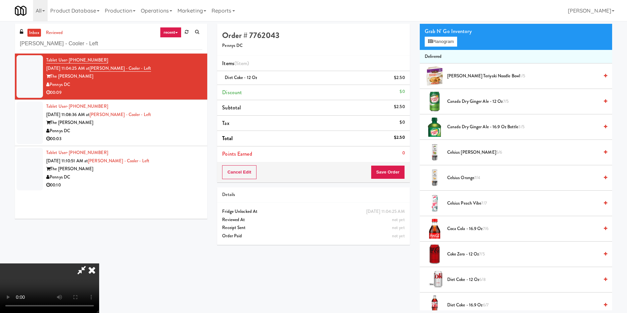
click at [99, 263] on video at bounding box center [49, 288] width 99 height 50
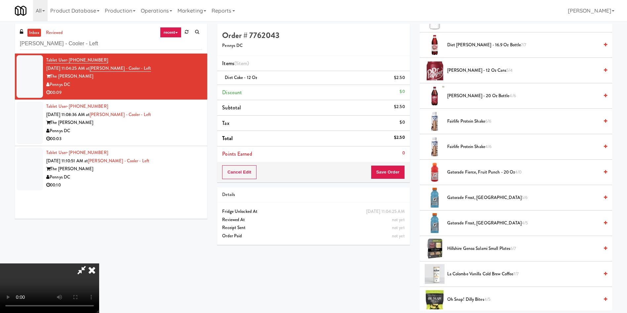
scroll to position [397, 0]
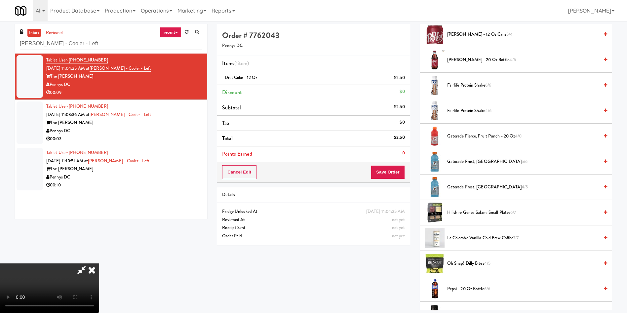
click at [458, 164] on span "Gatorade Frost, Glacier Freeze 5/6" at bounding box center [523, 162] width 152 height 8
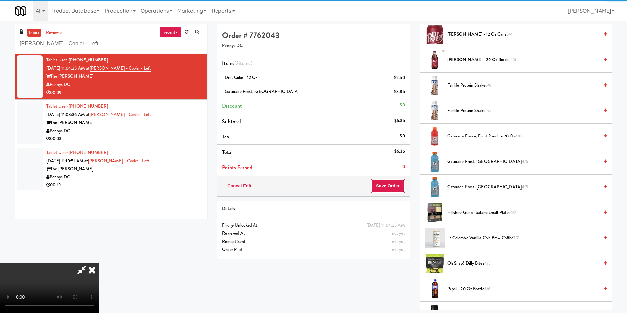
click at [393, 184] on button "Save Order" at bounding box center [388, 186] width 34 height 14
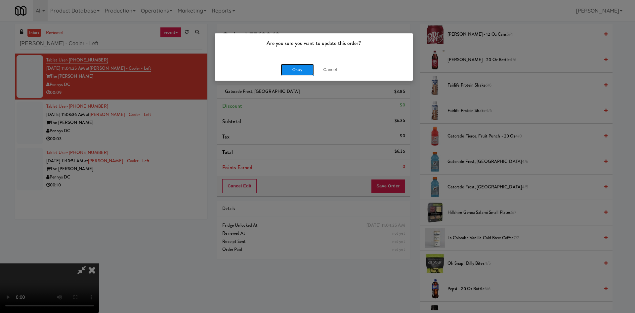
click at [302, 68] on button "Okay" at bounding box center [297, 70] width 33 height 12
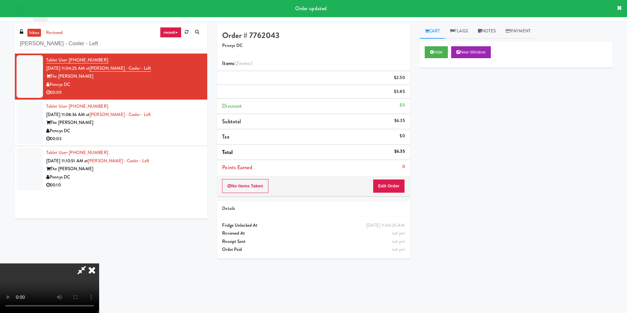
scroll to position [0, 0]
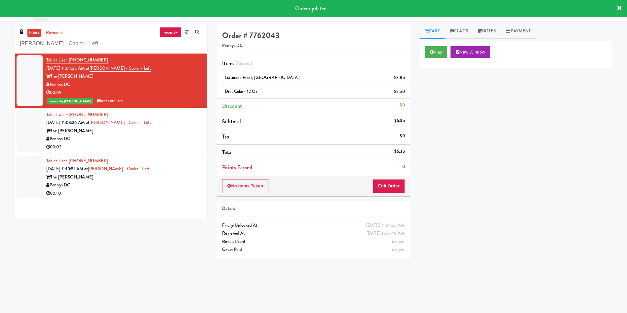
click at [22, 127] on div at bounding box center [30, 131] width 26 height 43
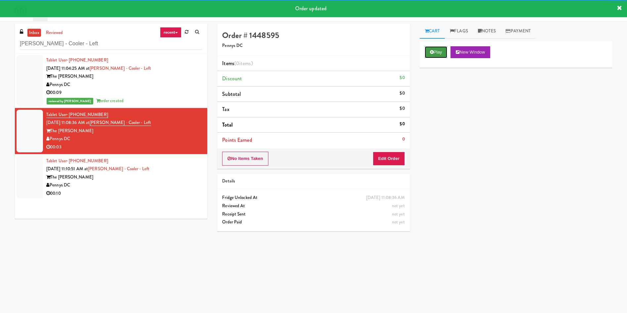
click at [442, 50] on button "Play" at bounding box center [436, 52] width 23 height 12
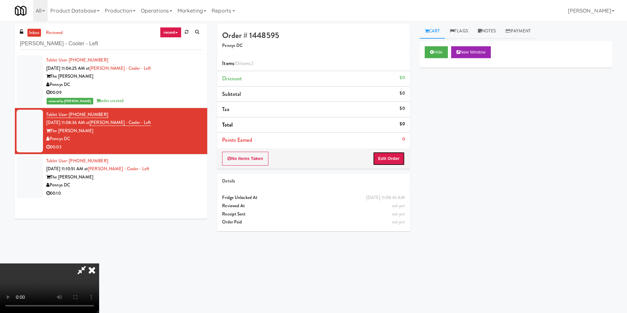
click at [404, 159] on button "Edit Order" at bounding box center [389, 159] width 32 height 14
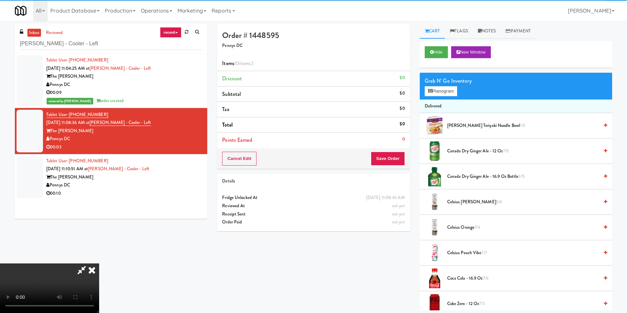
scroll to position [50, 0]
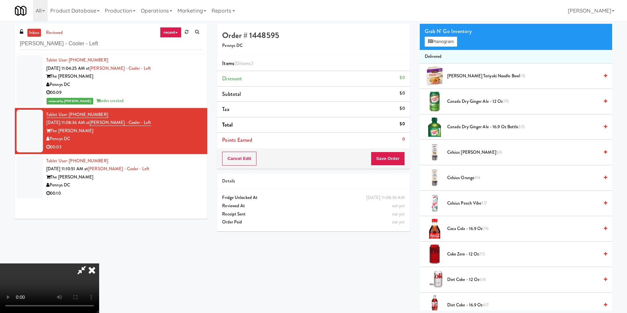
click at [99, 263] on video at bounding box center [49, 288] width 99 height 50
drag, startPoint x: 224, startPoint y: 211, endPoint x: 462, endPoint y: 238, distance: 239.9
click at [99, 263] on video at bounding box center [49, 288] width 99 height 50
click at [461, 233] on span "Coca Cola - 16.9 oz 7/6" at bounding box center [523, 229] width 152 height 8
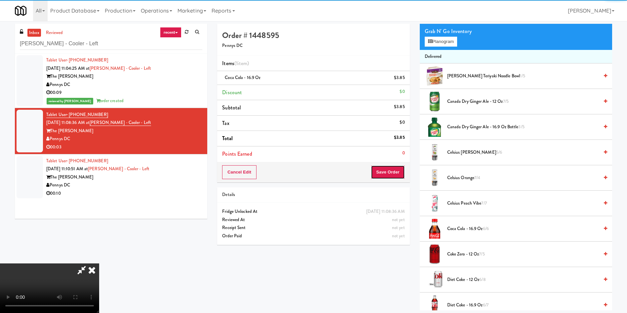
click at [398, 178] on button "Save Order" at bounding box center [388, 172] width 34 height 14
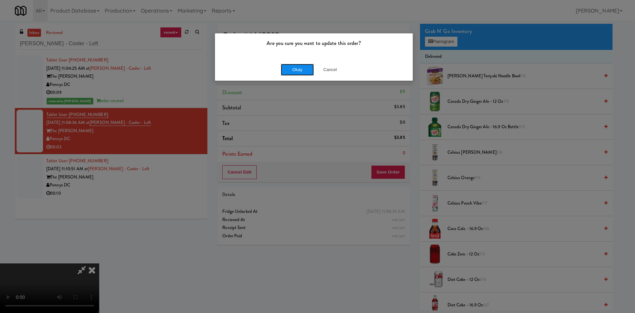
click at [291, 70] on button "Okay" at bounding box center [297, 70] width 33 height 12
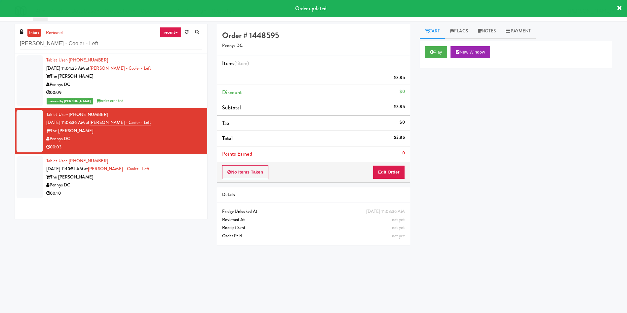
scroll to position [0, 0]
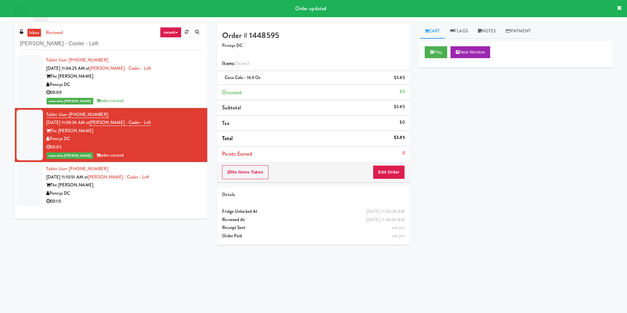
drag, startPoint x: 23, startPoint y: 184, endPoint x: 33, endPoint y: 177, distance: 12.5
click at [23, 184] on div at bounding box center [30, 185] width 26 height 43
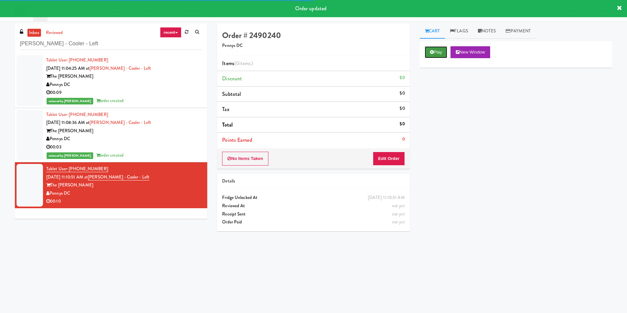
click at [435, 56] on button "Play" at bounding box center [436, 52] width 23 height 12
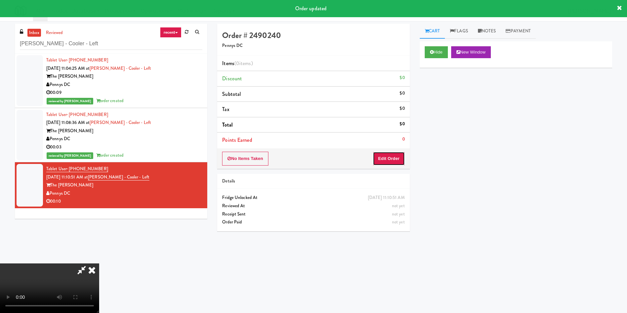
click at [397, 155] on button "Edit Order" at bounding box center [389, 159] width 32 height 14
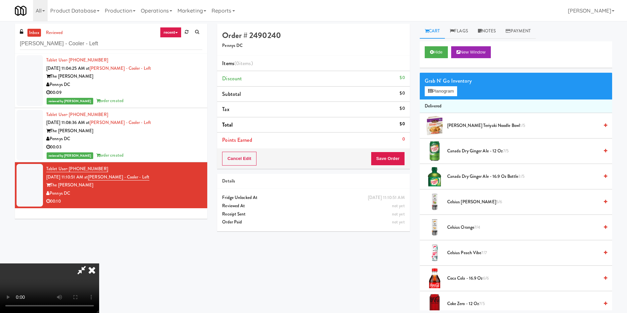
click at [99, 263] on video at bounding box center [49, 288] width 99 height 50
drag, startPoint x: 210, startPoint y: 127, endPoint x: 279, endPoint y: 129, distance: 69.4
click at [99, 263] on video at bounding box center [49, 288] width 99 height 50
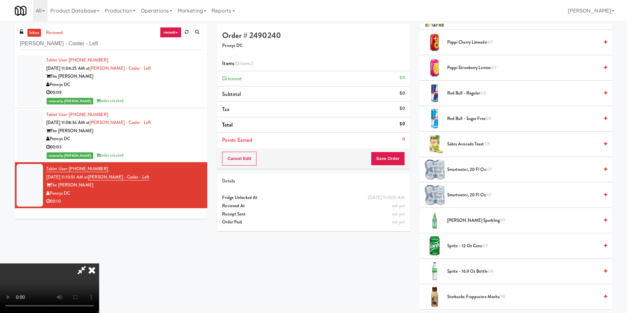
scroll to position [796, 0]
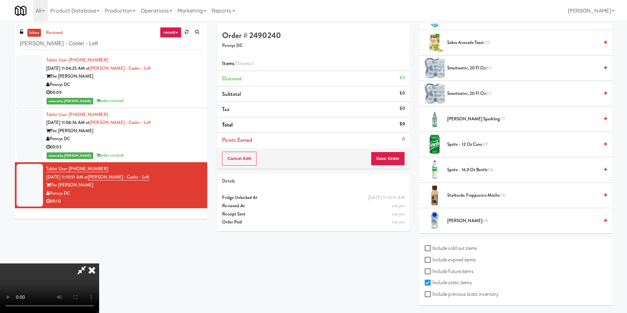
click at [99, 263] on video at bounding box center [49, 288] width 99 height 50
click at [465, 224] on span "Vita Coco 6/6" at bounding box center [523, 221] width 152 height 8
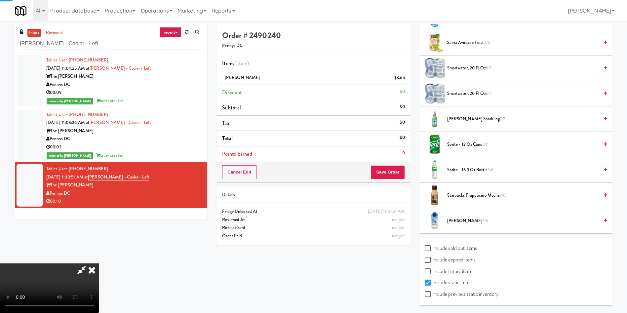
click at [99, 263] on video at bounding box center [49, 288] width 99 height 50
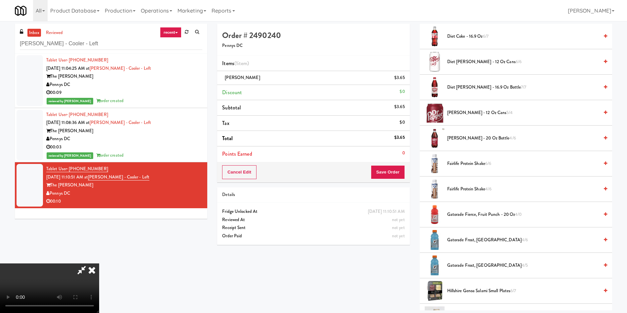
scroll to position [300, 0]
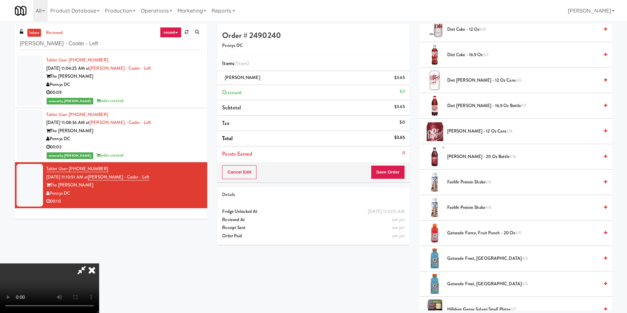
click at [462, 231] on span "Gatorade Fierce, Fruit Punch - 20 oz 4/0" at bounding box center [523, 233] width 152 height 8
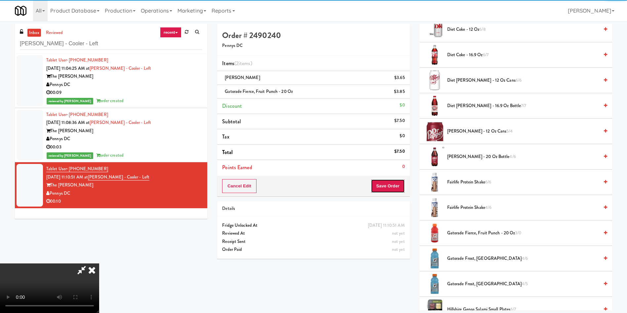
click at [392, 189] on button "Save Order" at bounding box center [388, 186] width 34 height 14
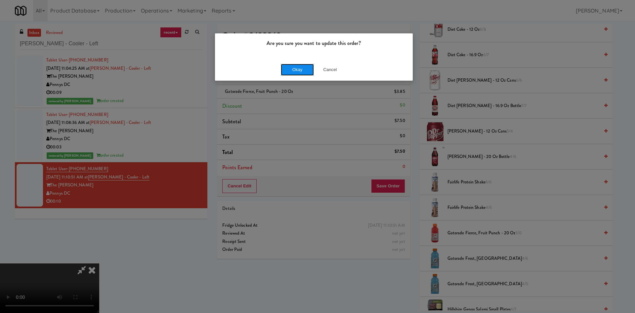
click at [288, 74] on button "Okay" at bounding box center [297, 70] width 33 height 12
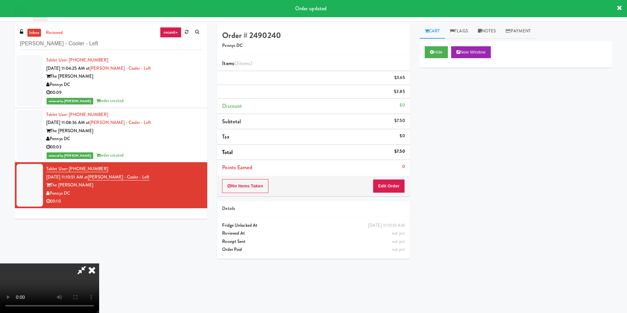
scroll to position [0, 0]
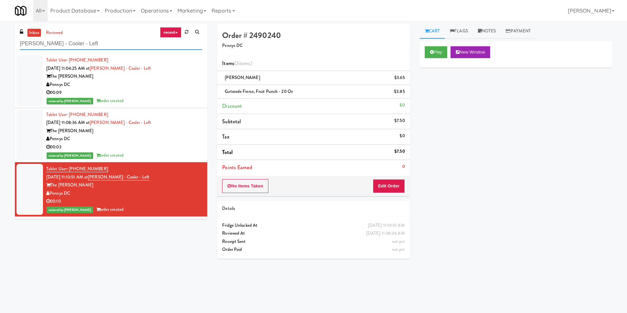
drag, startPoint x: 129, startPoint y: 45, endPoint x: 0, endPoint y: 6, distance: 135.1
click at [0, 21] on body "Are you sure you want to update this order? Okay Cancel Okay Are you sure you w…" at bounding box center [313, 177] width 627 height 313
paste input "Elliston 23 Cooler"
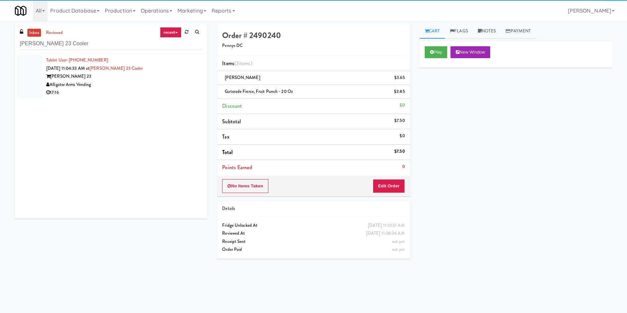
drag, startPoint x: 24, startPoint y: 70, endPoint x: 129, endPoint y: 44, distance: 108.0
click at [24, 70] on div at bounding box center [30, 76] width 26 height 43
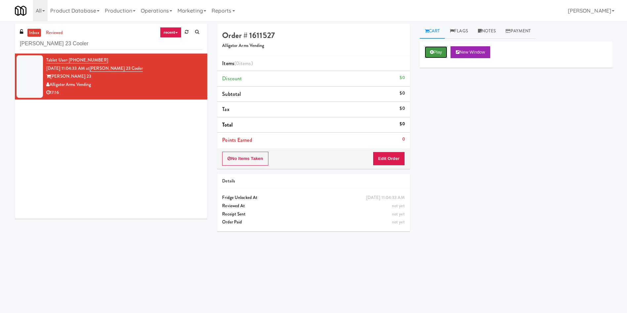
click at [443, 55] on button "Play" at bounding box center [436, 52] width 23 height 12
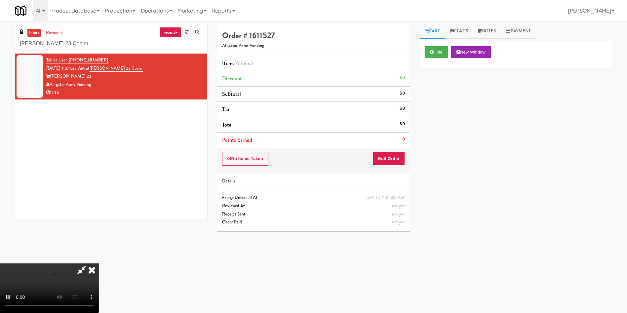
click at [407, 156] on div "No Items Taken Edit Order" at bounding box center [313, 158] width 192 height 20
click at [398, 157] on button "Edit Order" at bounding box center [389, 159] width 32 height 14
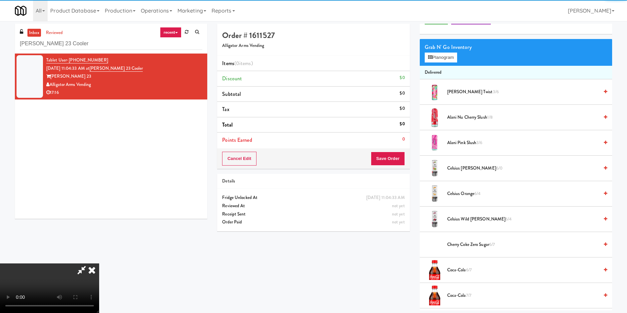
scroll to position [50, 0]
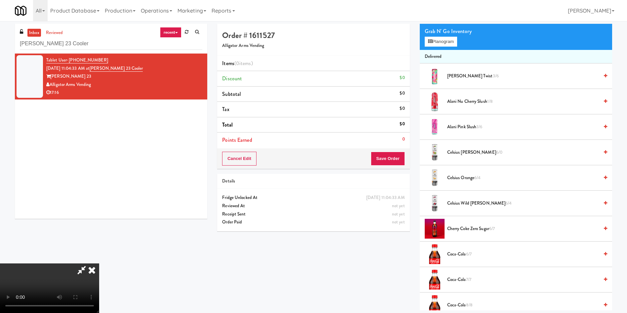
click at [99, 263] on video at bounding box center [49, 288] width 99 height 50
click at [446, 43] on button "Planogram" at bounding box center [441, 42] width 32 height 10
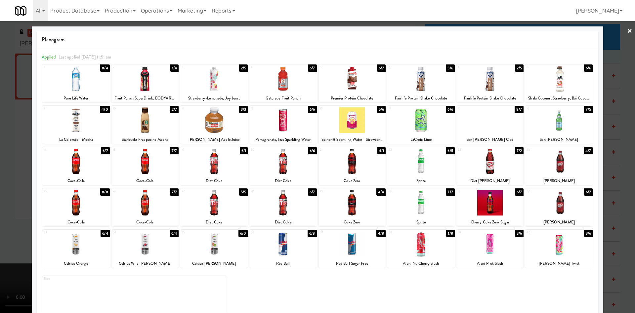
click at [569, 84] on div at bounding box center [558, 78] width 67 height 25
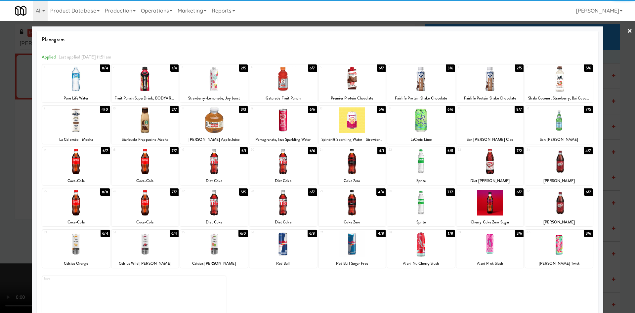
click at [604, 46] on div at bounding box center [317, 156] width 635 height 313
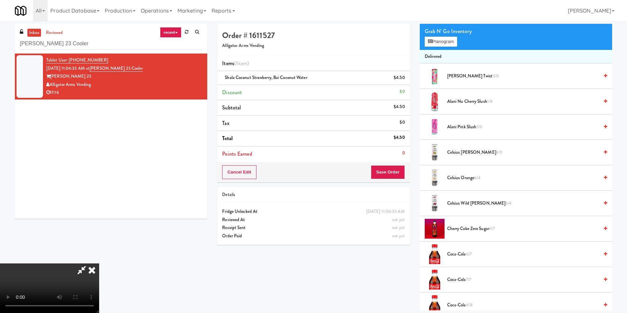
click at [391, 163] on div "Cancel Edit Save Order" at bounding box center [313, 172] width 192 height 20
click at [391, 173] on button "Save Order" at bounding box center [388, 172] width 34 height 14
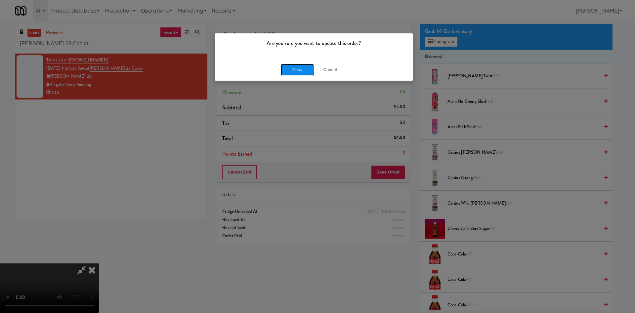
click at [295, 69] on button "Okay" at bounding box center [297, 70] width 33 height 12
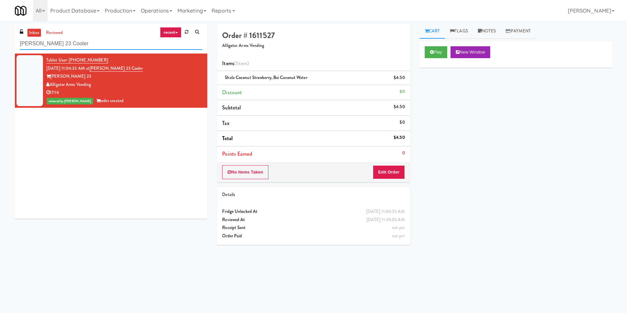
drag, startPoint x: 93, startPoint y: 47, endPoint x: 0, endPoint y: 46, distance: 92.5
click at [0, 46] on div "inbox reviewed recent all unclear take inventory issue suspicious failed recent…" at bounding box center [313, 156] width 627 height 265
paste input "even55 - Fridge"
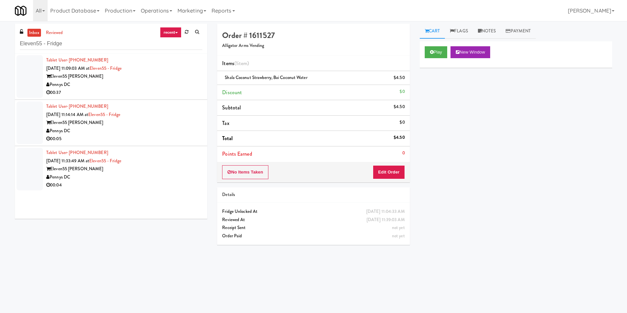
click at [35, 65] on div at bounding box center [30, 76] width 26 height 43
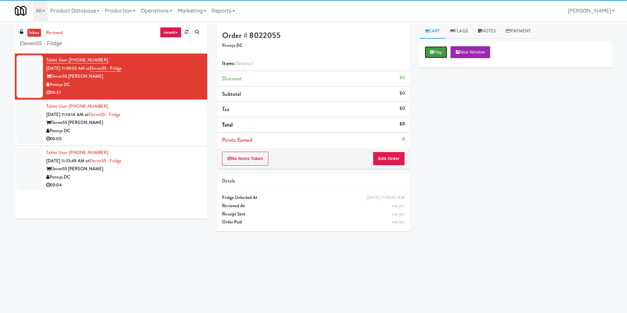
click at [437, 47] on button "Play" at bounding box center [436, 52] width 23 height 12
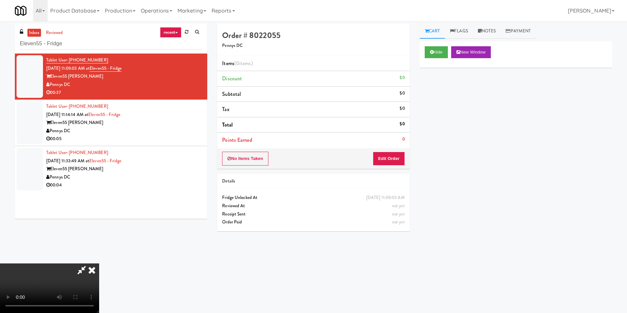
click at [389, 151] on div "No Items Taken Edit Order" at bounding box center [313, 158] width 192 height 20
click at [389, 157] on button "Edit Order" at bounding box center [389, 159] width 32 height 14
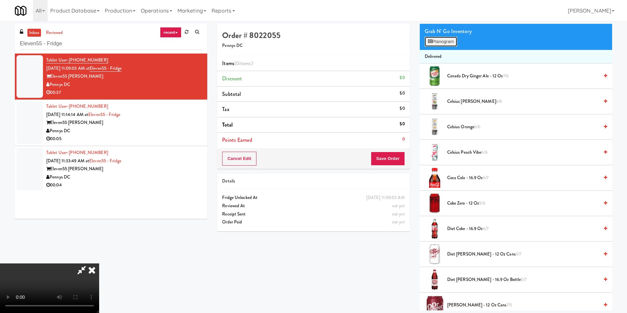
click at [441, 39] on button "Planogram" at bounding box center [441, 42] width 32 height 10
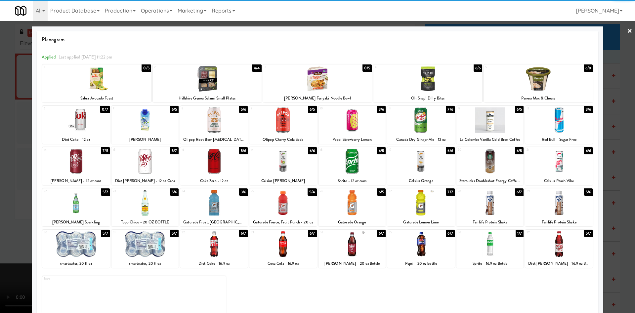
click at [233, 89] on div at bounding box center [207, 78] width 109 height 25
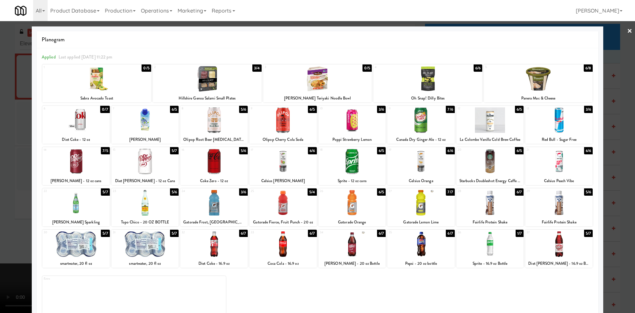
click at [24, 96] on div at bounding box center [317, 156] width 635 height 313
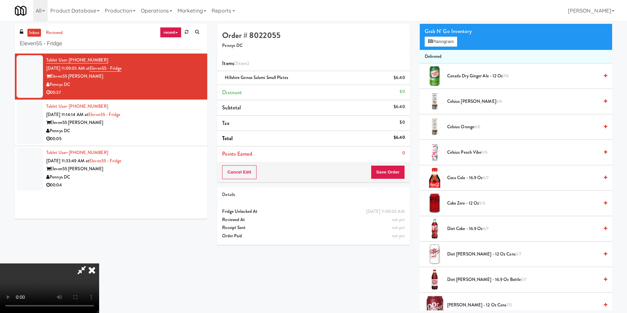
click at [99, 263] on video at bounding box center [49, 288] width 99 height 50
click at [453, 44] on button "Planogram" at bounding box center [441, 42] width 32 height 10
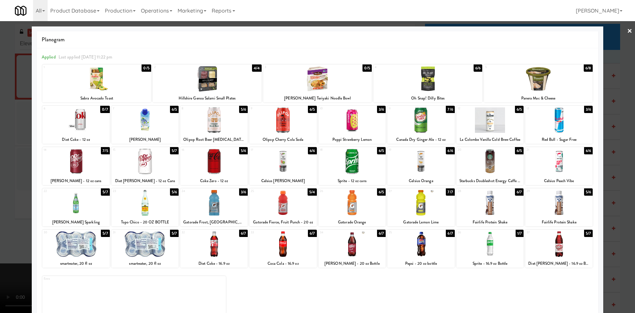
click at [509, 124] on div at bounding box center [489, 119] width 67 height 25
click at [609, 57] on div at bounding box center [317, 156] width 635 height 313
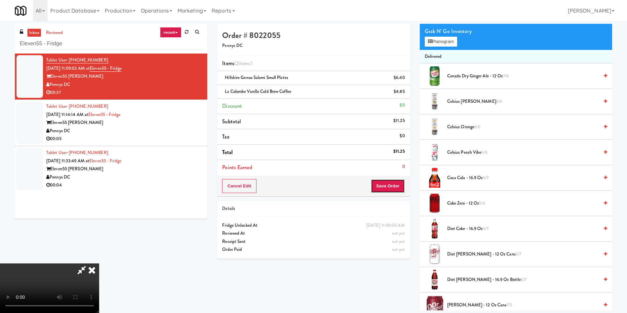
click at [386, 189] on button "Save Order" at bounding box center [388, 186] width 34 height 14
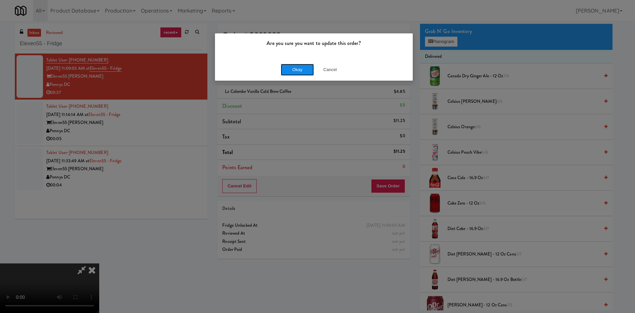
click at [302, 71] on button "Okay" at bounding box center [297, 70] width 33 height 12
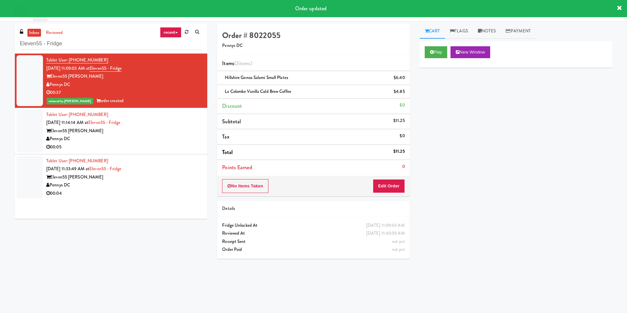
drag, startPoint x: 19, startPoint y: 135, endPoint x: 395, endPoint y: 82, distance: 379.2
click at [19, 134] on div at bounding box center [30, 131] width 26 height 43
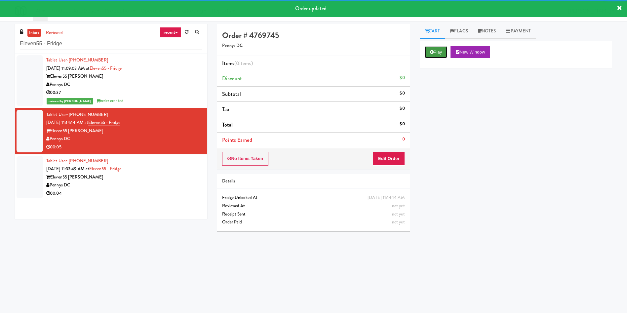
drag, startPoint x: 438, startPoint y: 50, endPoint x: 411, endPoint y: 110, distance: 66.4
click at [438, 51] on button "Play" at bounding box center [436, 52] width 23 height 12
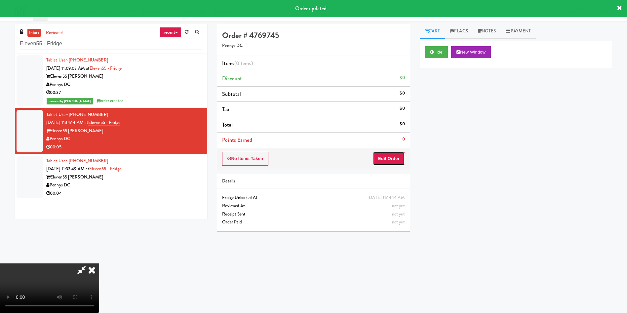
click at [381, 159] on button "Edit Order" at bounding box center [389, 159] width 32 height 14
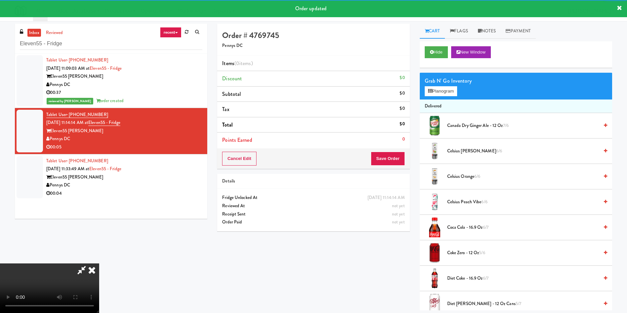
scroll to position [50, 0]
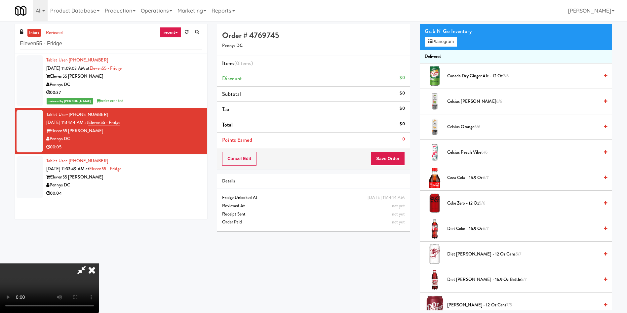
click at [99, 263] on video at bounding box center [49, 288] width 99 height 50
click at [470, 202] on span "Coke Zero - 12 oz 5/6" at bounding box center [523, 203] width 152 height 8
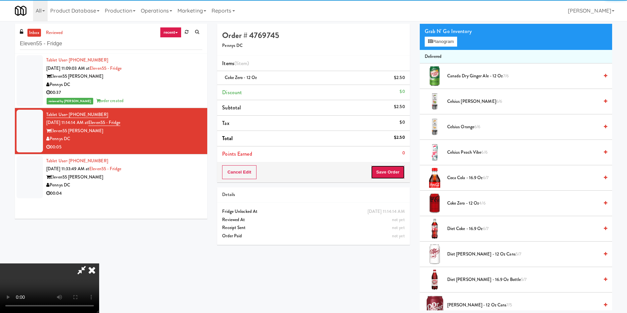
click at [384, 168] on button "Save Order" at bounding box center [388, 172] width 34 height 14
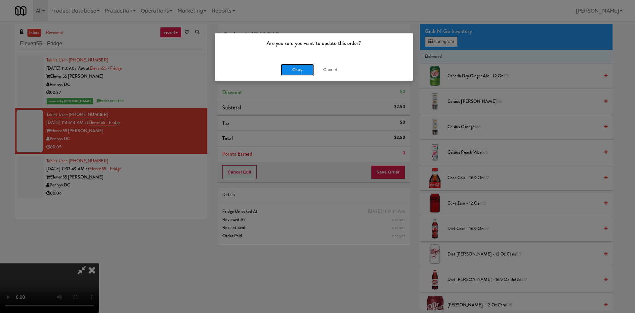
click at [297, 70] on button "Okay" at bounding box center [297, 70] width 33 height 12
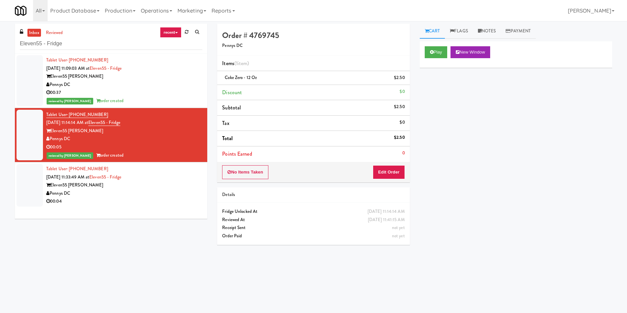
scroll to position [0, 0]
click at [35, 180] on div at bounding box center [30, 185] width 26 height 43
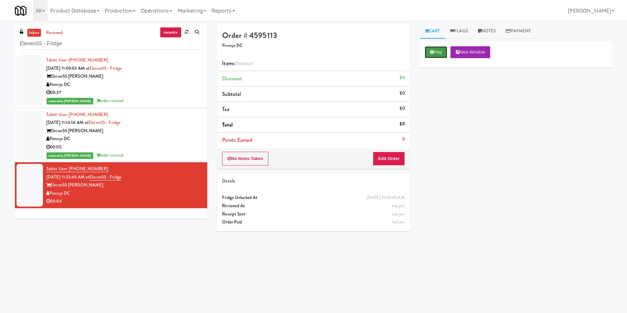
click at [446, 48] on button "Play" at bounding box center [436, 52] width 23 height 12
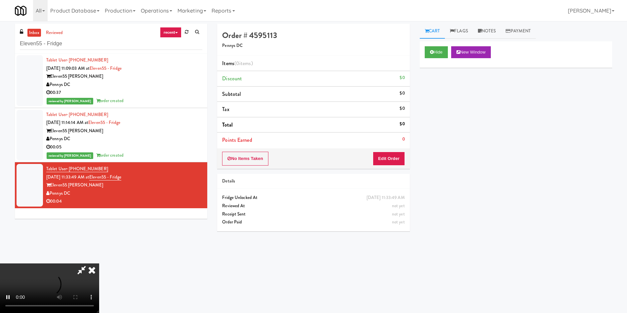
click at [390, 151] on div "No Items Taken Edit Order" at bounding box center [313, 158] width 192 height 20
click at [390, 152] on button "Edit Order" at bounding box center [389, 159] width 32 height 14
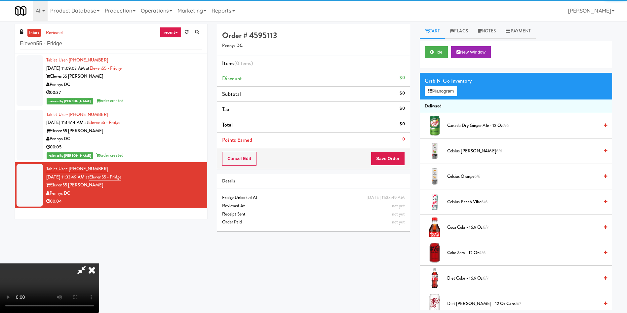
scroll to position [50, 0]
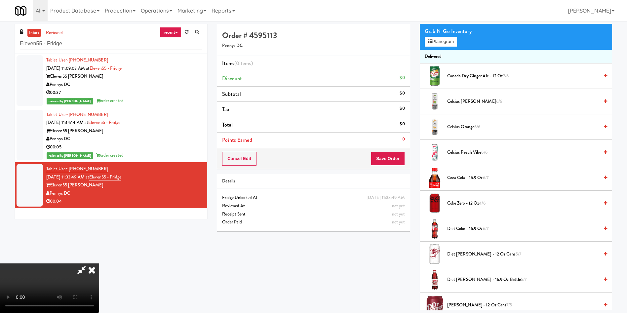
click at [99, 263] on video at bounding box center [49, 288] width 99 height 50
click at [444, 39] on button "Planogram" at bounding box center [441, 42] width 32 height 10
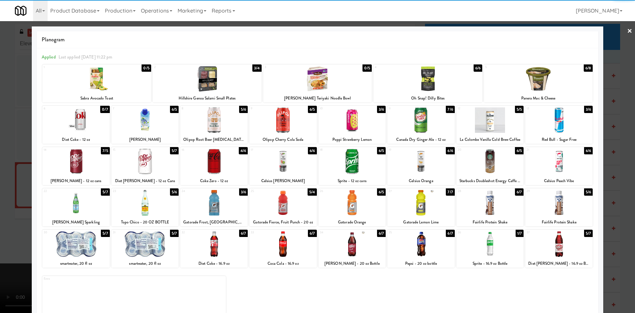
click at [507, 122] on div at bounding box center [489, 119] width 67 height 25
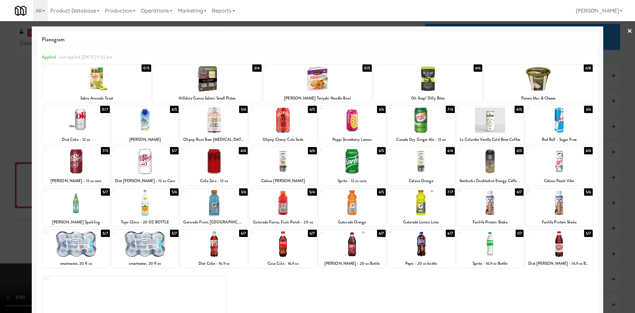
click at [5, 113] on div at bounding box center [317, 156] width 635 height 313
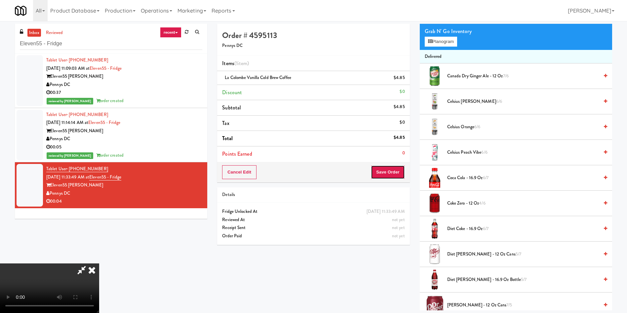
click at [392, 175] on button "Save Order" at bounding box center [388, 172] width 34 height 14
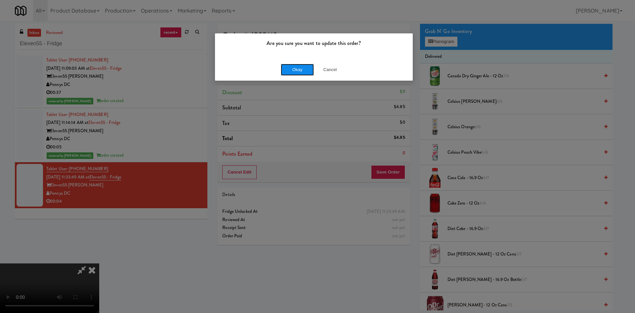
click at [293, 68] on button "Okay" at bounding box center [297, 70] width 33 height 12
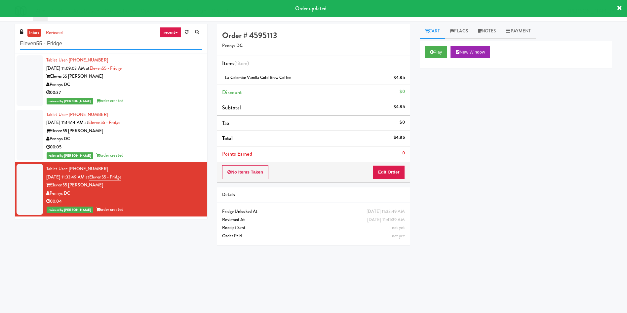
drag, startPoint x: 84, startPoint y: 44, endPoint x: 0, endPoint y: 46, distance: 83.6
click at [0, 46] on div "inbox reviewed recent all unclear take inventory issue suspicious failed recent…" at bounding box center [313, 156] width 627 height 265
paste input "Phase I - Drink Cooler"
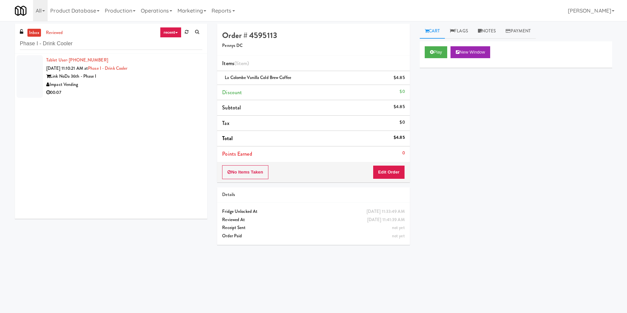
click at [44, 77] on li "Tablet User · (931) 801-7062 Oct 12, 2025 11:10:21 AM at Phase I - Drink Cooler…" at bounding box center [111, 77] width 192 height 46
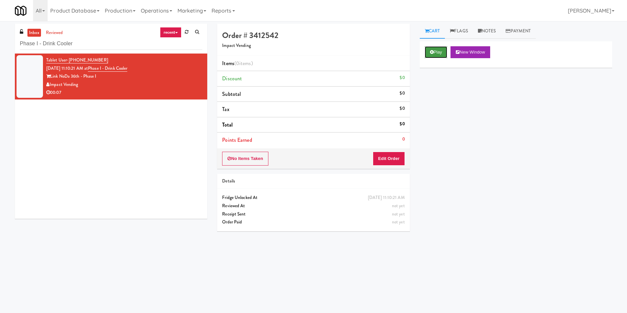
click at [433, 52] on icon at bounding box center [432, 52] width 4 height 4
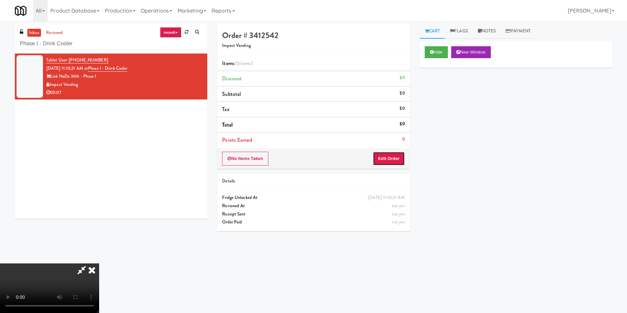
click at [397, 154] on button "Edit Order" at bounding box center [389, 159] width 32 height 14
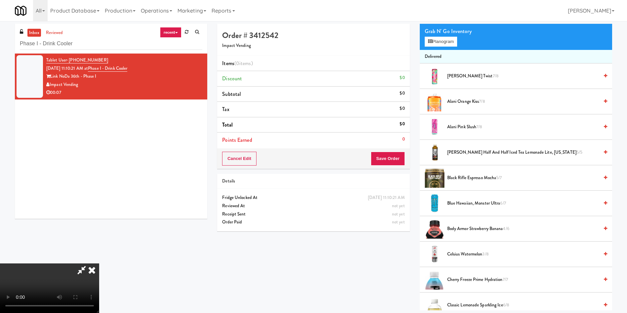
scroll to position [50, 0]
click at [99, 263] on video at bounding box center [49, 288] width 99 height 50
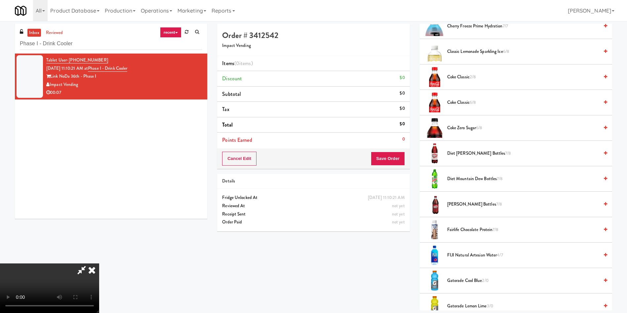
scroll to position [347, 0]
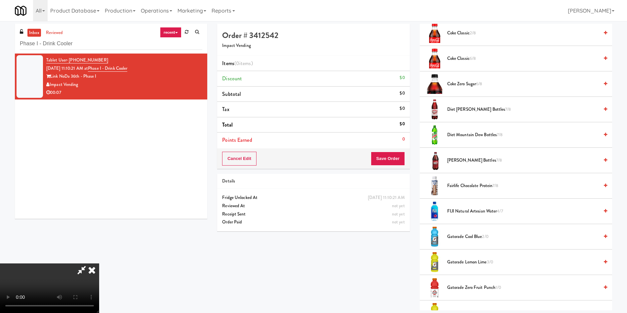
click at [464, 258] on span "Gatorade Lemon Lime 3/0" at bounding box center [523, 262] width 152 height 8
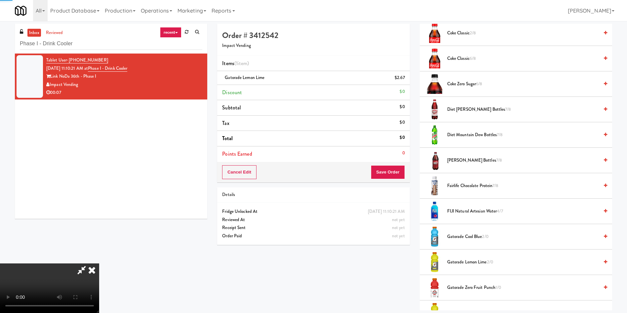
scroll to position [149, 0]
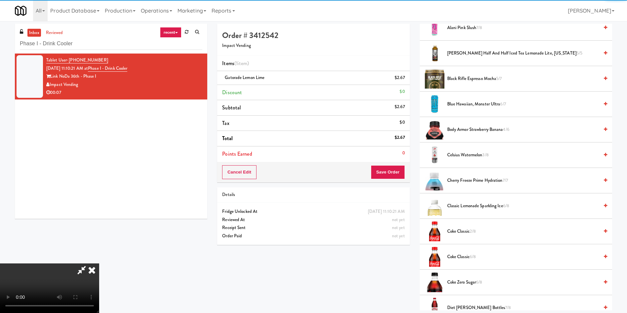
click at [99, 263] on video at bounding box center [49, 288] width 99 height 50
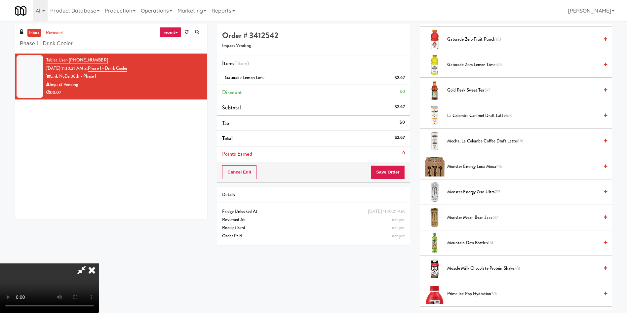
scroll to position [595, 0]
click at [474, 194] on span "Monster Energy Zero Ultra 7/7" at bounding box center [523, 192] width 152 height 8
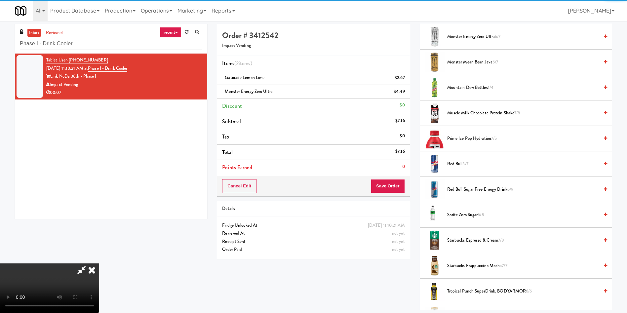
scroll to position [793, 0]
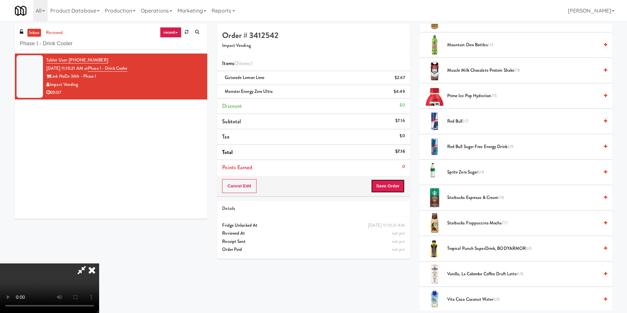
click at [392, 185] on button "Save Order" at bounding box center [388, 186] width 34 height 14
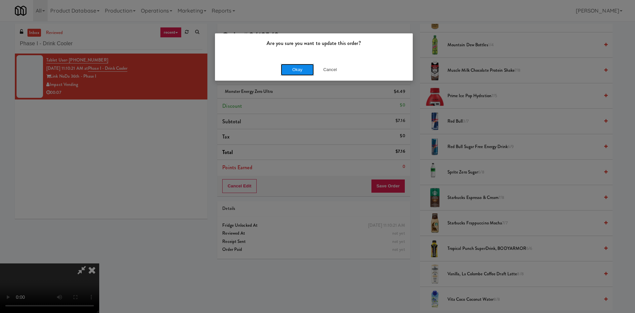
click at [294, 69] on button "Okay" at bounding box center [297, 70] width 33 height 12
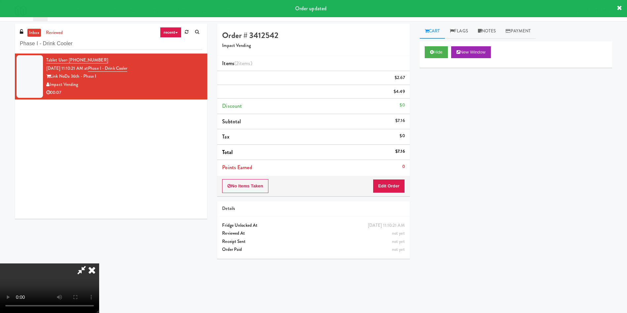
scroll to position [0, 0]
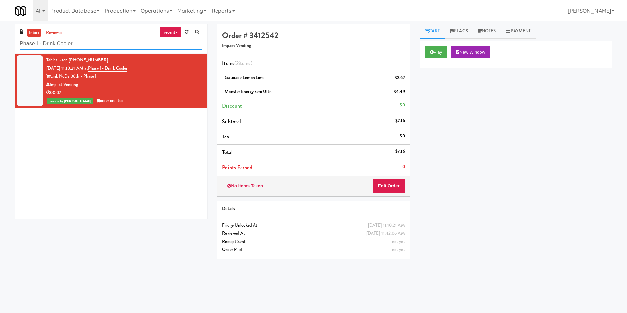
drag, startPoint x: 0, startPoint y: 37, endPoint x: 0, endPoint y: 24, distance: 13.6
click at [0, 24] on div "inbox reviewed recent all unclear take inventory issue suspicious failed recent…" at bounding box center [313, 156] width 627 height 265
paste input "Sage - Right - Ambient"
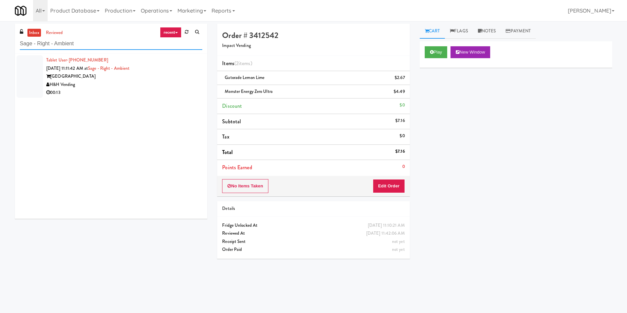
type input "Sage - Right - Ambient"
click at [27, 66] on div at bounding box center [30, 76] width 26 height 43
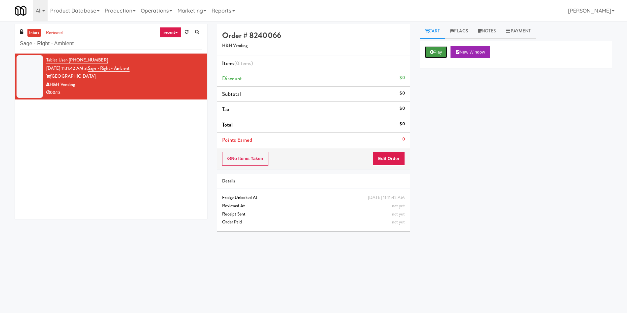
click at [435, 54] on button "Play" at bounding box center [436, 52] width 23 height 12
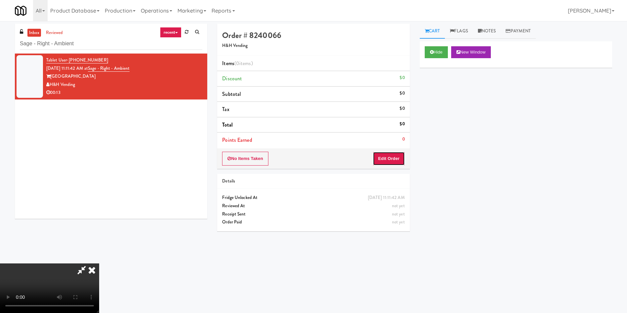
click at [393, 163] on button "Edit Order" at bounding box center [389, 159] width 32 height 14
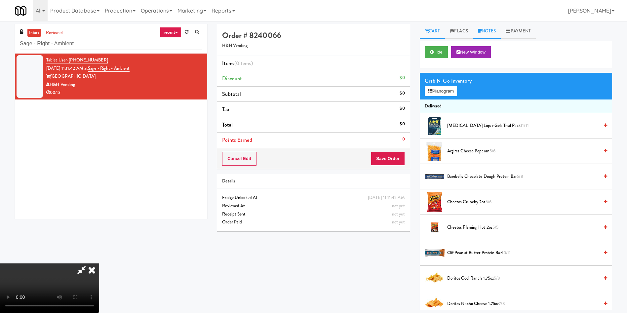
click at [491, 33] on link "Notes" at bounding box center [487, 31] width 28 height 15
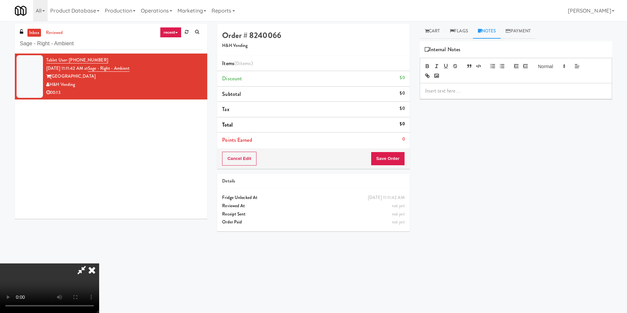
click at [486, 96] on div at bounding box center [516, 90] width 192 height 15
click at [429, 31] on link "Cart" at bounding box center [432, 31] width 25 height 15
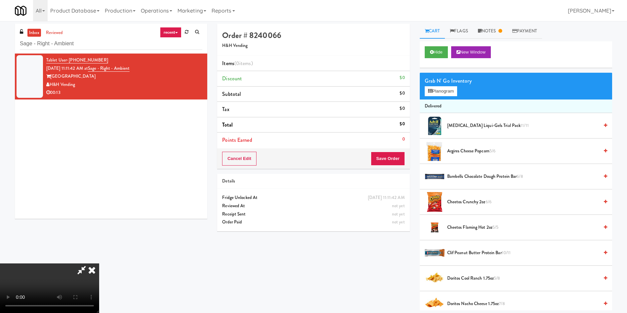
click at [99, 263] on video at bounding box center [49, 288] width 99 height 50
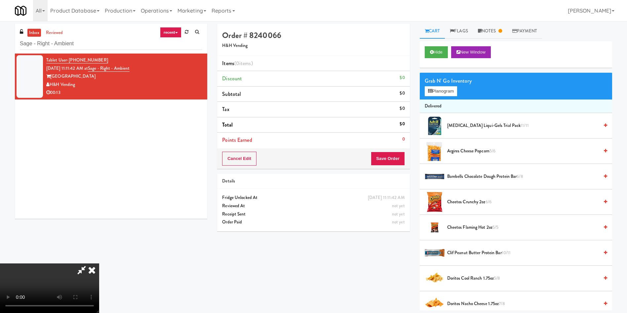
click at [99, 263] on video at bounding box center [49, 288] width 99 height 50
click at [483, 229] on span "Cheetos Flaming Hot 2oz 5/5" at bounding box center [523, 227] width 152 height 8
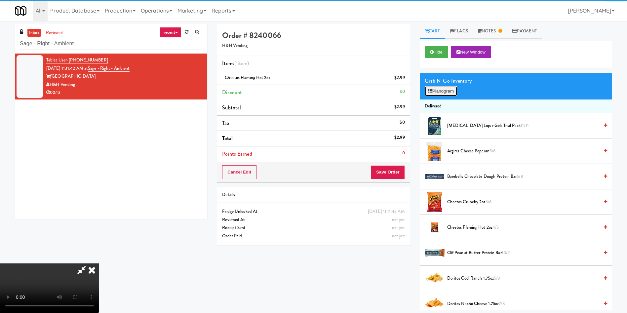
click at [442, 93] on button "Planogram" at bounding box center [441, 91] width 32 height 10
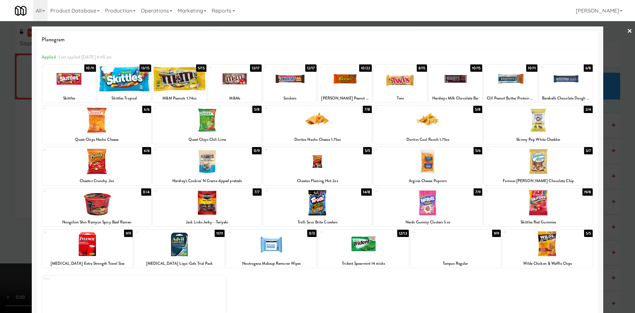
click at [0, 171] on div at bounding box center [317, 156] width 635 height 313
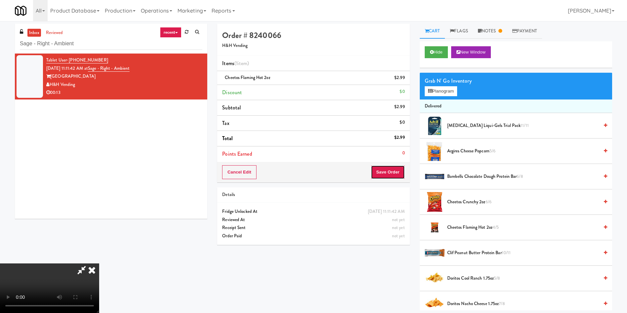
click at [397, 174] on button "Save Order" at bounding box center [388, 172] width 34 height 14
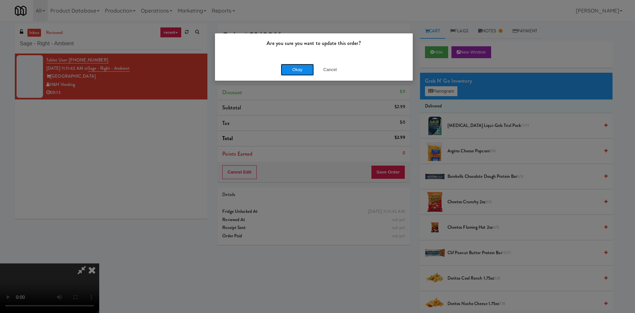
click at [284, 67] on button "Okay" at bounding box center [297, 70] width 33 height 12
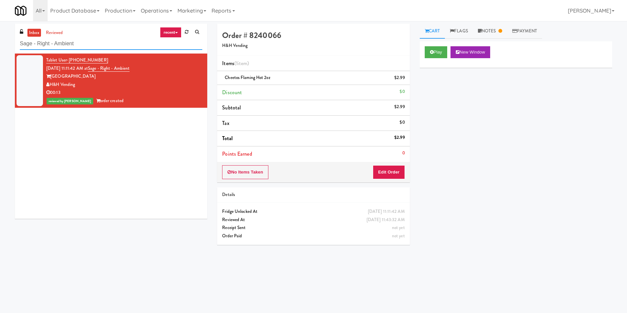
paste input "JVT Cooler 1 Soda"
drag, startPoint x: 78, startPoint y: 44, endPoint x: 0, endPoint y: 46, distance: 78.3
click at [0, 46] on div "inbox reviewed recent all unclear take inventory issue suspicious failed recent…" at bounding box center [313, 156] width 627 height 265
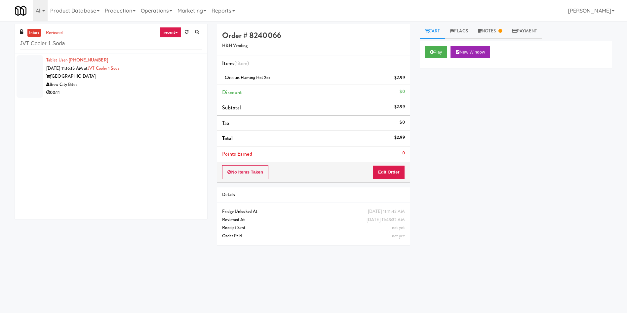
click at [28, 63] on div at bounding box center [30, 76] width 26 height 43
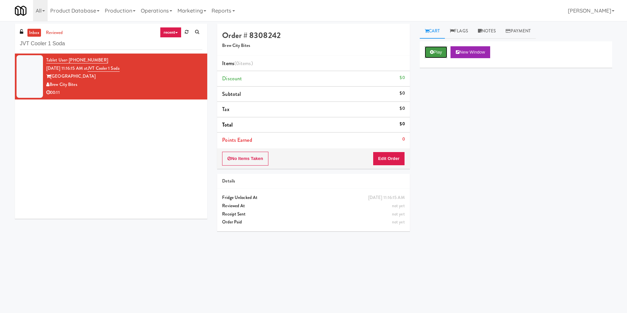
click at [436, 50] on button "Play" at bounding box center [436, 52] width 23 height 12
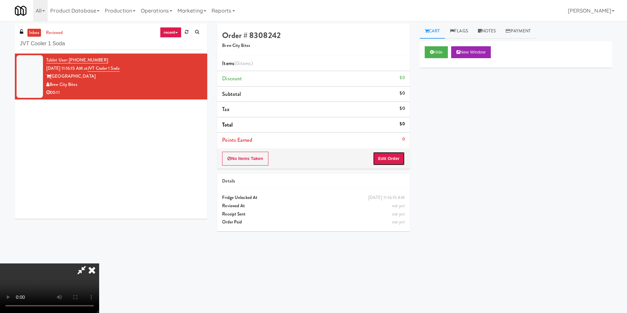
click at [390, 155] on button "Edit Order" at bounding box center [389, 159] width 32 height 14
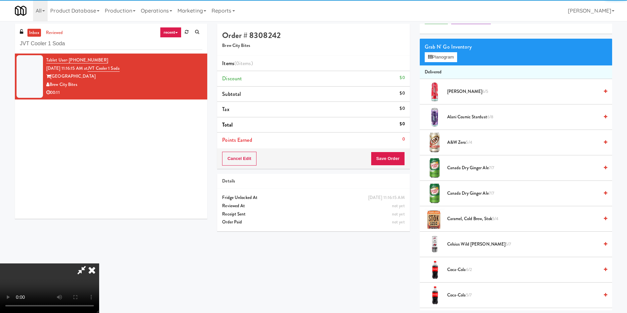
scroll to position [50, 0]
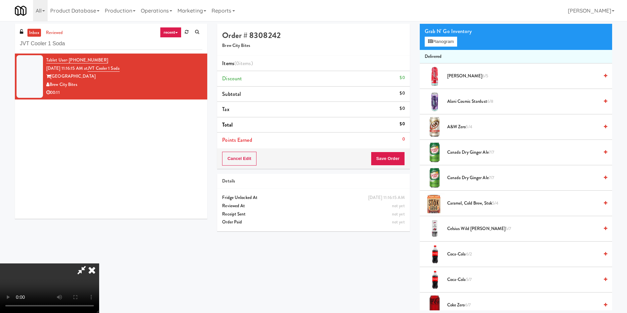
click at [99, 263] on video at bounding box center [49, 288] width 99 height 50
click at [448, 99] on span "Alani Cosmic Stardust 6/8" at bounding box center [523, 102] width 152 height 8
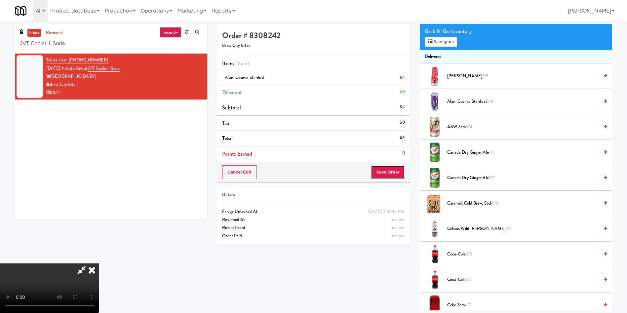
click at [383, 172] on button "Save Order" at bounding box center [388, 172] width 34 height 14
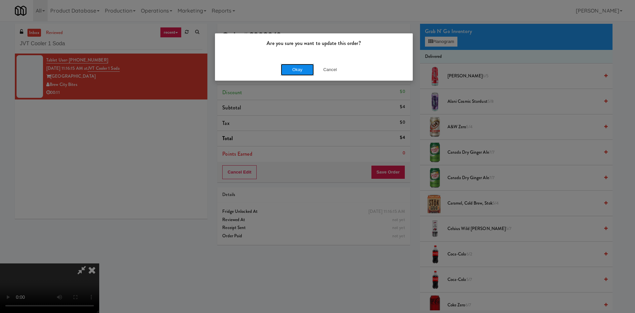
click at [288, 67] on button "Okay" at bounding box center [297, 70] width 33 height 12
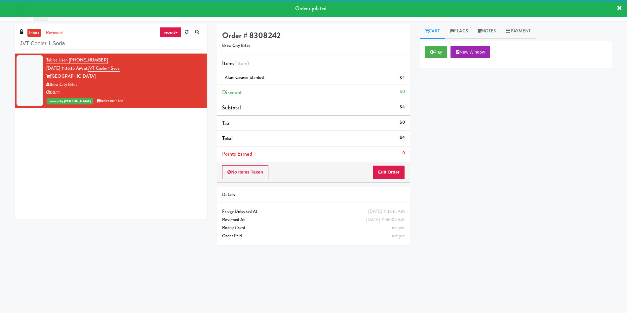
scroll to position [0, 0]
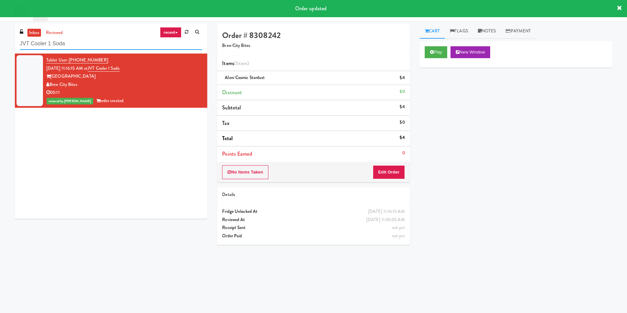
drag, startPoint x: 100, startPoint y: 41, endPoint x: 0, endPoint y: 29, distance: 100.6
click at [0, 29] on div "inbox reviewed recent all unclear take inventory issue suspicious failed recent…" at bounding box center [313, 156] width 627 height 265
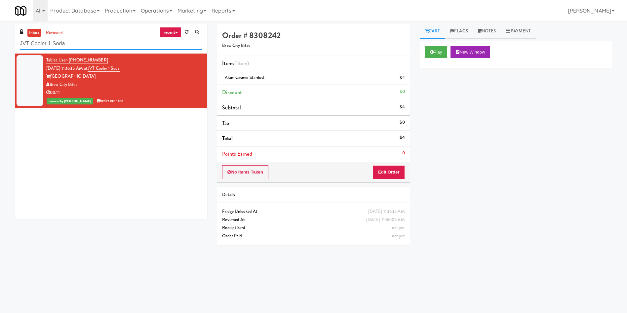
paste input "v"
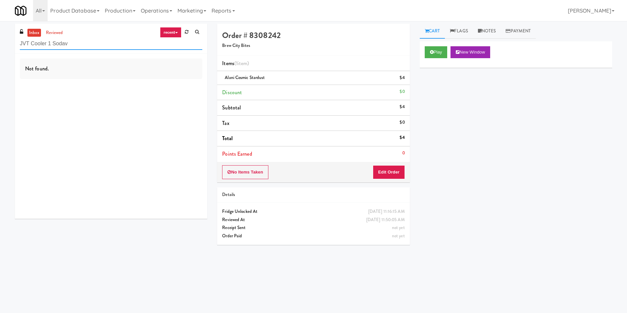
drag, startPoint x: 103, startPoint y: 49, endPoint x: 0, endPoint y: 16, distance: 108.1
click at [0, 21] on body "Are you sure you want to update this order? Okay Cancel Okay Are you sure you w…" at bounding box center [313, 177] width 627 height 313
paste input "Harlowe - Fridge"
type input "Harlowe - Fridge"
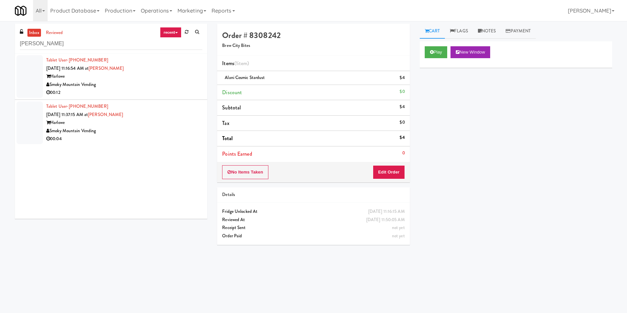
drag, startPoint x: 29, startPoint y: 72, endPoint x: 44, endPoint y: 72, distance: 14.9
click at [29, 72] on div at bounding box center [30, 76] width 26 height 43
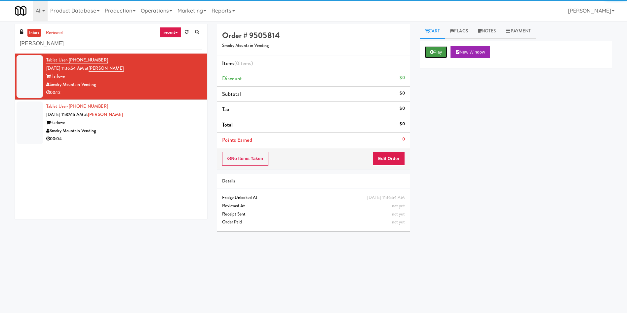
click at [429, 57] on button "Play" at bounding box center [436, 52] width 23 height 12
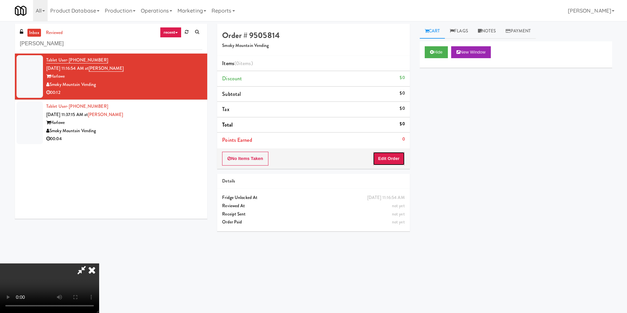
click at [394, 160] on button "Edit Order" at bounding box center [389, 159] width 32 height 14
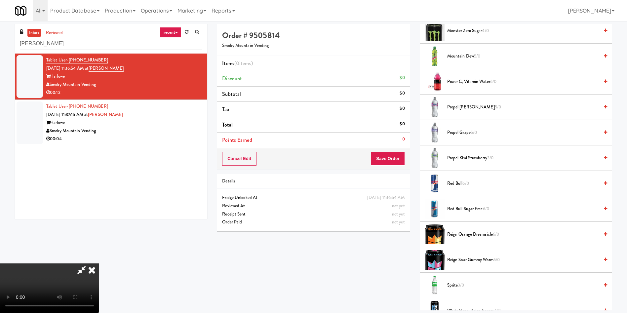
scroll to position [595, 0]
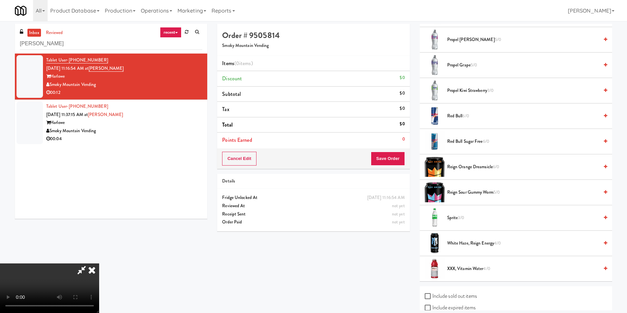
click at [450, 217] on span "Sprite 3/0" at bounding box center [523, 218] width 152 height 8
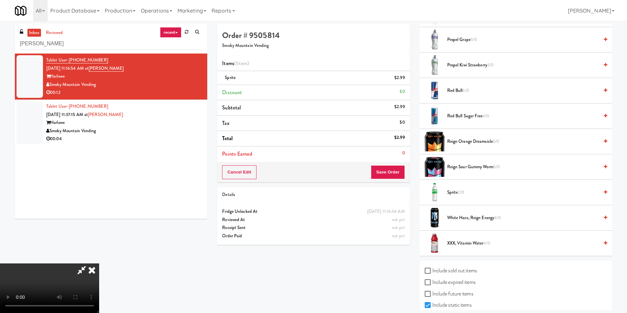
scroll to position [643, 0]
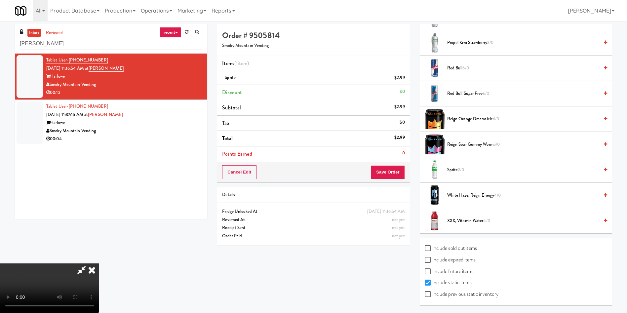
click at [99, 263] on video at bounding box center [49, 288] width 99 height 50
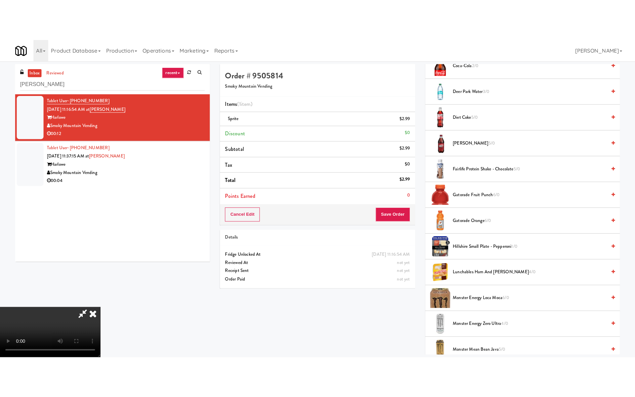
scroll to position [147, 0]
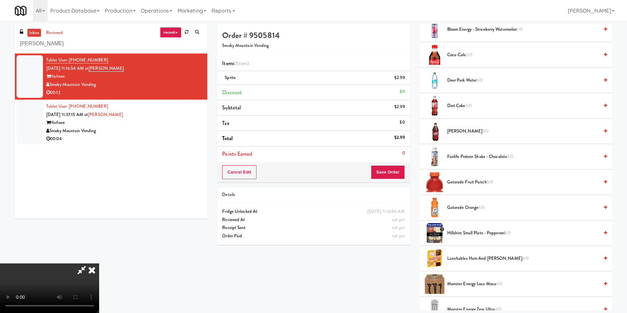
click at [457, 57] on span "Coca-Cola 2/0" at bounding box center [523, 55] width 152 height 8
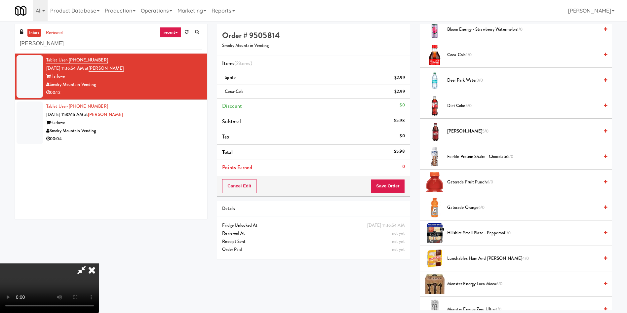
click at [99, 263] on video at bounding box center [49, 288] width 99 height 50
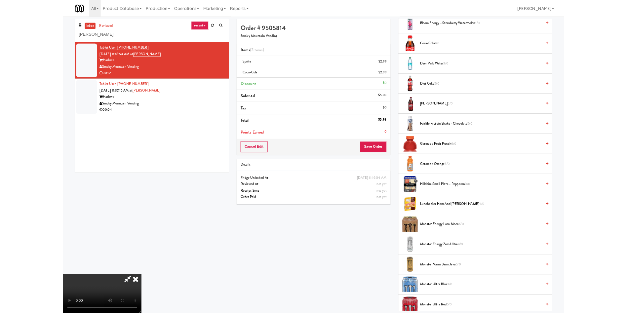
scroll to position [0, 0]
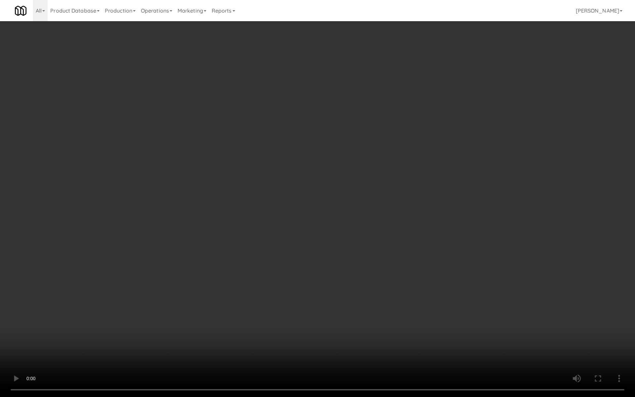
click at [392, 255] on video at bounding box center [317, 198] width 635 height 397
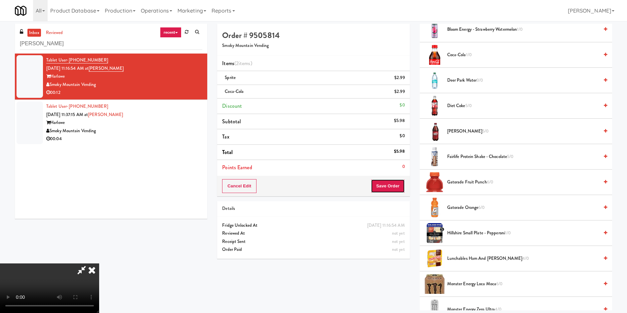
click at [395, 182] on button "Save Order" at bounding box center [388, 186] width 34 height 14
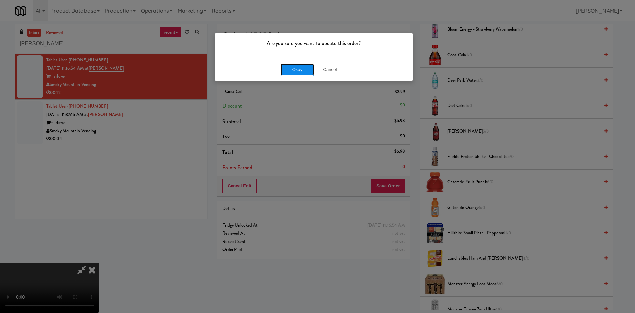
click at [298, 64] on button "Okay" at bounding box center [297, 70] width 33 height 12
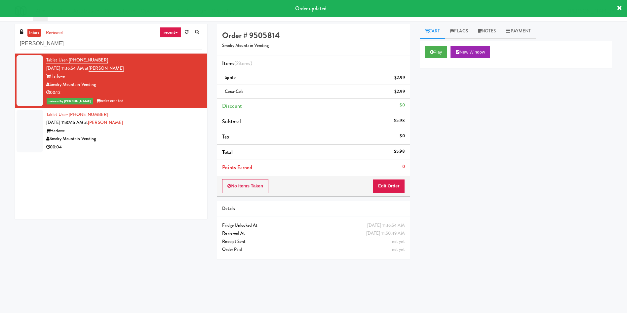
click at [32, 132] on div at bounding box center [30, 131] width 26 height 43
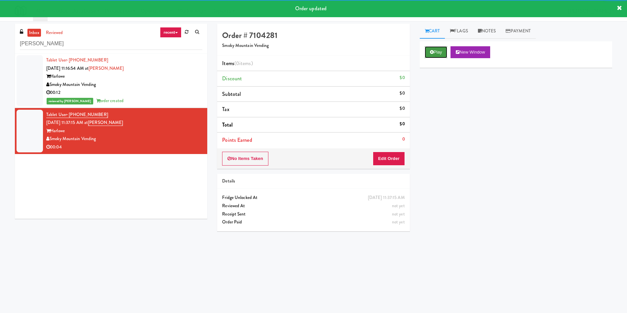
click at [429, 54] on button "Play" at bounding box center [436, 52] width 23 height 12
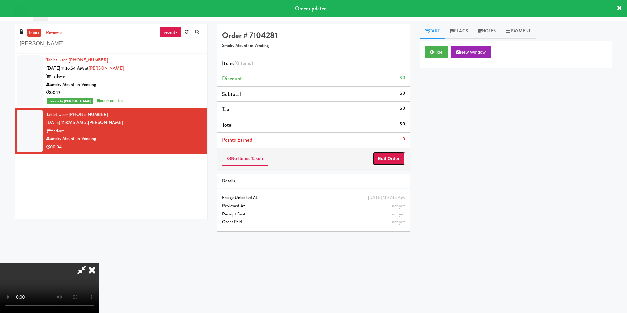
click at [380, 159] on button "Edit Order" at bounding box center [389, 159] width 32 height 14
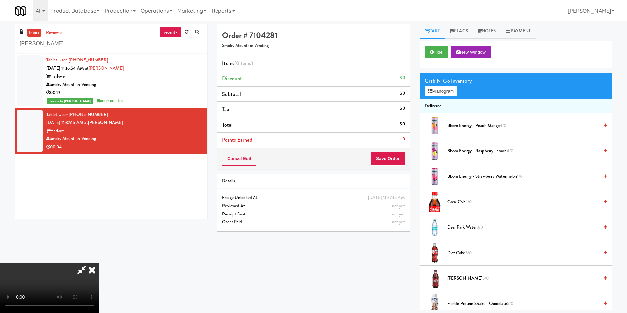
click at [99, 263] on video at bounding box center [49, 288] width 99 height 50
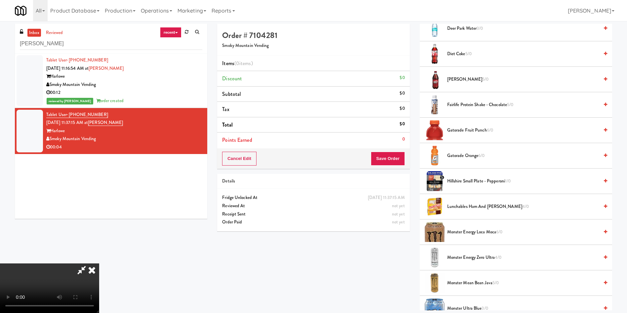
scroll to position [197, 0]
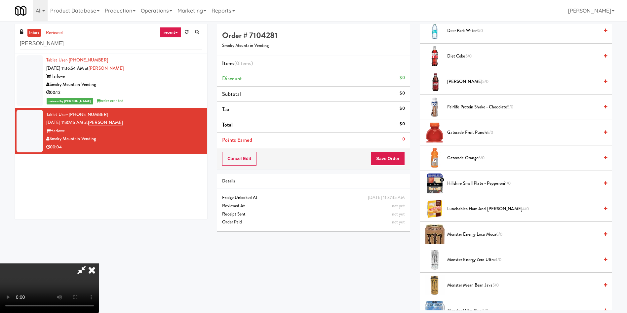
click at [99, 263] on video at bounding box center [49, 288] width 99 height 50
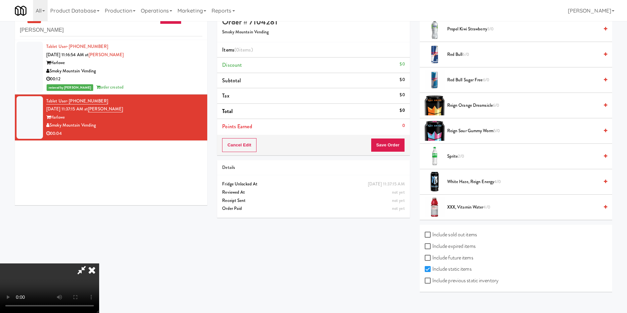
scroll to position [21, 0]
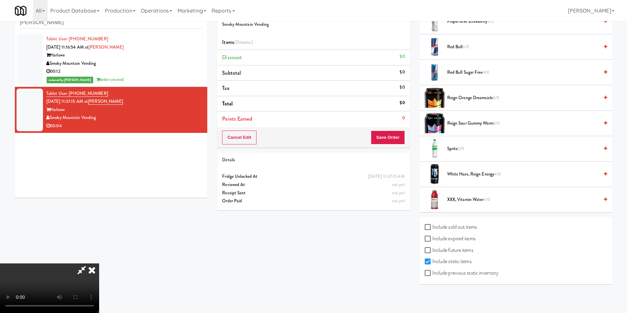
click at [458, 277] on label "Include previous static inventory" at bounding box center [462, 273] width 74 height 10
click at [432, 276] on input "Include previous static inventory" at bounding box center [429, 273] width 8 height 5
checkbox input "true"
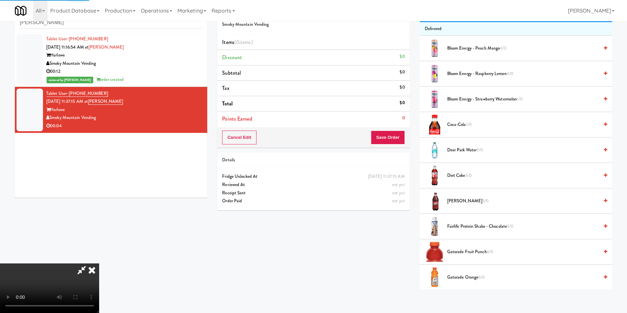
scroll to position [0, 0]
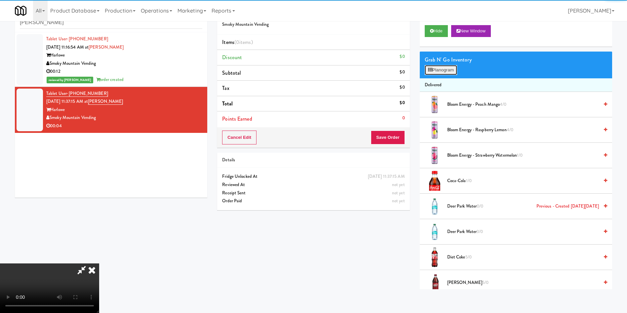
click at [433, 72] on button "Planogram" at bounding box center [441, 70] width 32 height 10
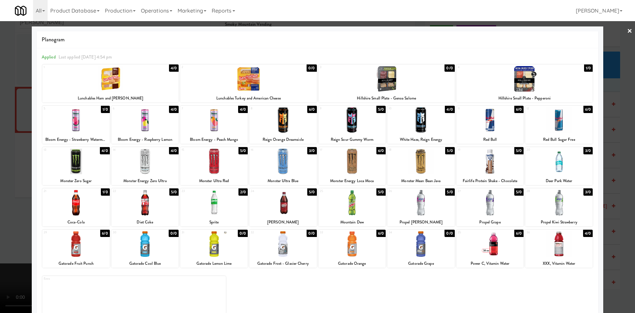
click at [224, 246] on div at bounding box center [213, 243] width 67 height 25
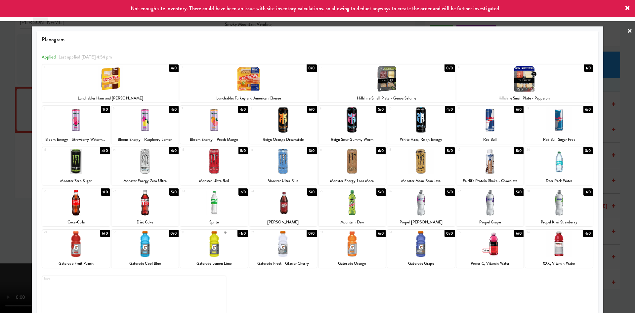
click at [0, 120] on div at bounding box center [317, 156] width 635 height 313
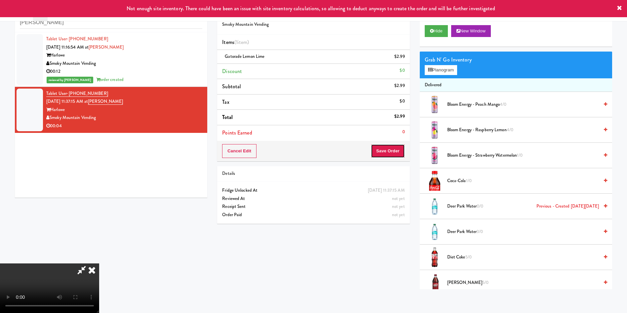
click at [395, 146] on button "Save Order" at bounding box center [388, 151] width 34 height 14
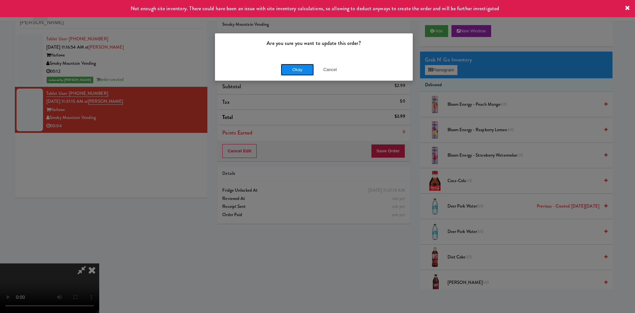
click at [309, 74] on button "Okay" at bounding box center [297, 70] width 33 height 12
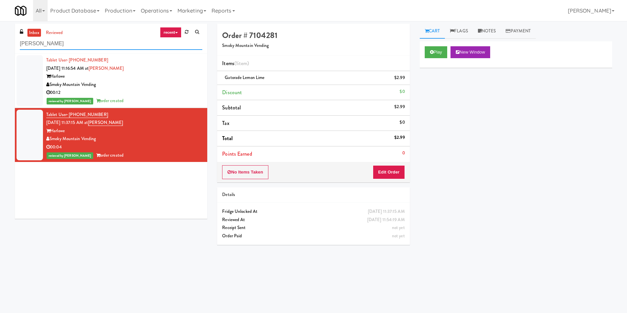
drag, startPoint x: 10, startPoint y: 45, endPoint x: 14, endPoint y: 25, distance: 20.2
click at [0, 45] on div "inbox reviewed recent all unclear take inventory issue suspicious failed recent…" at bounding box center [313, 156] width 627 height 265
paste input "Revolution Mill - Cooler"
type input "Revolution Mill - Cooler"
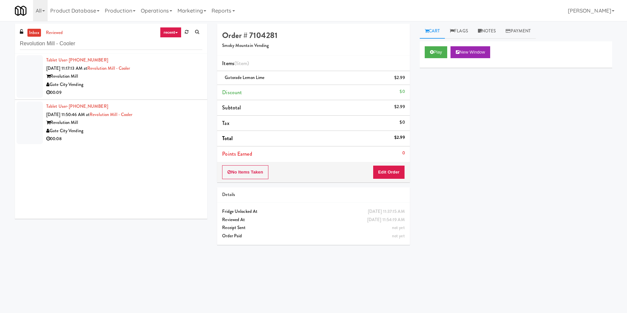
click at [26, 65] on div at bounding box center [30, 76] width 26 height 43
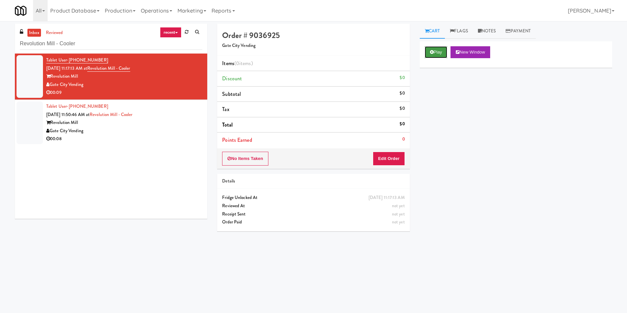
click at [437, 51] on button "Play" at bounding box center [436, 52] width 23 height 12
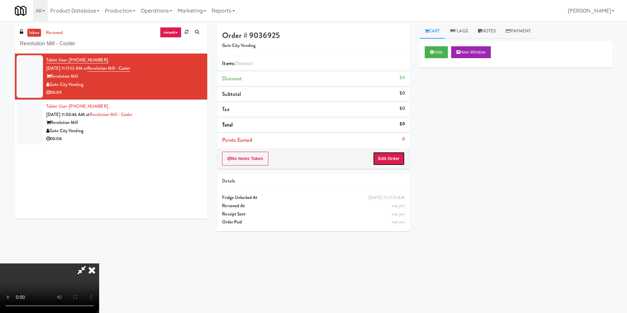
click at [398, 157] on button "Edit Order" at bounding box center [389, 159] width 32 height 14
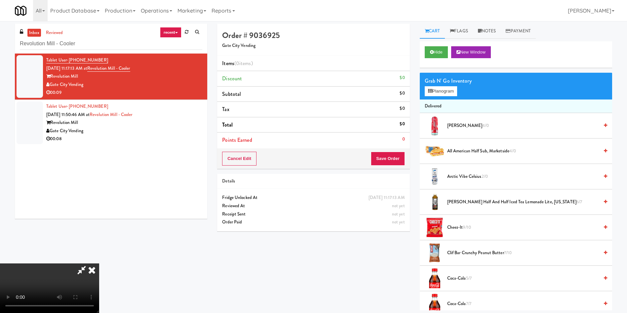
drag, startPoint x: 184, startPoint y: 116, endPoint x: 253, endPoint y: 118, distance: 69.1
click at [99, 263] on video at bounding box center [49, 288] width 99 height 50
click at [489, 34] on link "Notes" at bounding box center [487, 31] width 28 height 15
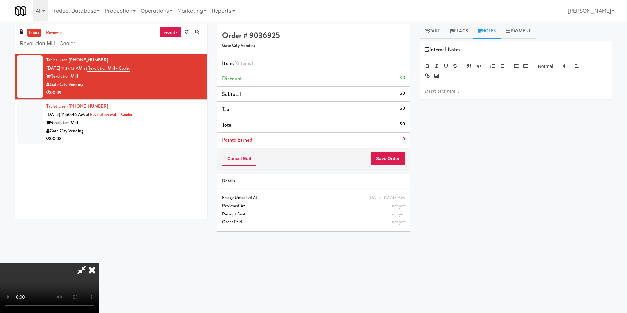
click at [451, 86] on div at bounding box center [516, 90] width 192 height 15
click at [427, 20] on div "All 325 Vending https://fridge.kitchenmate.com/vision-orders/75851?operator_id=…" at bounding box center [313, 10] width 597 height 21
click at [427, 28] on link "Cart" at bounding box center [432, 31] width 25 height 15
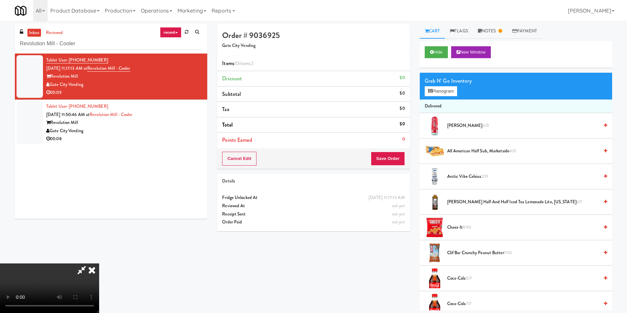
click at [99, 263] on video at bounding box center [49, 288] width 99 height 50
click at [441, 91] on button "Planogram" at bounding box center [441, 91] width 32 height 10
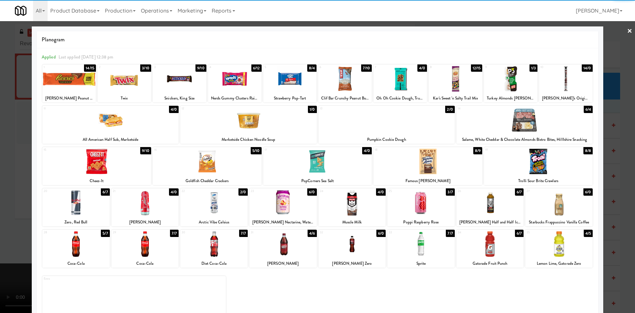
click at [409, 210] on div at bounding box center [420, 202] width 67 height 25
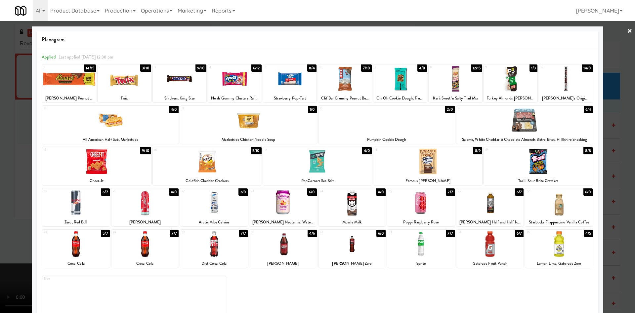
click at [14, 153] on div at bounding box center [317, 156] width 635 height 313
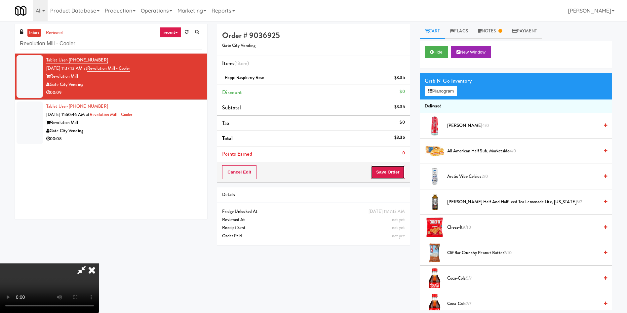
click at [392, 173] on button "Save Order" at bounding box center [388, 172] width 34 height 14
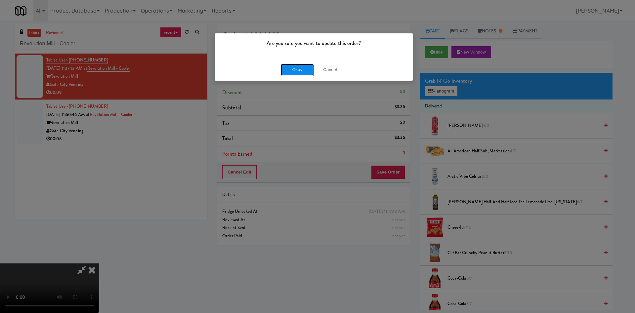
click at [301, 71] on button "Okay" at bounding box center [297, 70] width 33 height 12
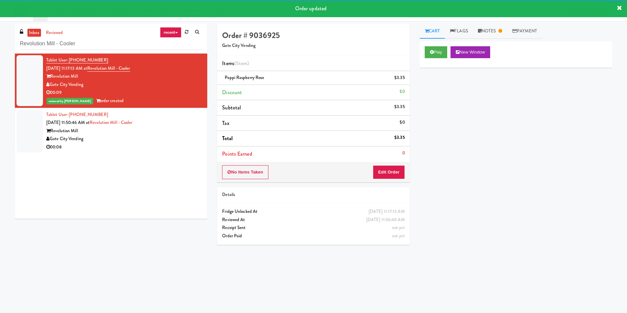
drag, startPoint x: 25, startPoint y: 124, endPoint x: 105, endPoint y: 105, distance: 82.2
click at [26, 124] on div at bounding box center [30, 131] width 26 height 43
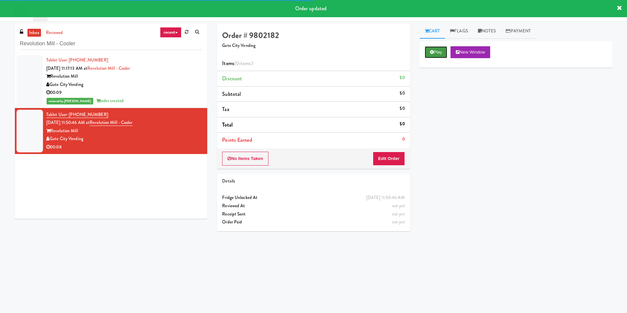
click at [434, 58] on button "Play" at bounding box center [436, 52] width 23 height 12
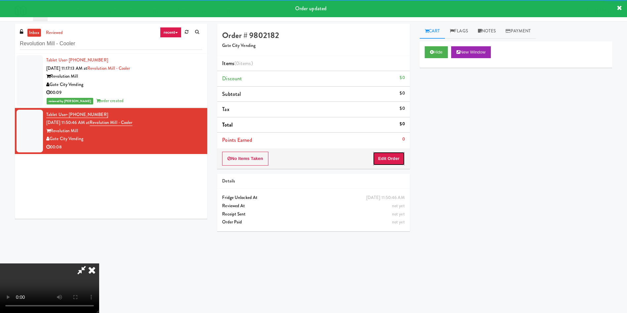
click at [400, 154] on button "Edit Order" at bounding box center [389, 159] width 32 height 14
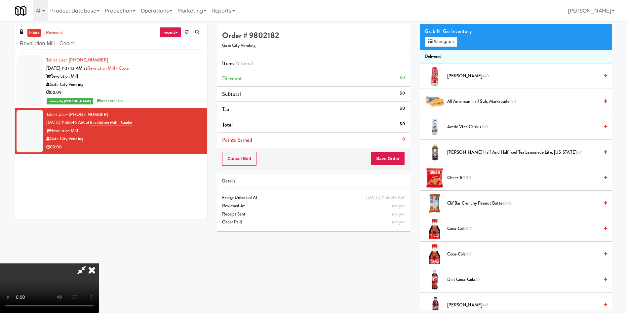
scroll to position [50, 0]
click at [453, 76] on span "Alani Cherry Slush 4/0" at bounding box center [523, 76] width 152 height 8
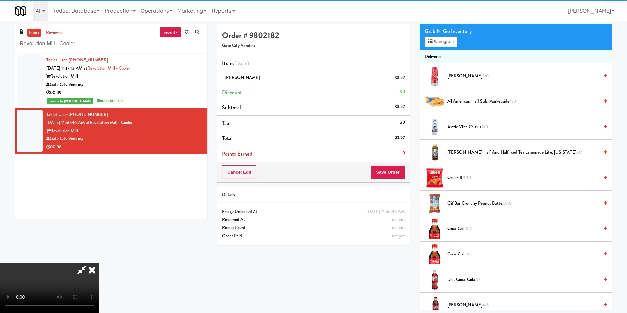
click at [431, 48] on div "Grab N' Go Inventory Planogram" at bounding box center [516, 36] width 192 height 27
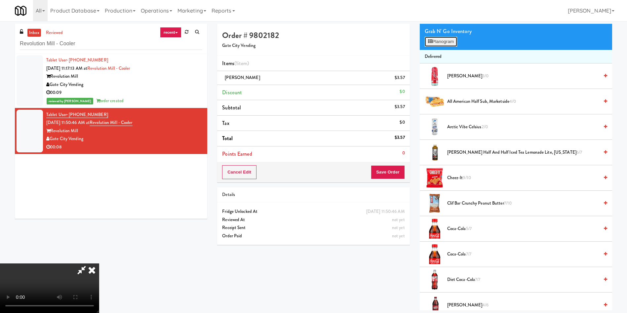
click at [431, 42] on icon at bounding box center [430, 41] width 4 height 4
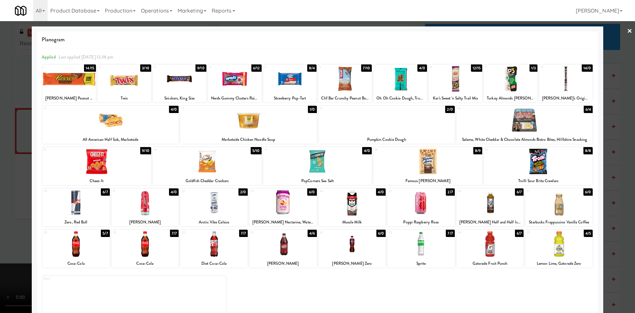
click at [605, 38] on div at bounding box center [317, 156] width 635 height 313
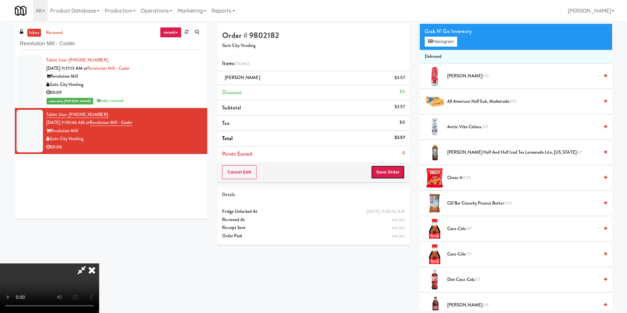
click at [388, 176] on button "Save Order" at bounding box center [388, 172] width 34 height 14
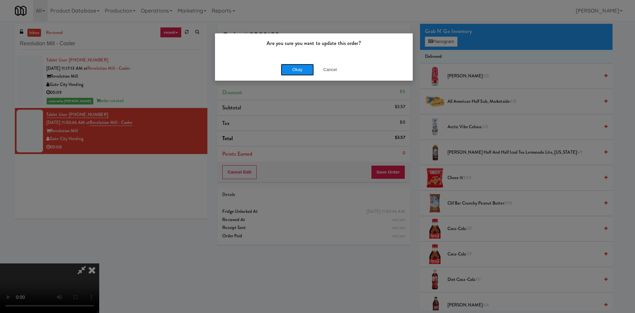
click at [288, 71] on button "Okay" at bounding box center [297, 70] width 33 height 12
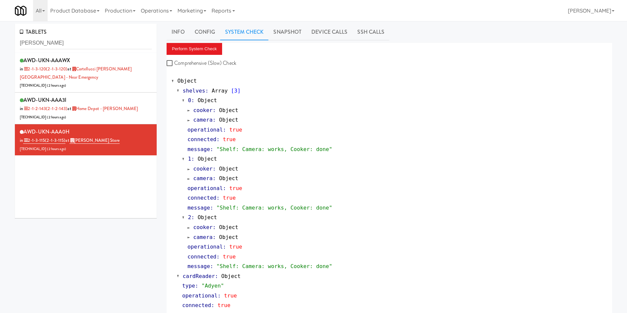
click at [0, 34] on div "TABLETS [PERSON_NAME] AWD-UKN-AAAWX in 2-1-3-120 (2-1-3-120) at [GEOGRAPHIC_DAT…" at bounding box center [313, 318] width 627 height 589
type input "r"
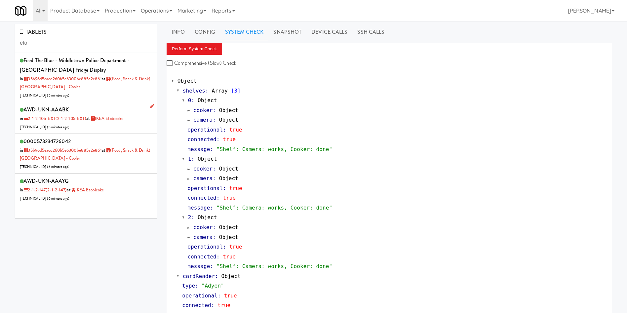
click at [125, 124] on div "AWD-UKN-AAABK in 2-1-2-105-EXT (2-1-2-105-EXT) at IKEA Etobicoke [TECHNICAL_ID]…" at bounding box center [86, 118] width 132 height 26
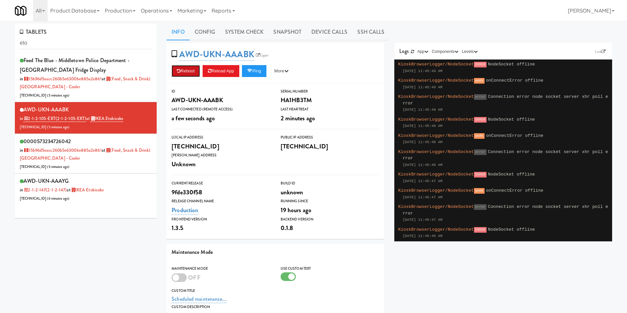
click at [194, 66] on button "Reboot" at bounding box center [186, 71] width 28 height 12
drag, startPoint x: 83, startPoint y: 40, endPoint x: 0, endPoint y: 40, distance: 82.6
click at [0, 40] on div "TABLETS eto Feed The Blue - Middletown Police Department - [GEOGRAPHIC_DATA] Fr…" at bounding box center [313, 212] width 627 height 376
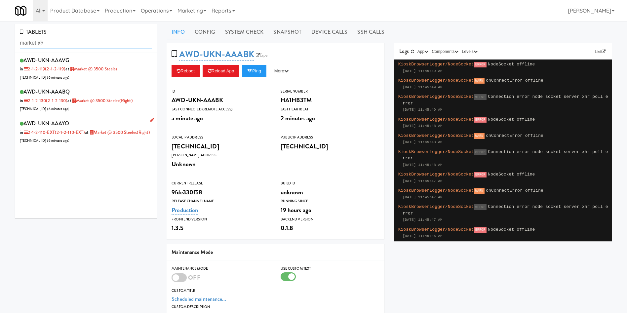
type input "market @"
click at [107, 142] on div "AWD-UKN-AAAYO in 2-1-2-110-EXT (2-1-2-110-EXT) at Market @ 3500 Steeles(Right) …" at bounding box center [86, 132] width 132 height 26
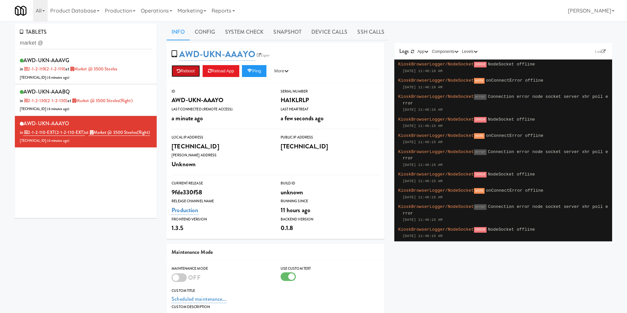
click at [187, 73] on button "Reboot" at bounding box center [186, 71] width 28 height 12
